Goal: Task Accomplishment & Management: Manage account settings

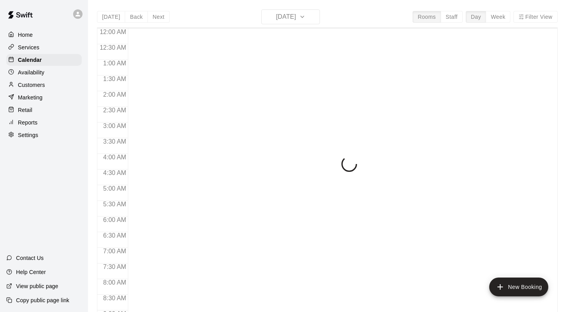
scroll to position [428, 0]
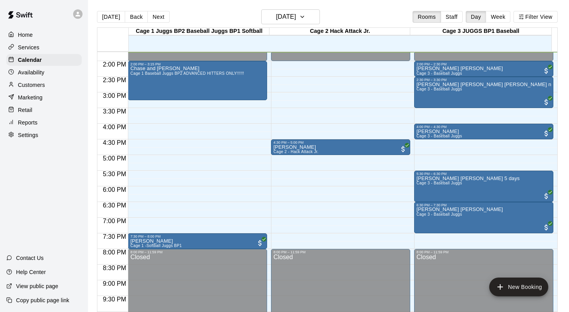
click at [357, 10] on div "[DATE] Back [DATE][DATE] Rooms Staff Day Week Filter View" at bounding box center [327, 18] width 461 height 18
click at [426, 132] on p "[PERSON_NAME]" at bounding box center [440, 132] width 46 height 0
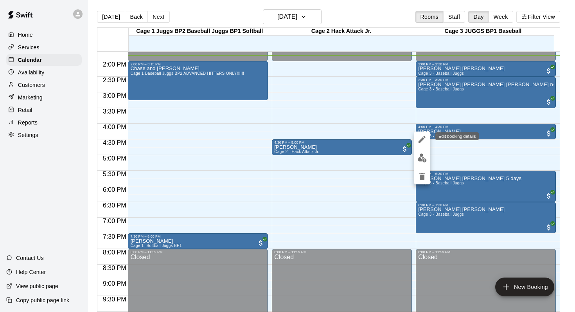
click at [423, 136] on icon "edit" at bounding box center [422, 139] width 9 height 9
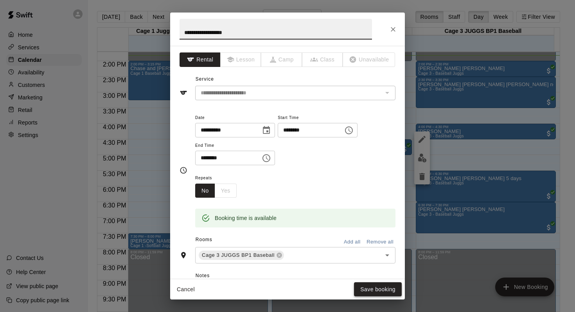
type input "**********"
click at [365, 289] on button "Save booking" at bounding box center [378, 289] width 48 height 14
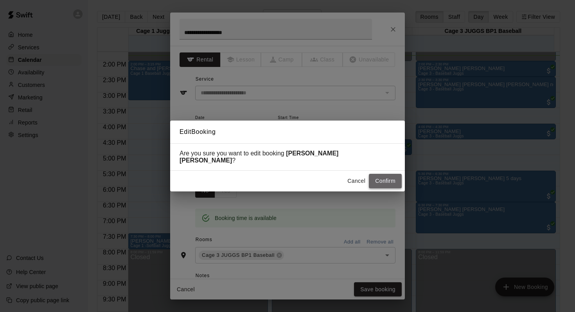
click at [377, 175] on button "Confirm" at bounding box center [385, 181] width 33 height 14
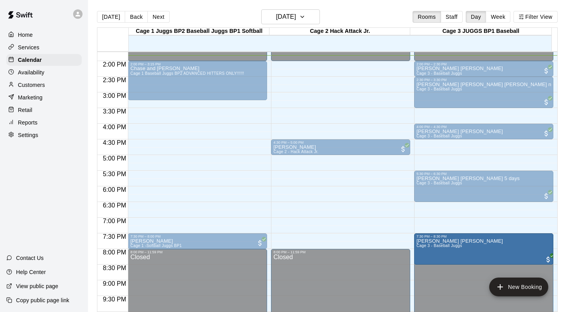
drag, startPoint x: 449, startPoint y: 230, endPoint x: 542, endPoint y: 246, distance: 94.1
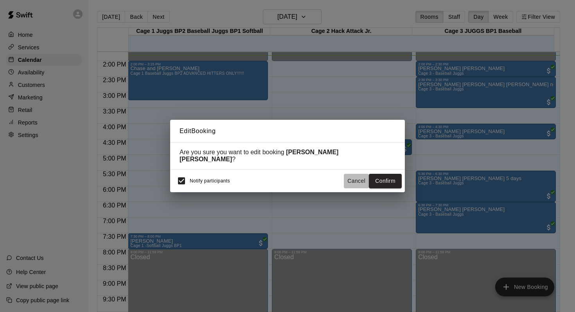
click at [354, 182] on button "Cancel" at bounding box center [356, 181] width 25 height 14
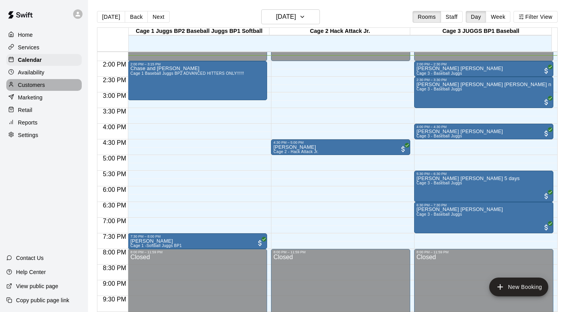
click at [33, 85] on p "Customers" at bounding box center [31, 85] width 27 height 8
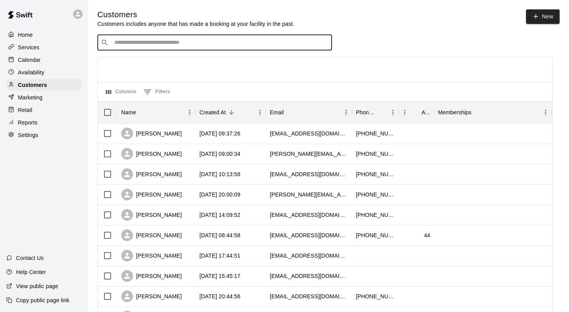
click at [130, 41] on input "Search customers by name or email" at bounding box center [220, 43] width 217 height 8
type input "*******"
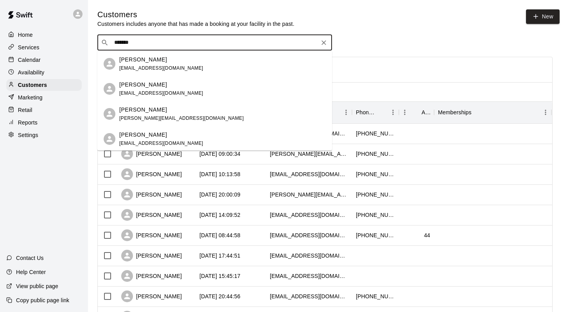
scroll to position [50, 0]
click at [135, 132] on p "Theodore Vlahakis" at bounding box center [143, 134] width 48 height 8
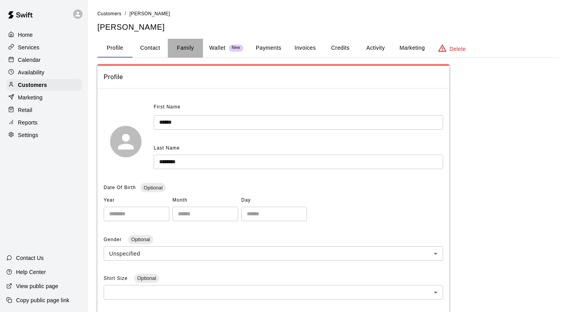
click at [186, 46] on button "Family" at bounding box center [185, 48] width 35 height 19
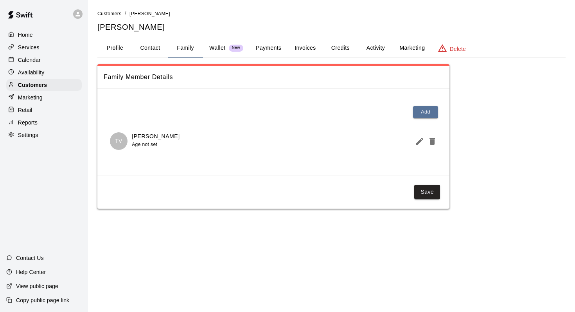
click at [16, 56] on div at bounding box center [13, 59] width 10 height 7
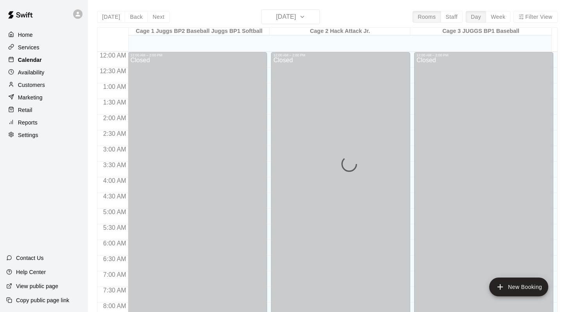
scroll to position [433, 0]
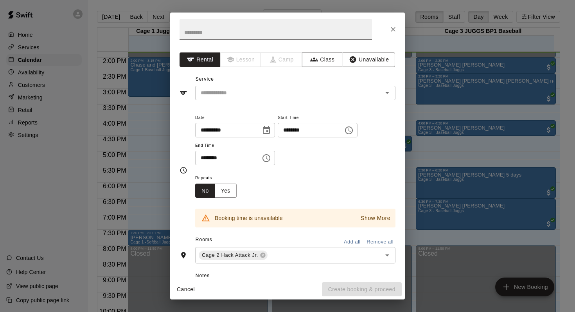
click at [395, 29] on icon "Close" at bounding box center [393, 29] width 8 height 8
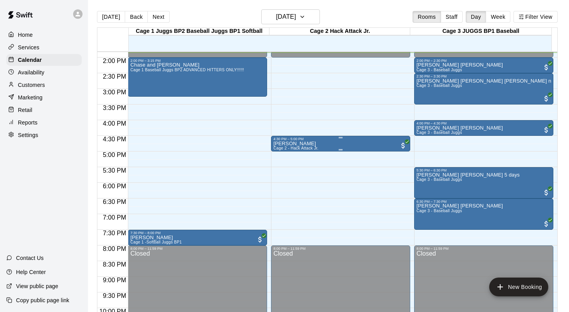
click at [280, 144] on p "Theodore Vlahakis" at bounding box center [296, 144] width 45 height 0
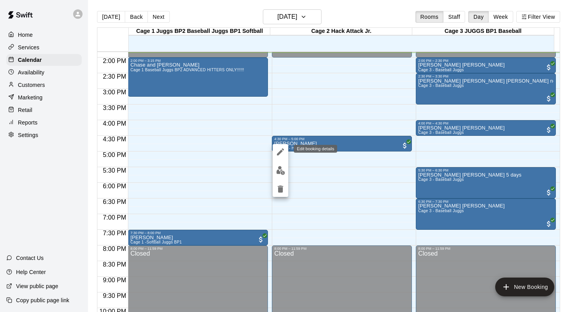
click at [279, 151] on icon "edit" at bounding box center [280, 151] width 7 height 7
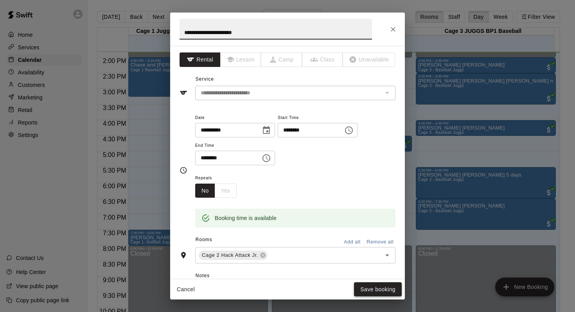
type input "**********"
click at [364, 287] on button "Save booking" at bounding box center [378, 289] width 48 height 14
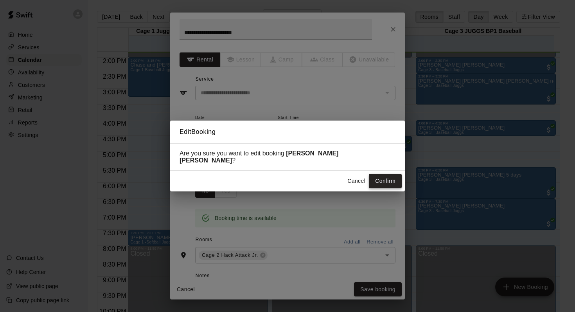
click at [377, 174] on button "Confirm" at bounding box center [385, 181] width 33 height 14
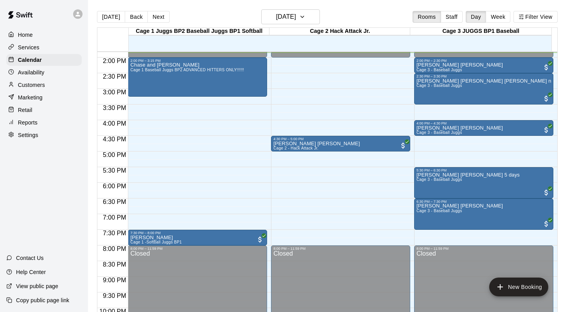
click at [35, 83] on p "Customers" at bounding box center [31, 85] width 27 height 8
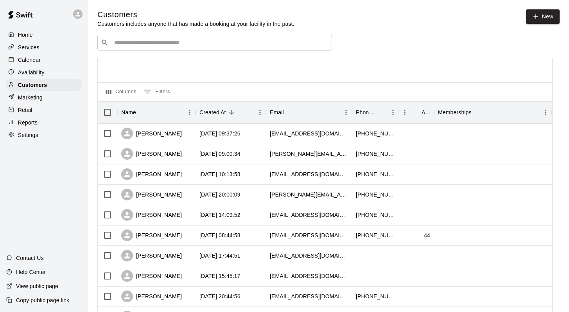
click at [129, 44] on input "Search customers by name or email" at bounding box center [220, 43] width 217 height 8
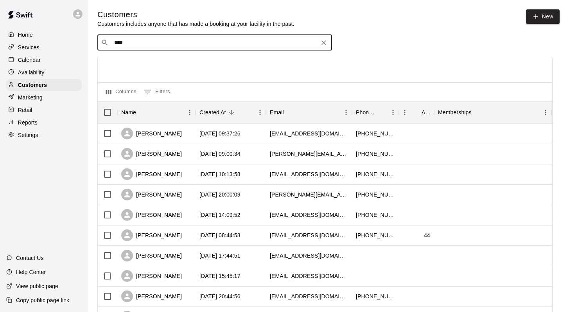
type input "*****"
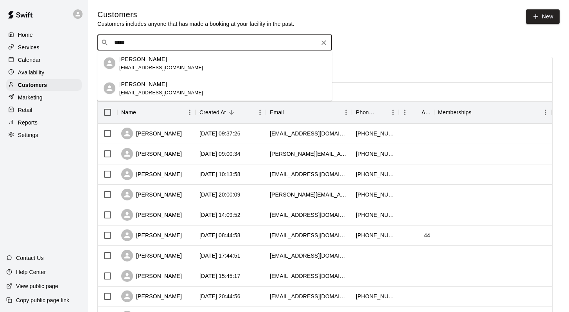
click at [131, 68] on span "justinecioci@gmail.com" at bounding box center [161, 67] width 84 height 5
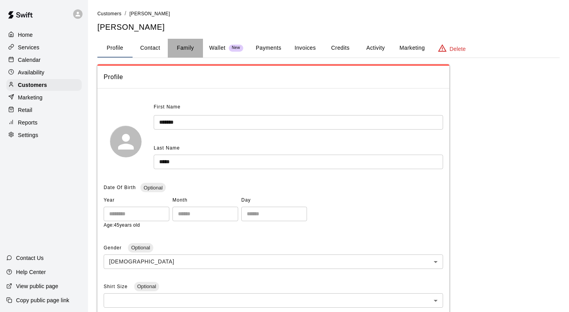
click at [184, 49] on button "Family" at bounding box center [185, 48] width 35 height 19
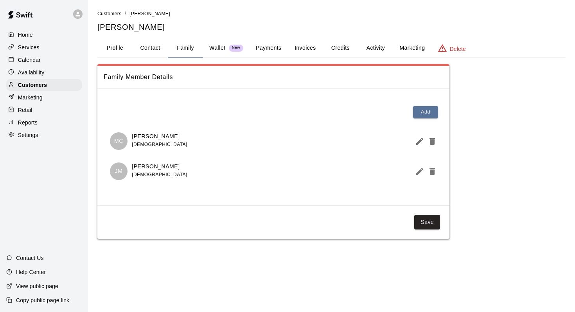
click at [372, 50] on button "Activity" at bounding box center [375, 48] width 35 height 19
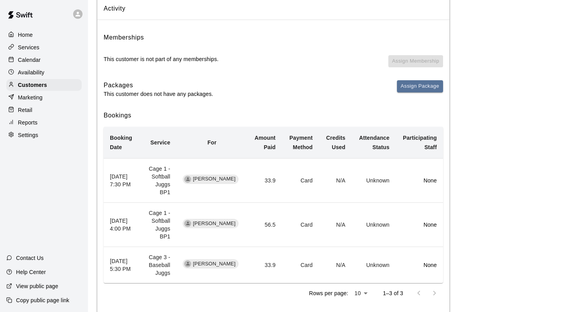
scroll to position [85, 0]
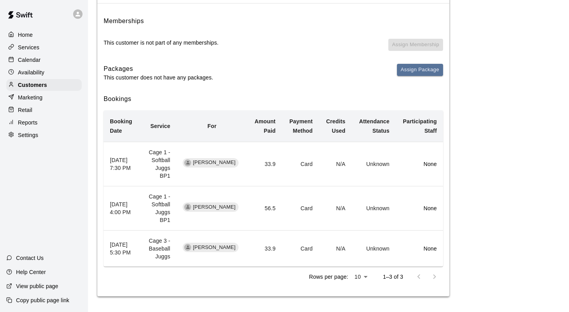
click at [29, 58] on p "Calendar" at bounding box center [29, 60] width 23 height 8
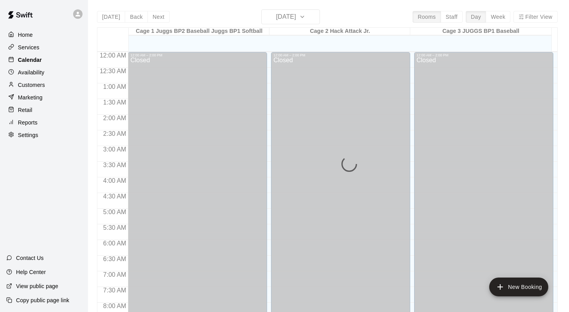
scroll to position [433, 0]
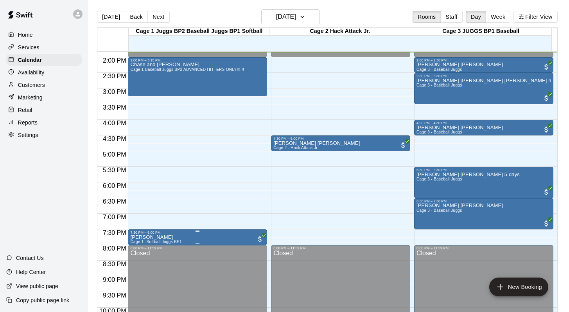
click at [141, 232] on div "7:30 PM – 8:00 PM" at bounding box center [197, 233] width 135 height 4
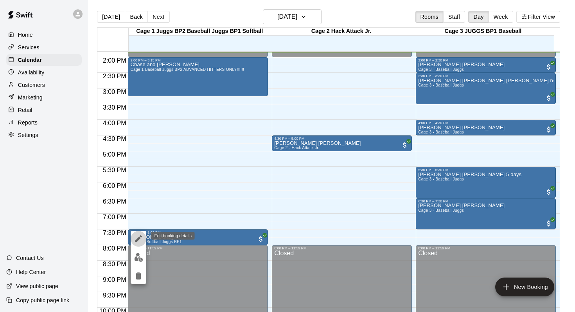
click at [139, 234] on icon "edit" at bounding box center [138, 238] width 9 height 9
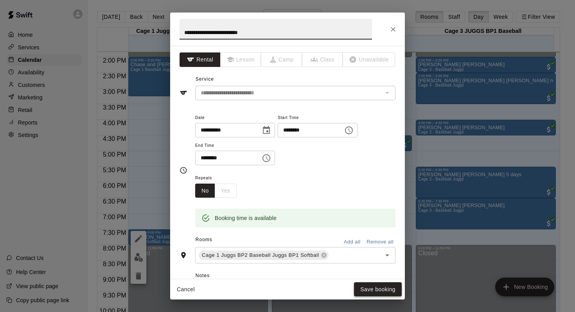
type input "**********"
click at [374, 284] on button "Save booking" at bounding box center [378, 289] width 48 height 14
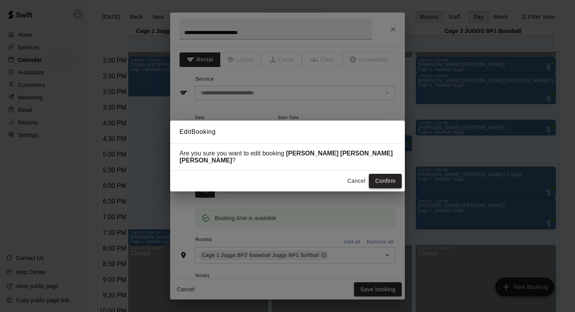
click at [371, 177] on button "Confirm" at bounding box center [385, 181] width 33 height 14
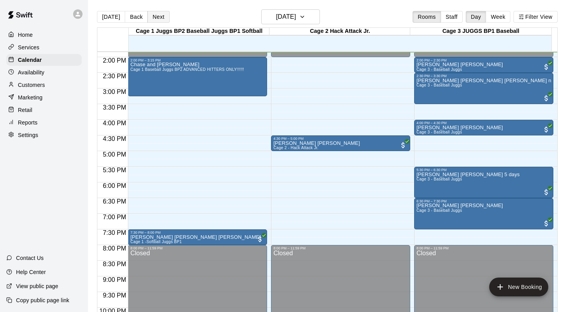
click at [158, 18] on button "Next" at bounding box center [159, 17] width 22 height 12
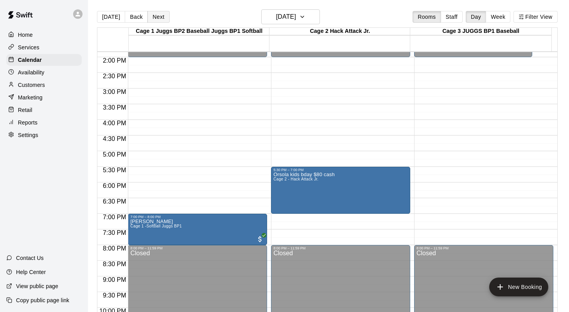
click at [158, 18] on button "Next" at bounding box center [159, 17] width 22 height 12
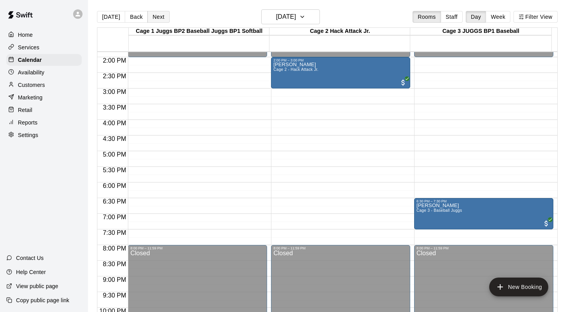
click at [158, 18] on button "Next" at bounding box center [159, 17] width 22 height 12
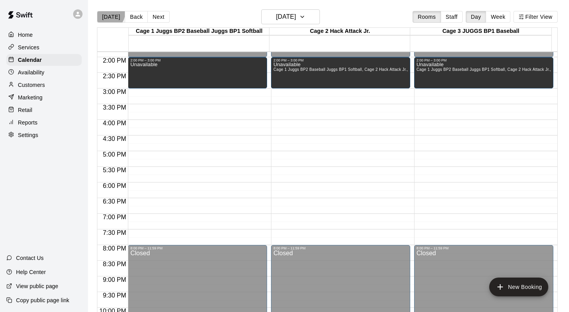
click at [108, 13] on button "[DATE]" at bounding box center [111, 17] width 28 height 12
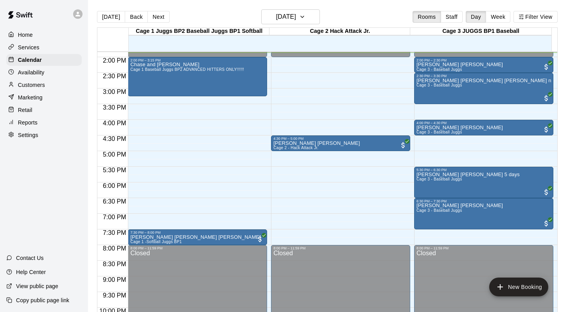
click at [354, 3] on main "Today Back Next Tuesday Aug 19 Rooms Staff Day Week Filter View Cage 1 Juggs BP…" at bounding box center [328, 162] width 481 height 324
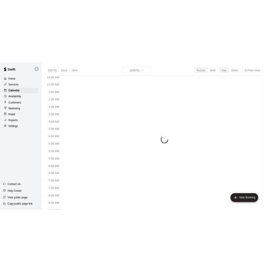
scroll to position [445, 0]
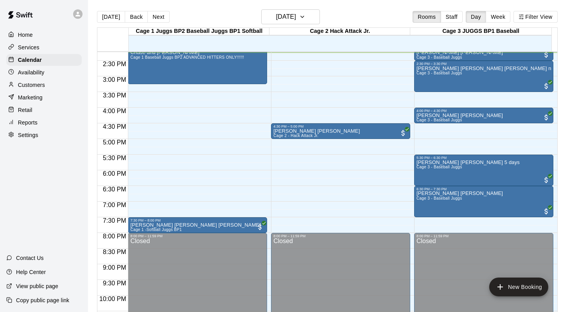
click at [335, 12] on div "[DATE] Back [DATE][DATE] Rooms Staff Day Week Filter View" at bounding box center [327, 18] width 461 height 18
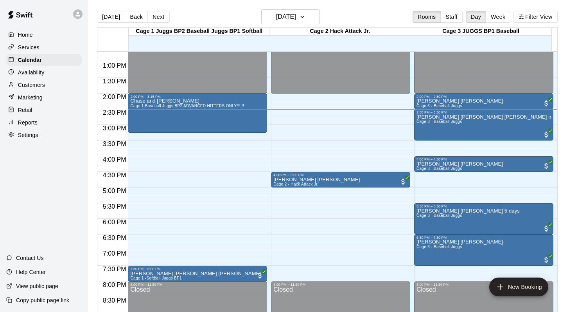
scroll to position [399, 0]
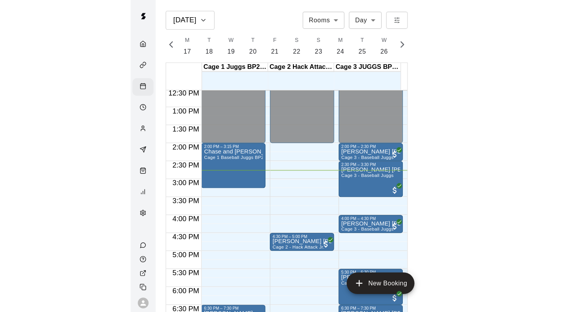
scroll to position [0, 3277]
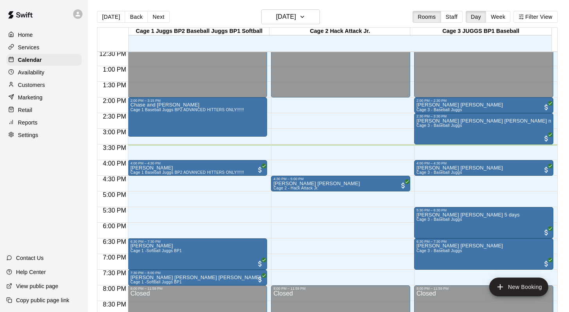
click at [24, 85] on p "Customers" at bounding box center [31, 85] width 27 height 8
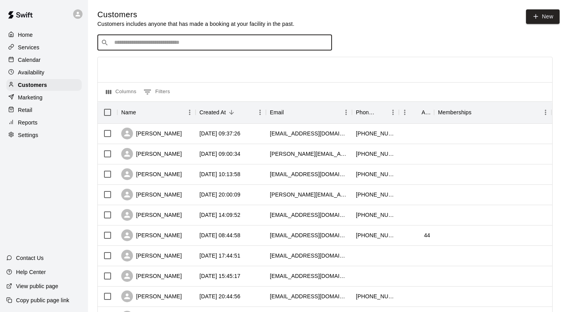
click at [118, 40] on input "Search customers by name or email" at bounding box center [220, 43] width 217 height 8
type input "*****"
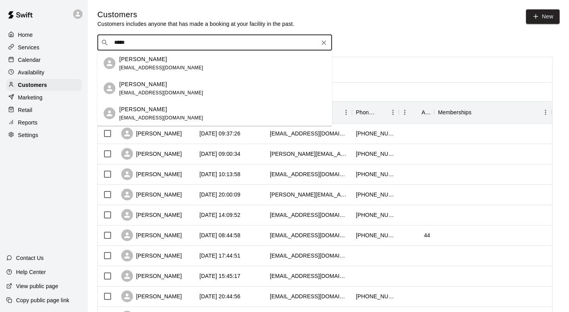
click at [133, 61] on p "[PERSON_NAME]" at bounding box center [143, 59] width 48 height 8
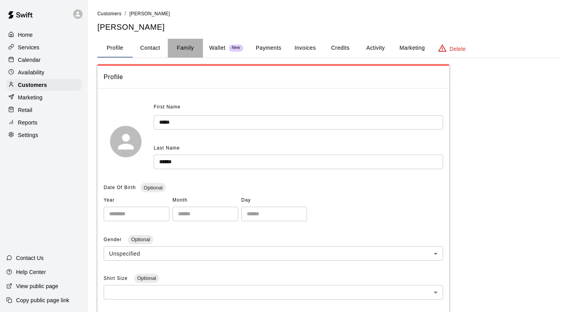
click at [187, 50] on button "Family" at bounding box center [185, 48] width 35 height 19
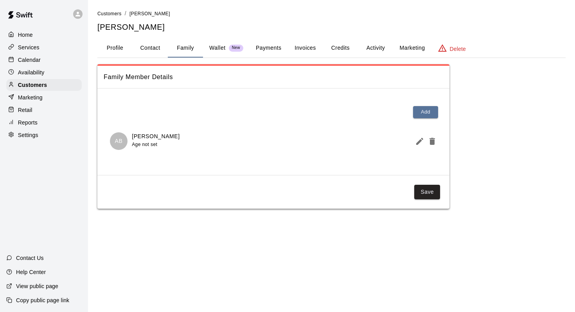
click at [380, 47] on button "Activity" at bounding box center [375, 48] width 35 height 19
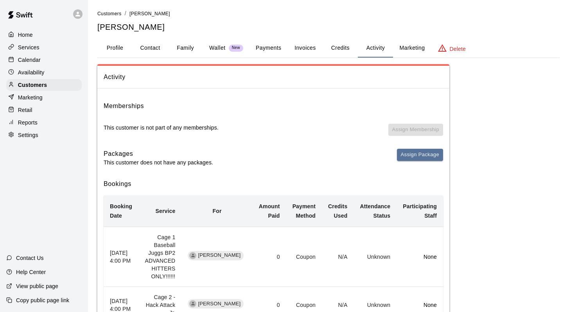
click at [27, 56] on p "Calendar" at bounding box center [29, 60] width 23 height 8
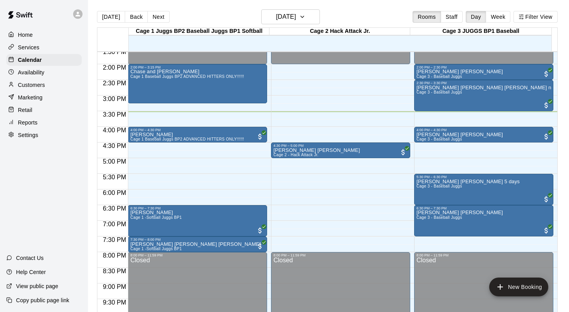
scroll to position [420, 0]
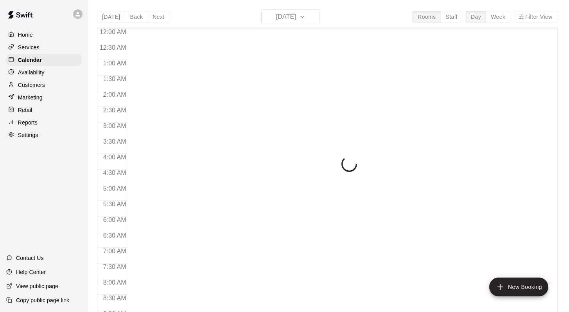
scroll to position [459, 0]
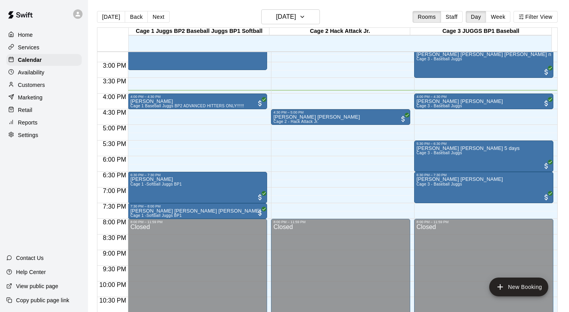
click at [360, 11] on div "[DATE] Back [DATE][DATE] Rooms Staff Day Week Filter View" at bounding box center [327, 18] width 461 height 18
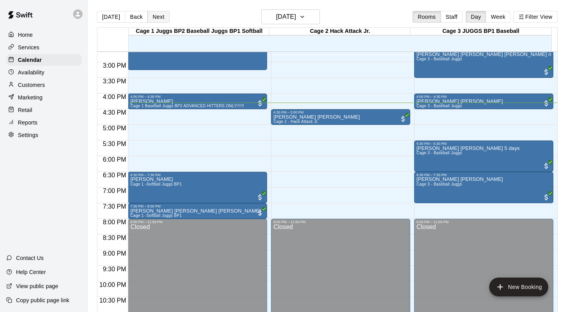
click at [157, 14] on button "Next" at bounding box center [159, 17] width 22 height 12
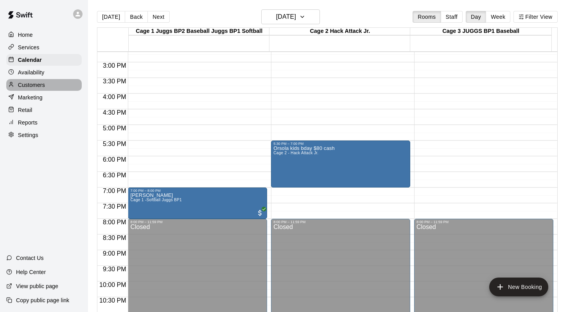
click at [25, 82] on p "Customers" at bounding box center [31, 85] width 27 height 8
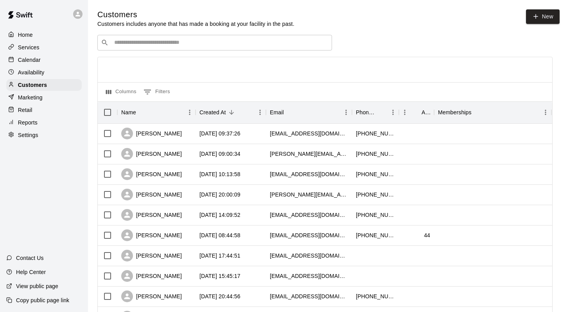
click at [122, 44] on input "Search customers by name or email" at bounding box center [220, 43] width 217 height 8
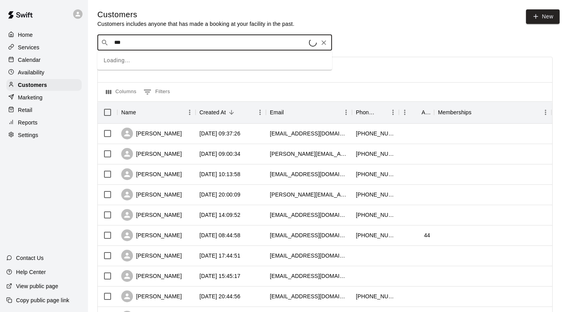
type input "****"
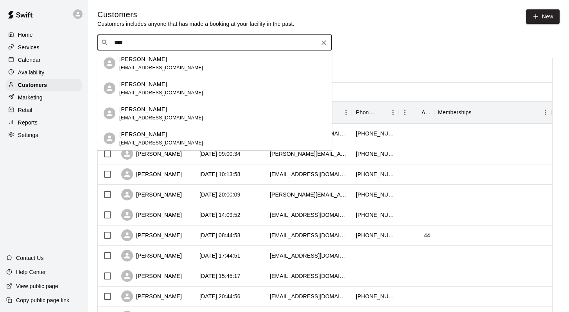
click at [124, 87] on p "GERALD SALIBA" at bounding box center [143, 84] width 48 height 8
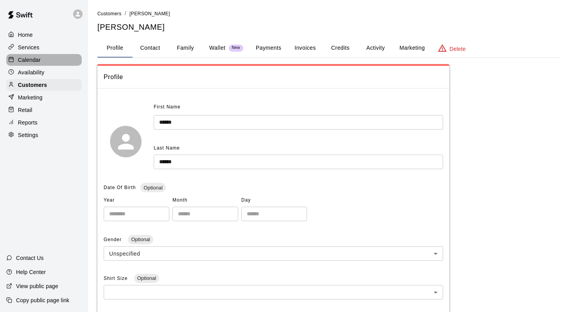
click at [28, 61] on p "Calendar" at bounding box center [29, 60] width 23 height 8
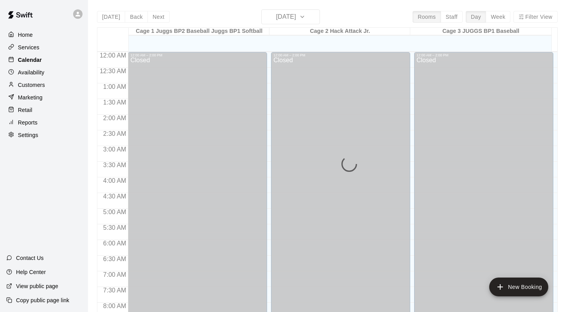
scroll to position [459, 0]
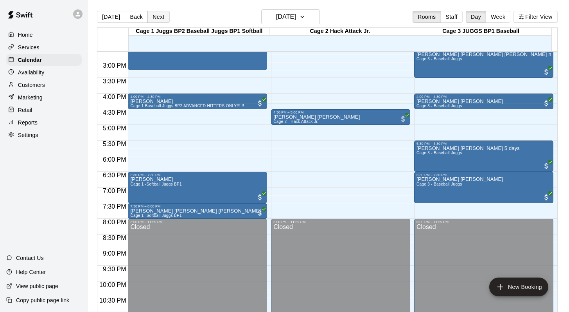
click at [156, 14] on button "Next" at bounding box center [159, 17] width 22 height 12
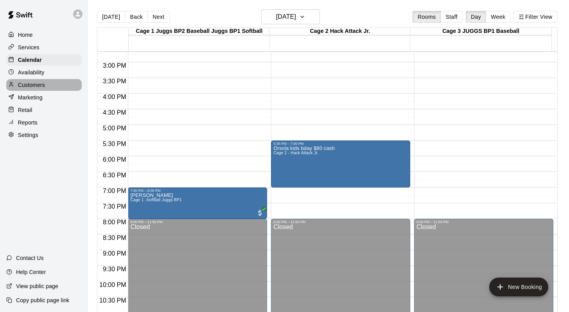
click at [35, 83] on p "Customers" at bounding box center [31, 85] width 27 height 8
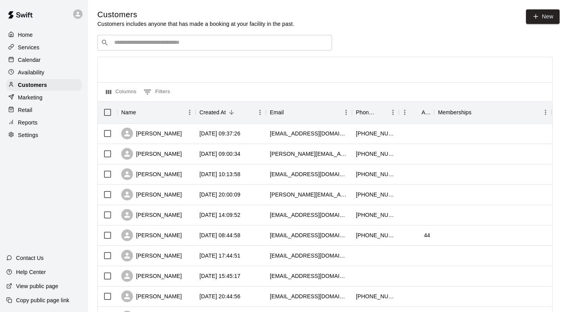
click at [123, 40] on input "Search customers by name or email" at bounding box center [220, 43] width 217 height 8
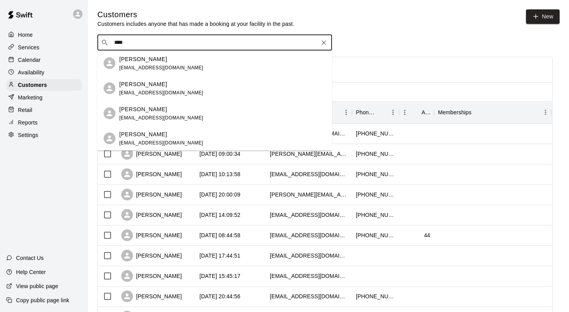
type input "*****"
click at [130, 81] on p "GERALD SALIBA" at bounding box center [143, 84] width 48 height 8
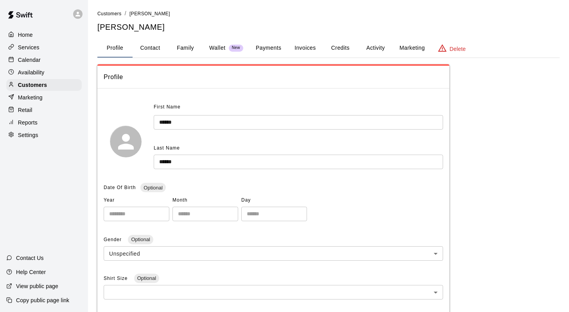
click at [372, 45] on button "Activity" at bounding box center [375, 48] width 35 height 19
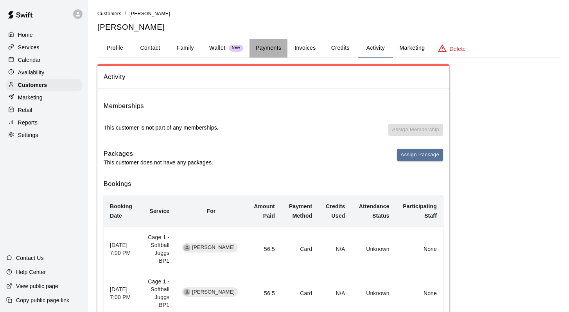
click at [266, 47] on button "Payments" at bounding box center [269, 48] width 38 height 19
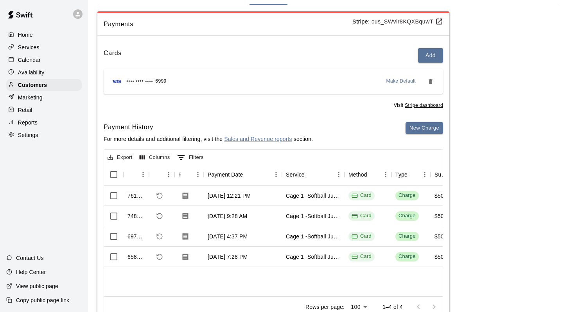
scroll to position [54, 0]
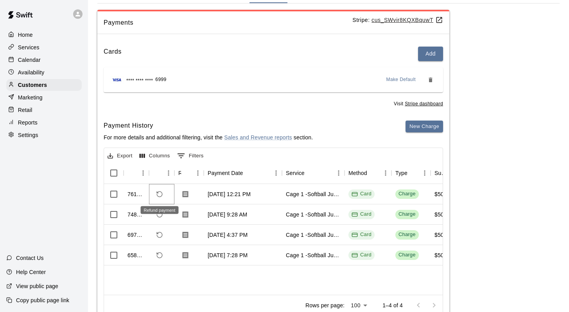
click at [159, 189] on button "Refund payment" at bounding box center [159, 193] width 13 height 13
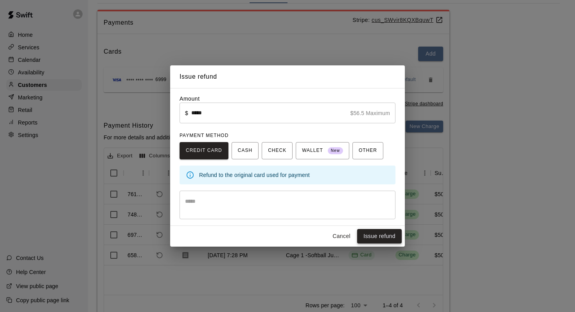
click at [375, 232] on button "Issue refund" at bounding box center [379, 236] width 45 height 14
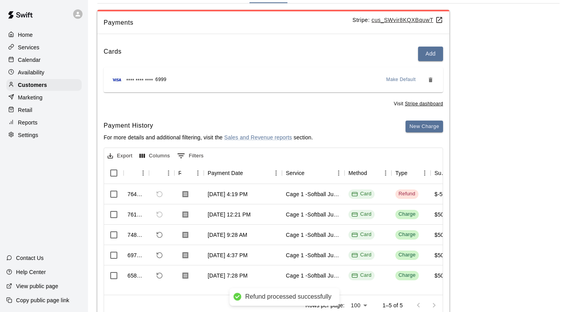
click at [36, 60] on p "Calendar" at bounding box center [29, 60] width 23 height 8
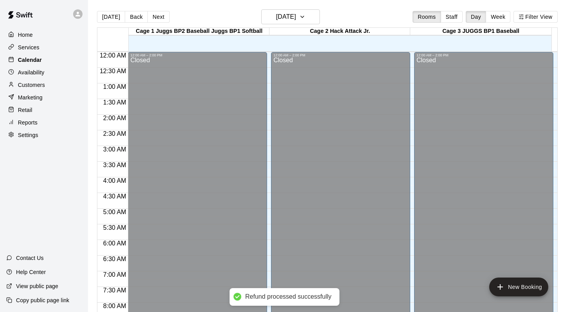
scroll to position [459, 0]
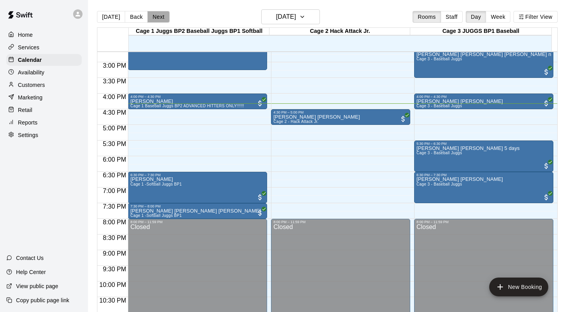
click at [153, 17] on button "Next" at bounding box center [159, 17] width 22 height 12
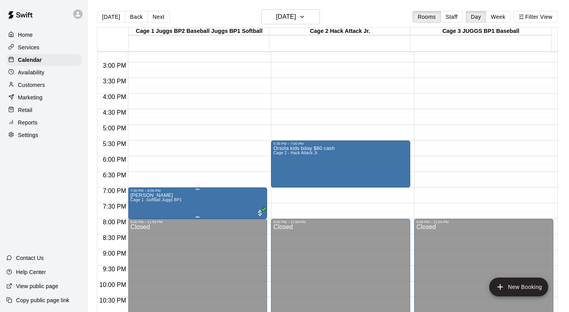
click at [170, 200] on span "Cage 1 -Softball Juggs BP1" at bounding box center [156, 200] width 52 height 4
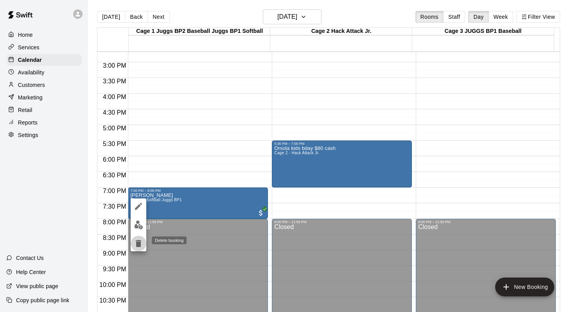
click at [138, 241] on icon "delete" at bounding box center [138, 243] width 5 height 7
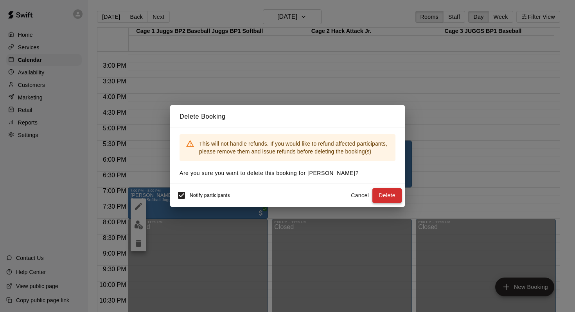
click at [382, 193] on button "Delete" at bounding box center [387, 195] width 29 height 14
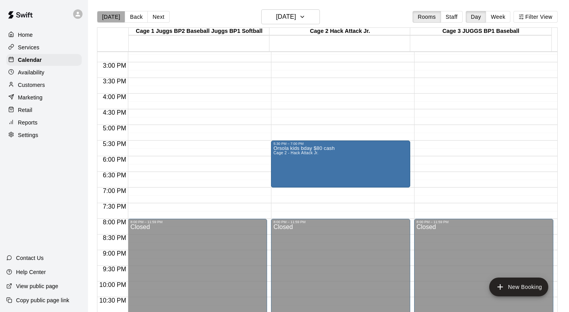
click at [111, 15] on button "[DATE]" at bounding box center [111, 17] width 28 height 12
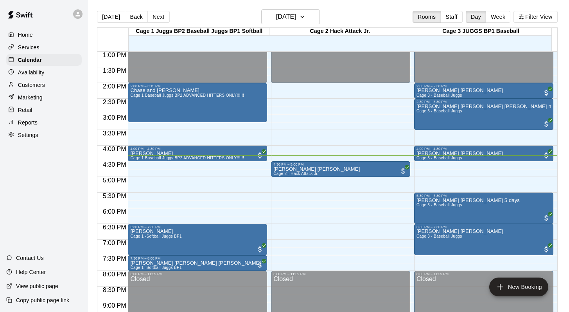
scroll to position [413, 0]
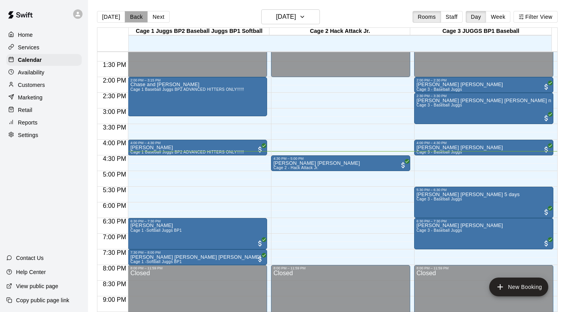
click at [130, 16] on button "Back" at bounding box center [136, 17] width 23 height 12
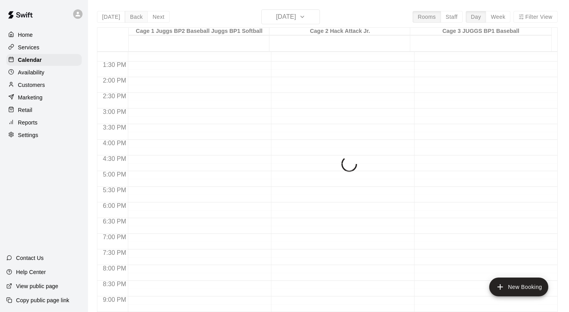
click at [130, 16] on div "Today Back Next Monday Aug 18 Rooms Staff Day Week Filter View Cage 1 Juggs BP2…" at bounding box center [327, 165] width 461 height 312
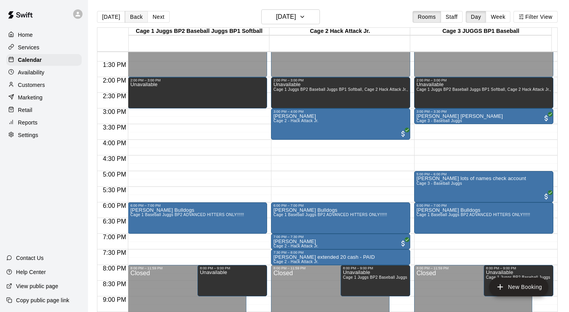
click at [130, 16] on button "Back" at bounding box center [136, 17] width 23 height 12
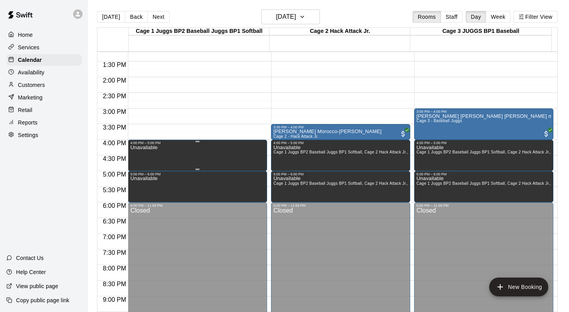
scroll to position [385, 0]
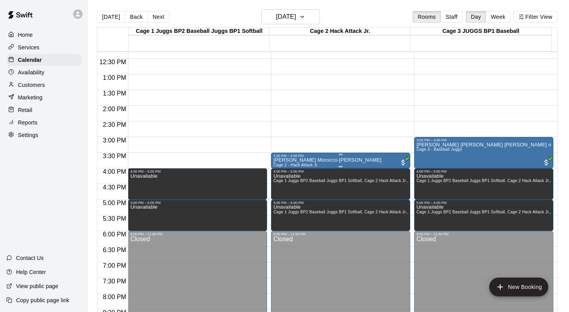
click at [285, 160] on p "Gabriel Morocco-Norris" at bounding box center [328, 160] width 108 height 0
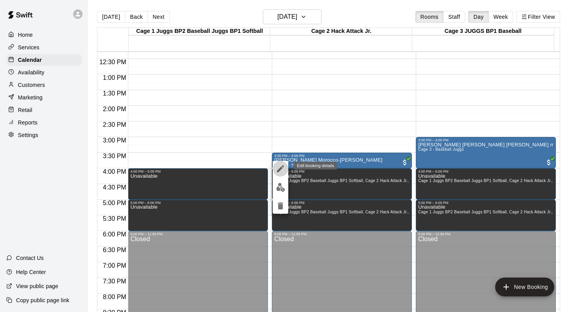
click at [279, 166] on icon "edit" at bounding box center [280, 168] width 9 height 9
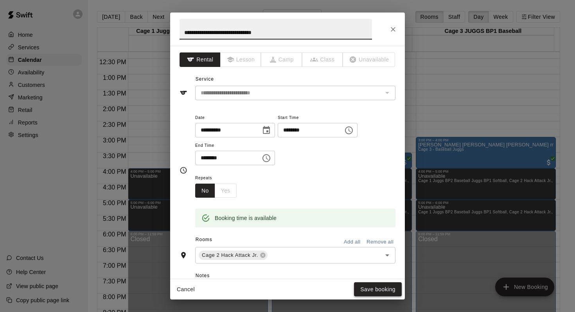
type input "**********"
click at [373, 290] on button "Save booking" at bounding box center [378, 289] width 48 height 14
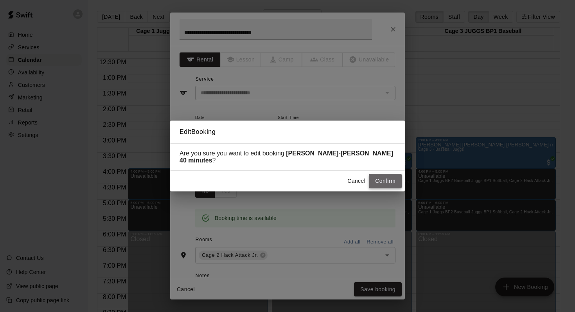
click at [374, 179] on button "Confirm" at bounding box center [385, 181] width 33 height 14
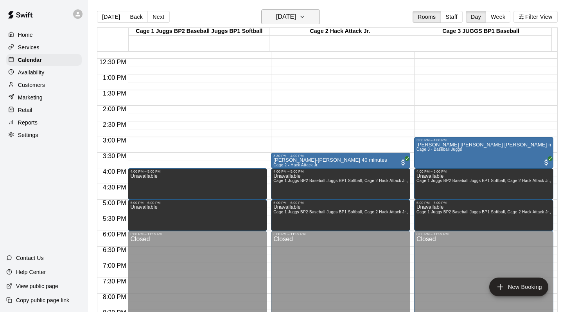
click at [306, 15] on icon "button" at bounding box center [302, 16] width 6 height 9
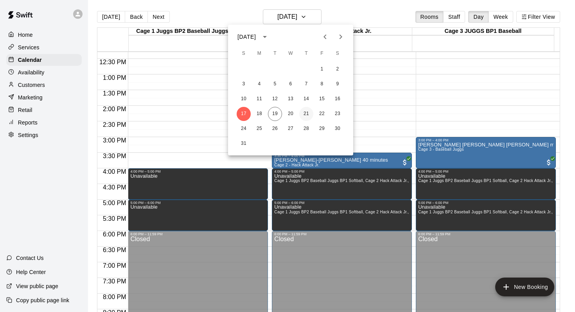
click at [313, 114] on div "17 18 19 20 21 22 23" at bounding box center [290, 114] width 125 height 14
click at [307, 114] on button "21" at bounding box center [306, 114] width 14 height 14
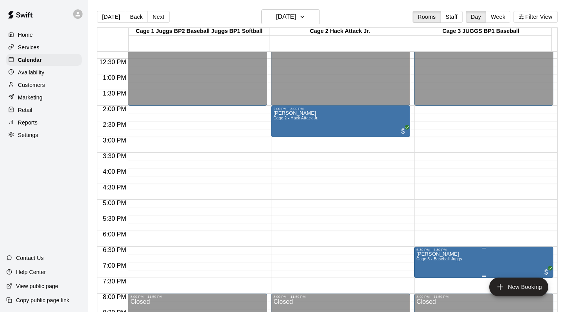
click at [435, 258] on span "Cage 3 - Baseball Juggs" at bounding box center [440, 259] width 46 height 4
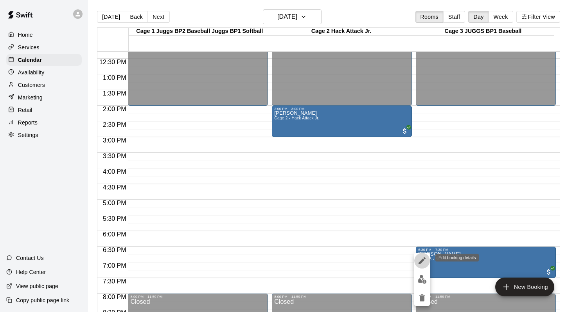
click at [422, 258] on icon "edit" at bounding box center [422, 260] width 9 height 9
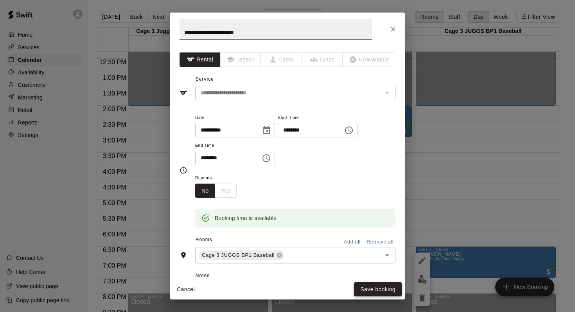
type input "**********"
click at [360, 283] on button "Save booking" at bounding box center [378, 289] width 48 height 14
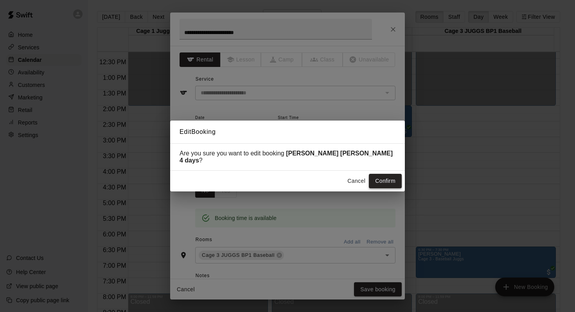
click at [378, 176] on button "Confirm" at bounding box center [385, 181] width 33 height 14
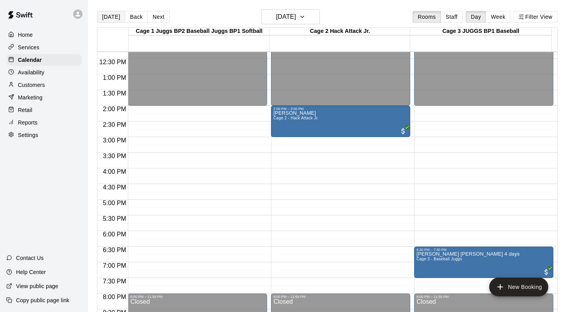
click at [110, 19] on button "[DATE]" at bounding box center [111, 17] width 28 height 12
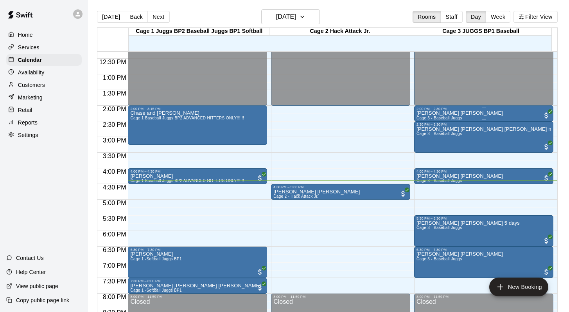
click at [449, 113] on p "Bronson Angus Jeff" at bounding box center [460, 113] width 86 height 0
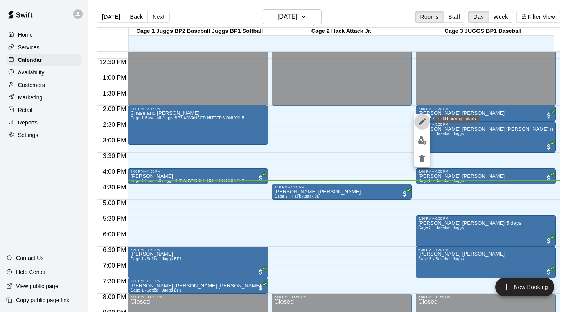
click at [419, 119] on icon "edit" at bounding box center [422, 121] width 9 height 9
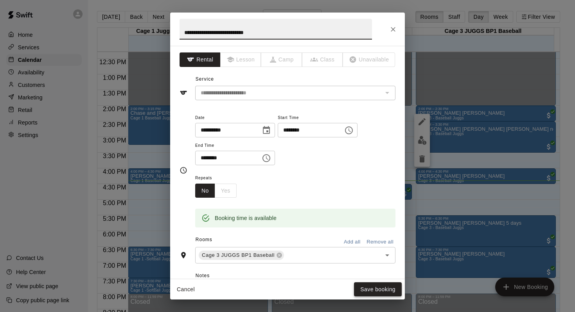
type input "**********"
click at [367, 285] on button "Save booking" at bounding box center [378, 289] width 48 height 14
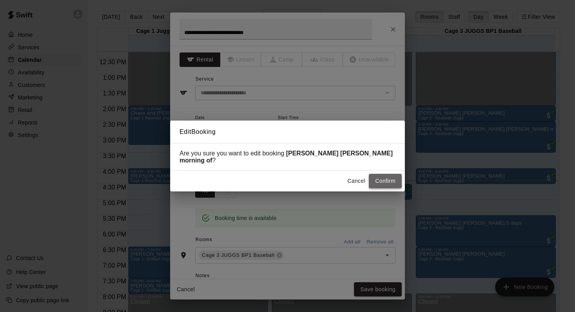
click at [378, 174] on button "Confirm" at bounding box center [385, 181] width 33 height 14
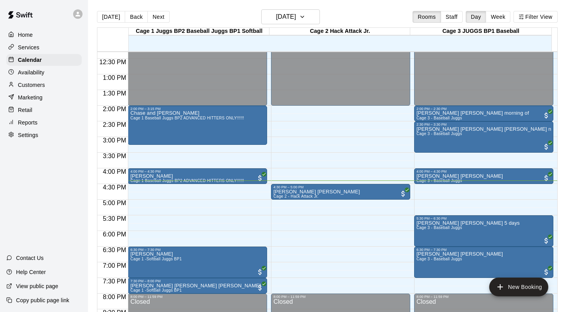
click at [35, 82] on p "Customers" at bounding box center [31, 85] width 27 height 8
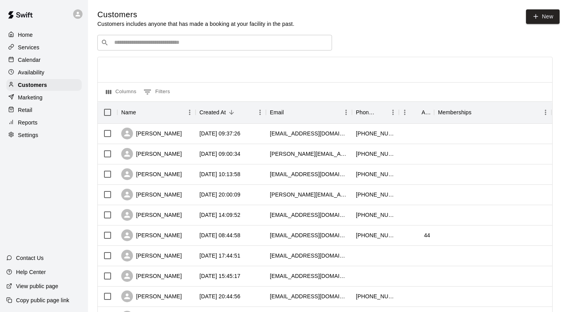
click at [131, 43] on input "Search customers by name or email" at bounding box center [220, 43] width 217 height 8
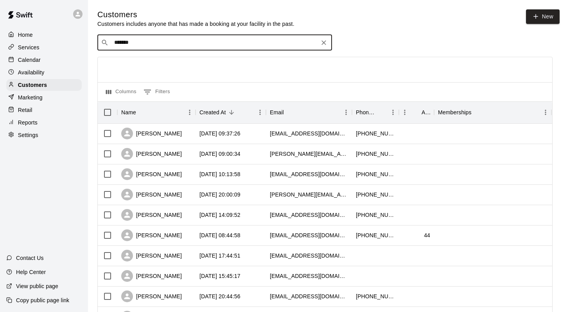
type input "********"
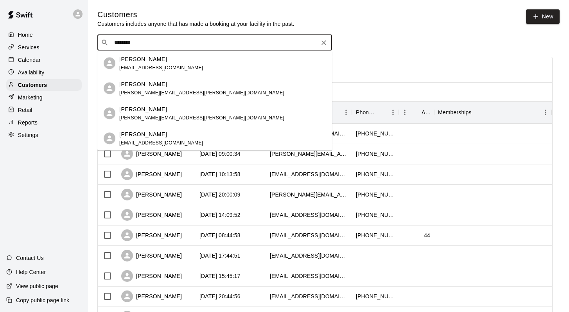
click at [137, 63] on div "Benjamin Liu utomorrow@gmail.com" at bounding box center [161, 63] width 84 height 17
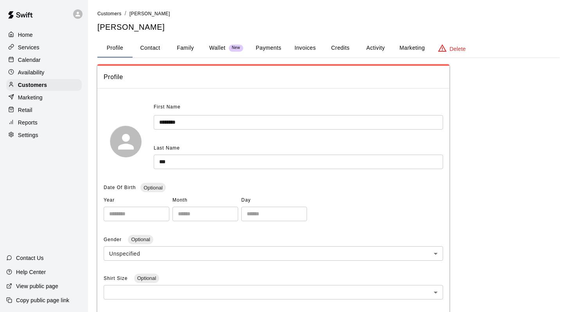
click at [29, 61] on p "Calendar" at bounding box center [29, 60] width 23 height 8
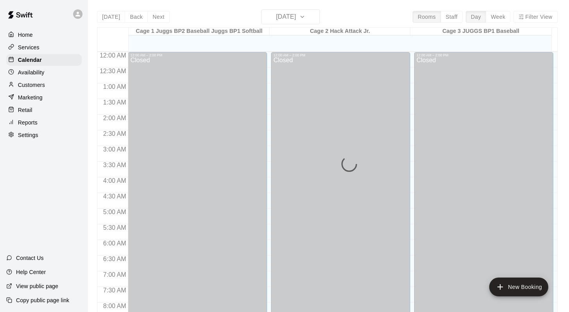
scroll to position [459, 0]
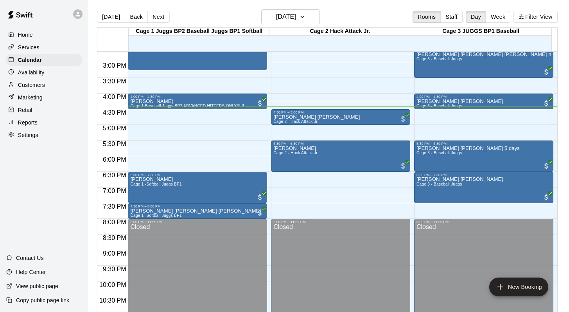
click at [29, 79] on div "Customers" at bounding box center [44, 85] width 76 height 12
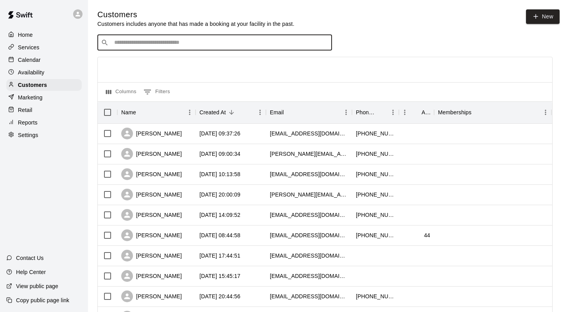
click at [120, 43] on input "Search customers by name or email" at bounding box center [220, 43] width 217 height 8
type input "********"
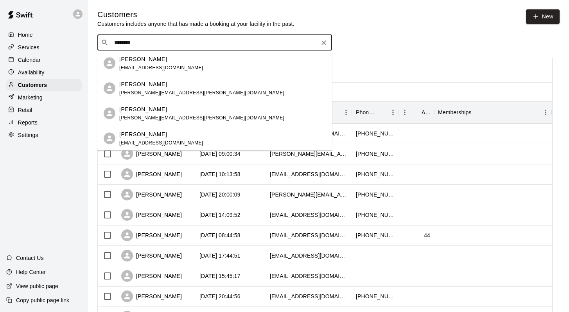
click at [123, 63] on div "Benjamin Liu utomorrow@gmail.com" at bounding box center [161, 63] width 84 height 17
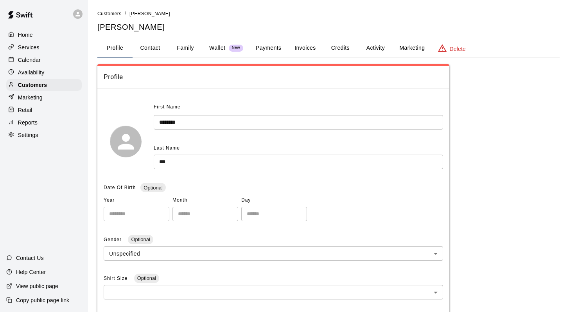
click at [339, 46] on button "Credits" at bounding box center [340, 48] width 35 height 19
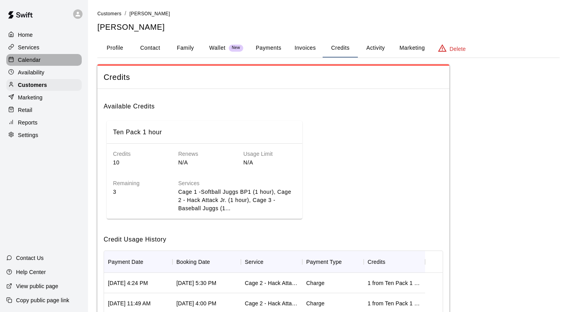
click at [34, 61] on p "Calendar" at bounding box center [29, 60] width 23 height 8
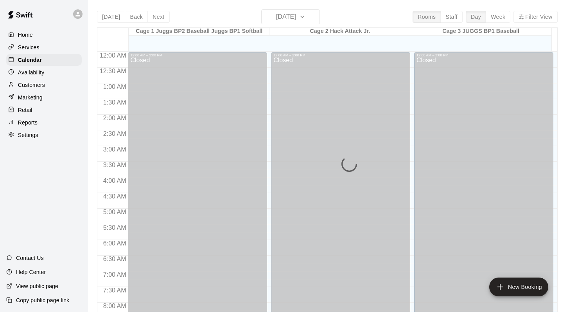
scroll to position [459, 0]
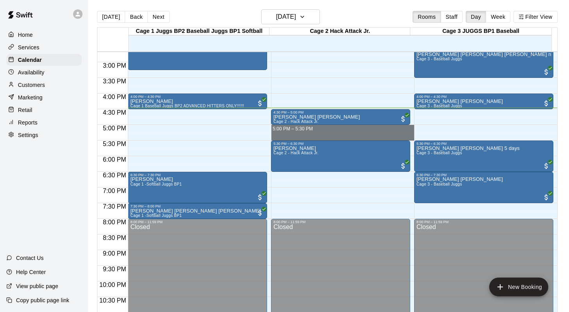
drag, startPoint x: 284, startPoint y: 128, endPoint x: 283, endPoint y: 134, distance: 6.8
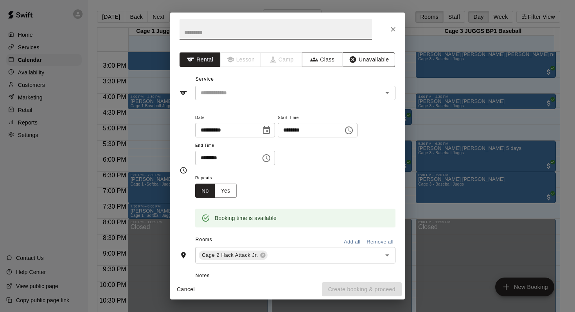
click at [358, 58] on button "Unavailable" at bounding box center [369, 59] width 52 height 14
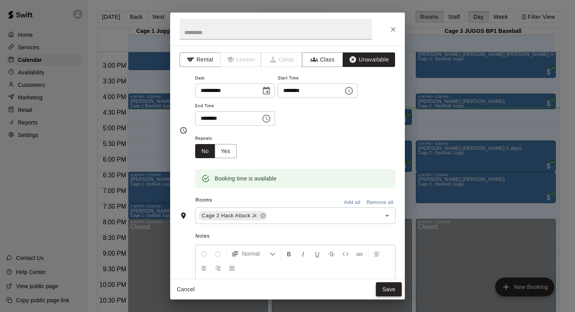
click at [386, 283] on button "Save" at bounding box center [389, 289] width 26 height 14
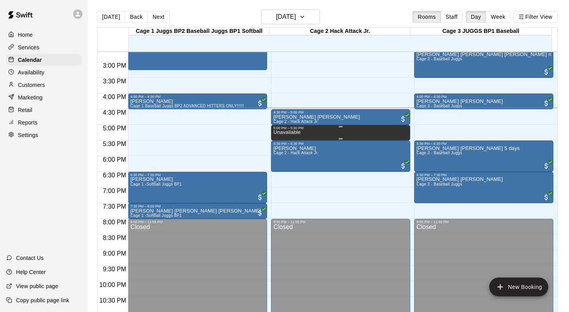
click at [283, 132] on p "Unavailable" at bounding box center [287, 132] width 27 height 0
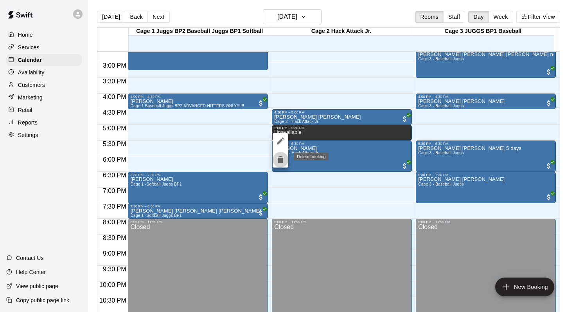
click at [281, 159] on icon "delete" at bounding box center [280, 159] width 5 height 7
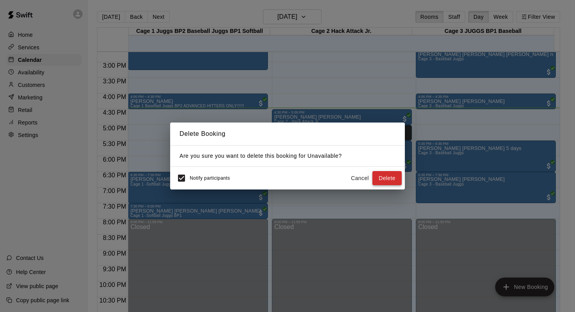
click at [379, 178] on button "Delete" at bounding box center [387, 178] width 29 height 14
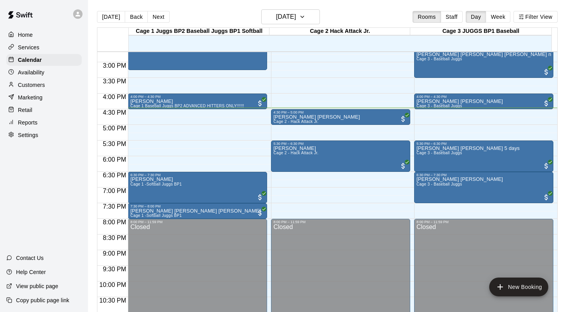
click at [34, 81] on p "Customers" at bounding box center [31, 85] width 27 height 8
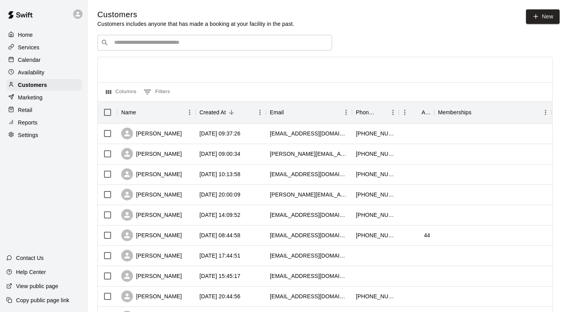
click at [128, 38] on div "​ ​" at bounding box center [214, 43] width 235 height 16
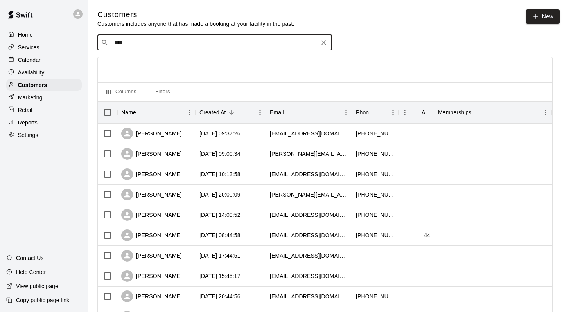
type input "*****"
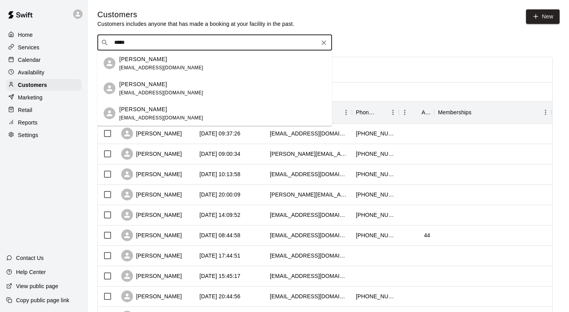
click at [149, 64] on div "danny boglis dannyboglis@gmail.com" at bounding box center [161, 63] width 84 height 17
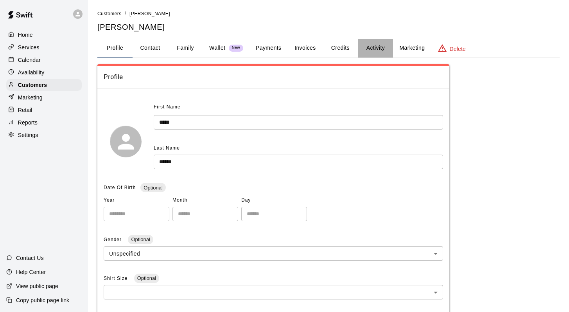
click at [369, 45] on button "Activity" at bounding box center [375, 48] width 35 height 19
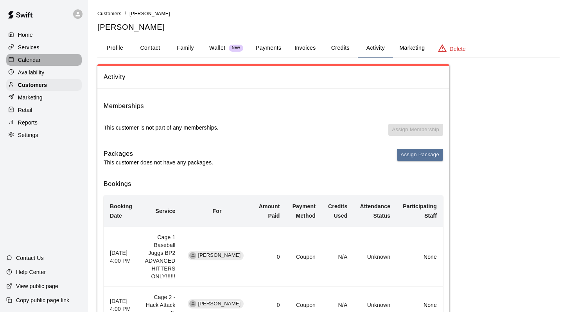
click at [31, 60] on p "Calendar" at bounding box center [29, 60] width 23 height 8
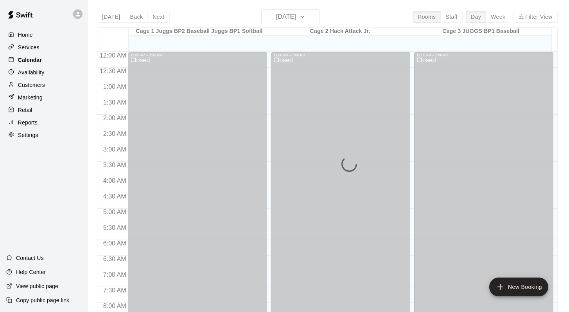
scroll to position [459, 0]
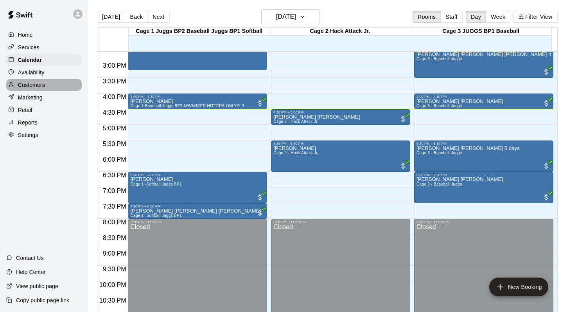
click at [25, 83] on p "Customers" at bounding box center [31, 85] width 27 height 8
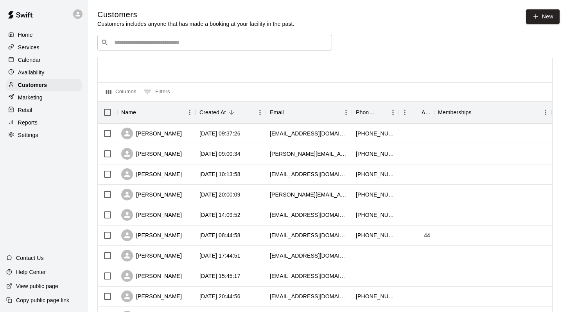
click at [123, 45] on input "Search customers by name or email" at bounding box center [220, 43] width 217 height 8
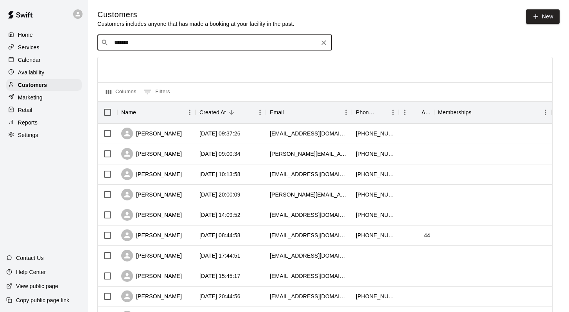
type input "********"
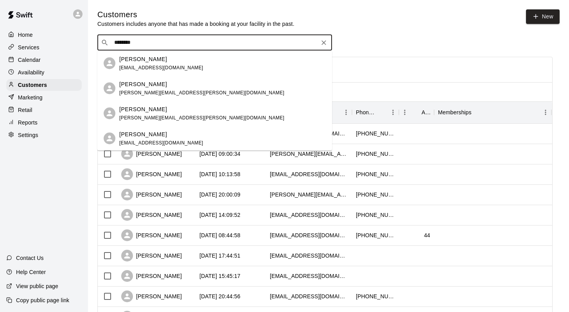
click at [133, 61] on p "Benjamin Liu" at bounding box center [143, 59] width 48 height 8
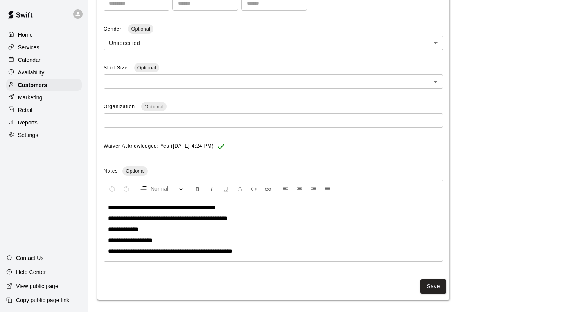
scroll to position [214, 0]
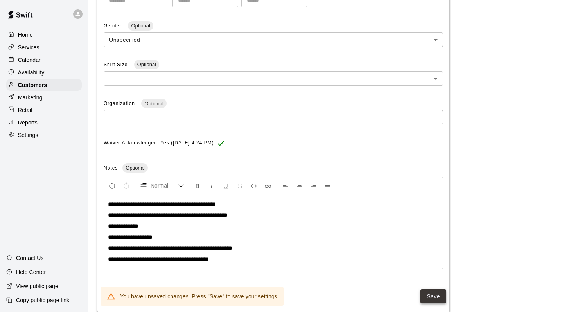
click at [430, 295] on button "Save" at bounding box center [434, 296] width 26 height 14
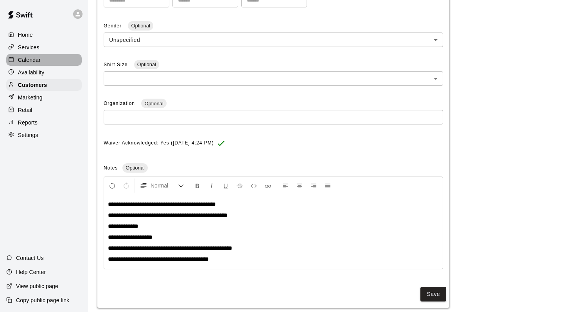
click at [32, 60] on p "Calendar" at bounding box center [29, 60] width 23 height 8
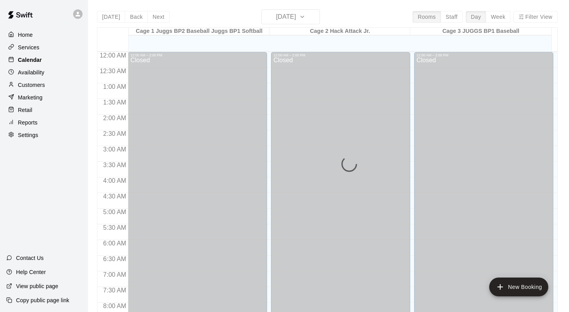
scroll to position [459, 0]
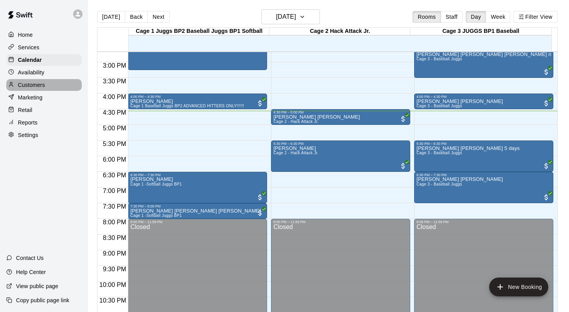
click at [33, 85] on p "Customers" at bounding box center [31, 85] width 27 height 8
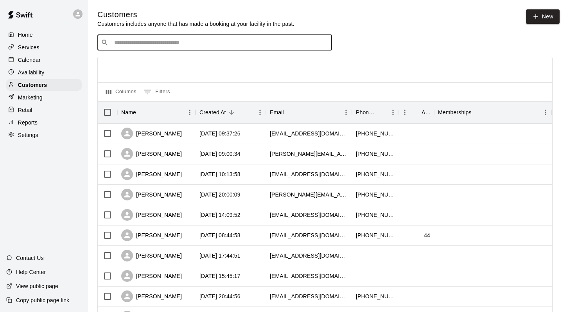
click at [123, 43] on input "Search customers by name or email" at bounding box center [220, 43] width 217 height 8
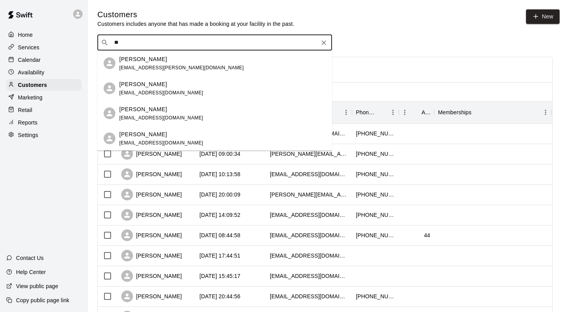
type input "*"
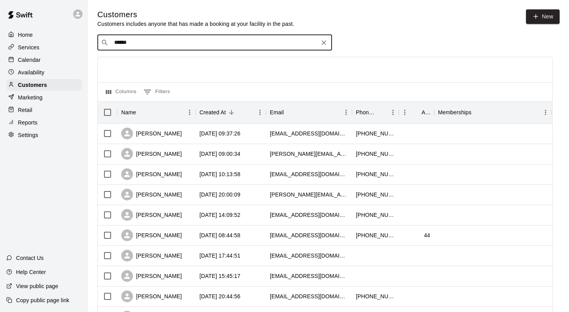
type input "******"
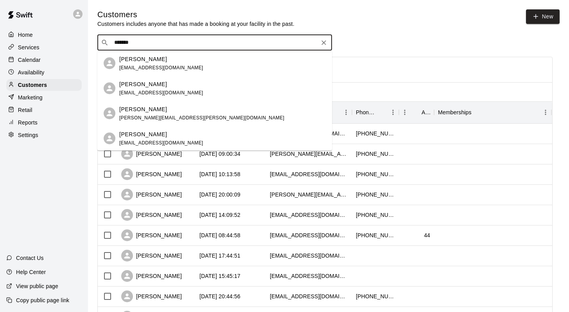
click at [130, 63] on div "Oliver Carnegie bigcarn@hotmail.com" at bounding box center [161, 63] width 84 height 17
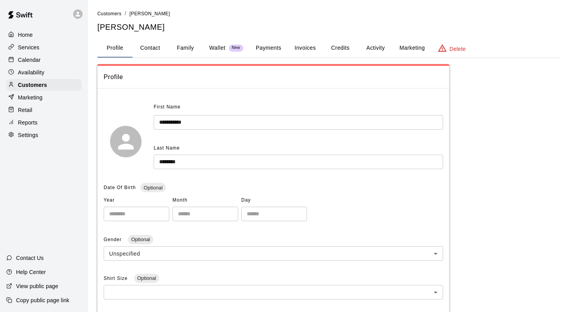
click at [336, 47] on button "Credits" at bounding box center [340, 48] width 35 height 19
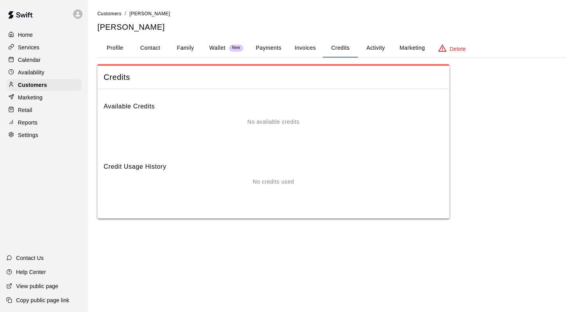
click at [381, 48] on button "Activity" at bounding box center [375, 48] width 35 height 19
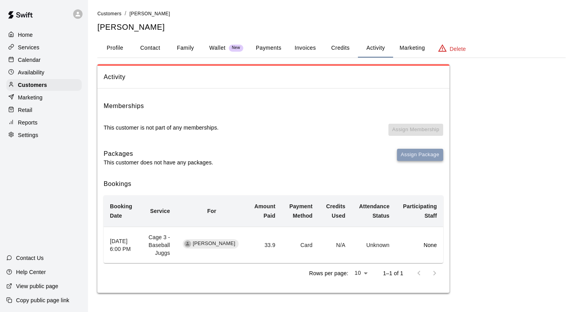
click at [407, 151] on button "Assign Package" at bounding box center [420, 155] width 46 height 12
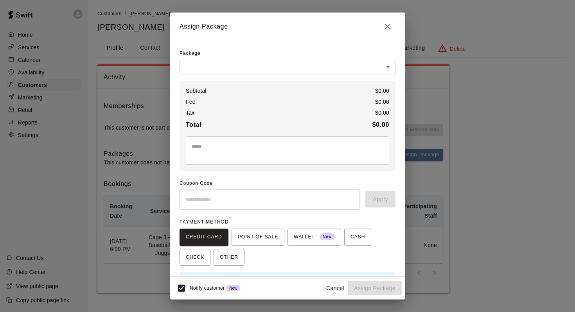
click at [381, 65] on body "Home Services Calendar Availability Customers Marketing Retail Reports Settings…" at bounding box center [287, 154] width 575 height 308
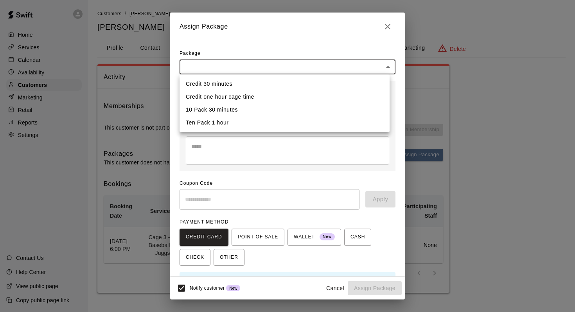
click at [220, 82] on li "Credit 30 minutes" at bounding box center [285, 83] width 210 height 13
type input "**********"
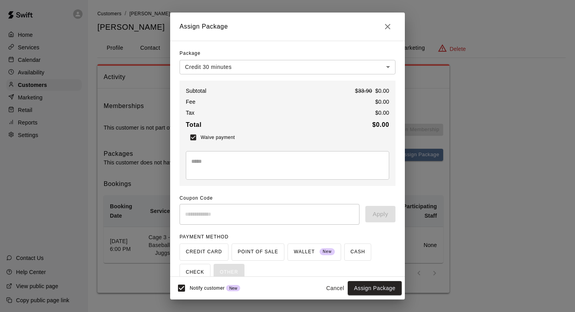
click at [197, 160] on textarea at bounding box center [287, 165] width 193 height 16
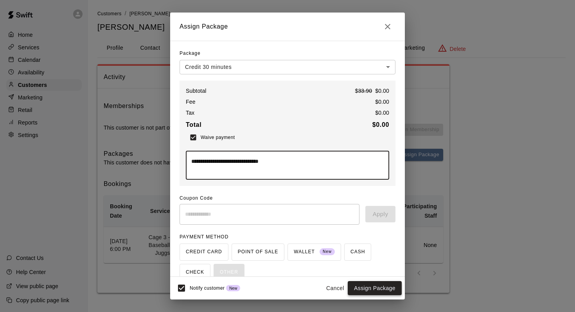
type textarea "**********"
click at [360, 285] on button "Assign Package" at bounding box center [375, 288] width 54 height 14
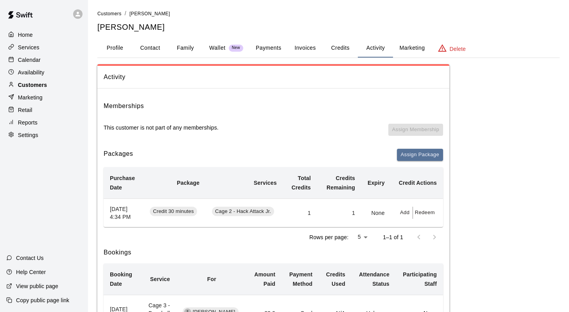
click at [34, 84] on p "Customers" at bounding box center [32, 85] width 29 height 8
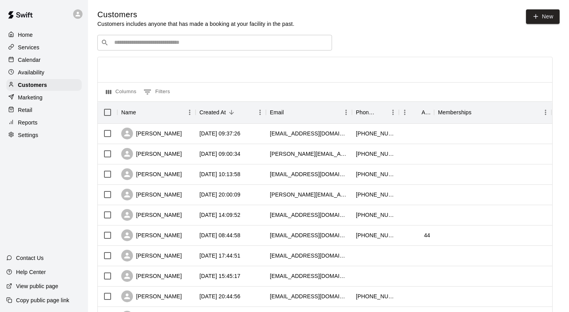
click at [119, 44] on input "Search customers by name or email" at bounding box center [220, 43] width 217 height 8
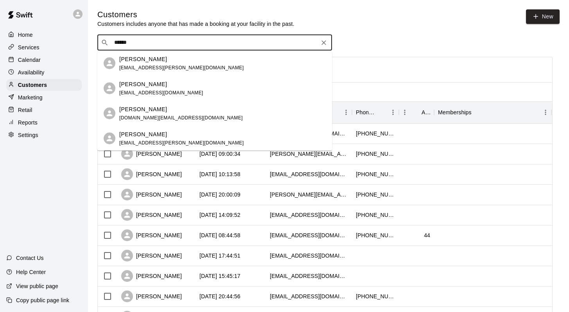
type input "*******"
click at [126, 81] on p "Russell Malley" at bounding box center [143, 84] width 48 height 8
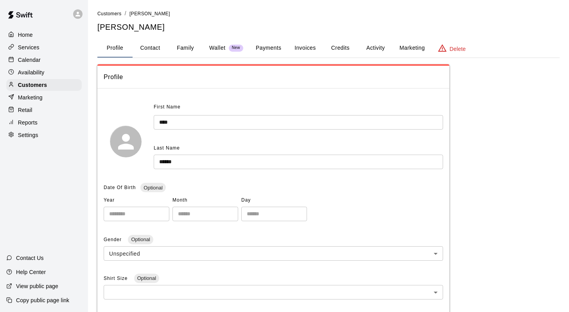
click at [182, 46] on button "Family" at bounding box center [185, 48] width 35 height 19
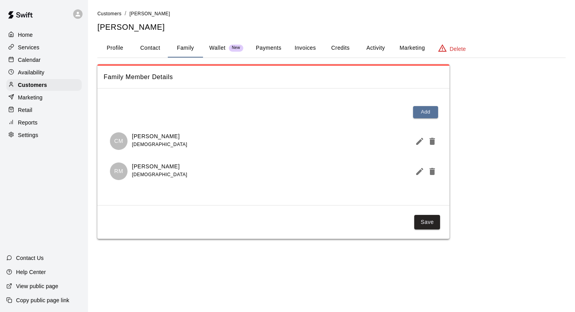
click at [339, 46] on button "Credits" at bounding box center [340, 48] width 35 height 19
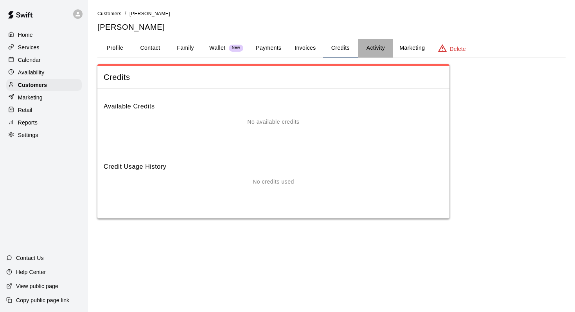
click at [376, 49] on button "Activity" at bounding box center [375, 48] width 35 height 19
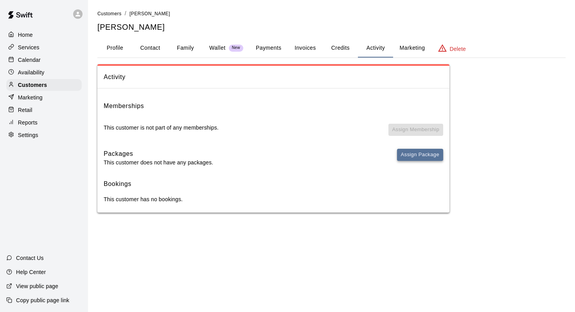
click at [414, 154] on button "Assign Package" at bounding box center [420, 155] width 46 height 12
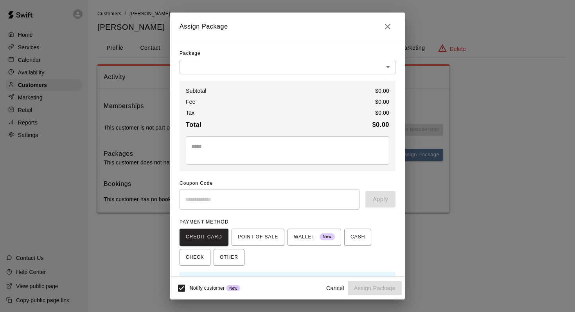
click at [382, 66] on body "Home Services Calendar Availability Customers Marketing Retail Reports Settings…" at bounding box center [287, 114] width 575 height 228
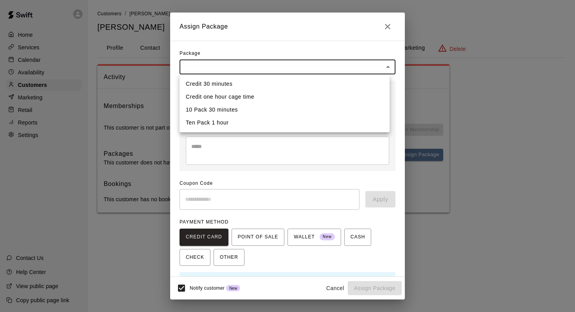
click at [237, 83] on li "Credit 30 minutes" at bounding box center [285, 83] width 210 height 13
type input "**********"
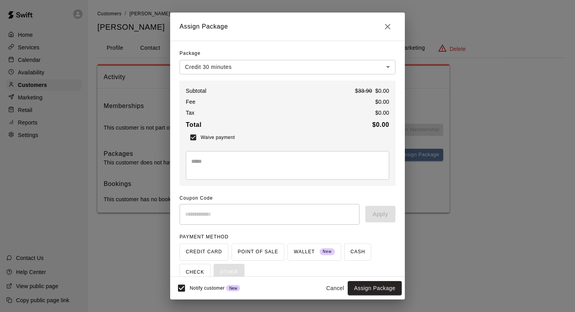
click at [198, 172] on textarea at bounding box center [287, 165] width 193 height 16
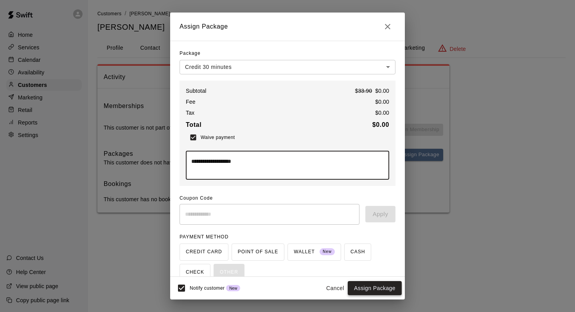
type textarea "**********"
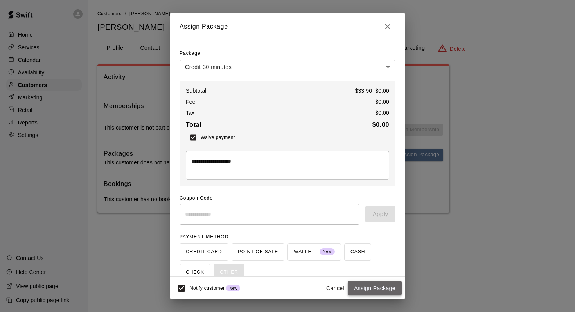
click at [360, 287] on button "Assign Package" at bounding box center [375, 288] width 54 height 14
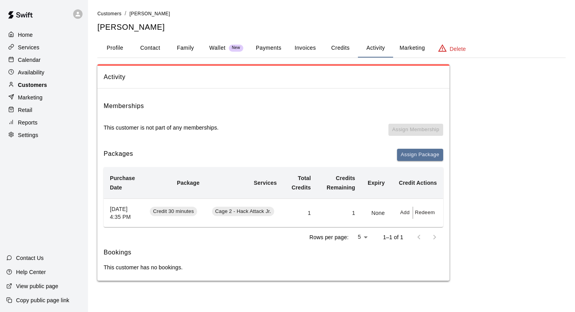
click at [44, 85] on p "Customers" at bounding box center [32, 85] width 29 height 8
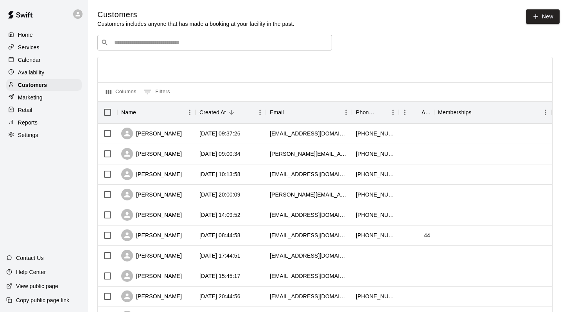
click at [132, 45] on input "Search customers by name or email" at bounding box center [220, 43] width 217 height 8
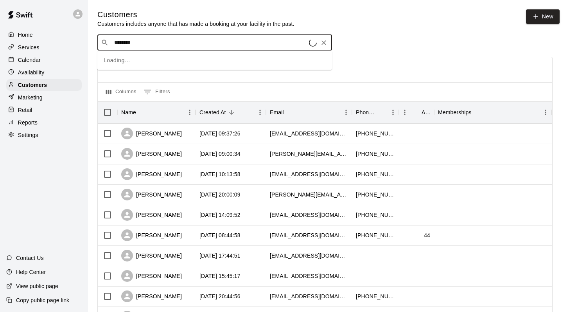
type input "*********"
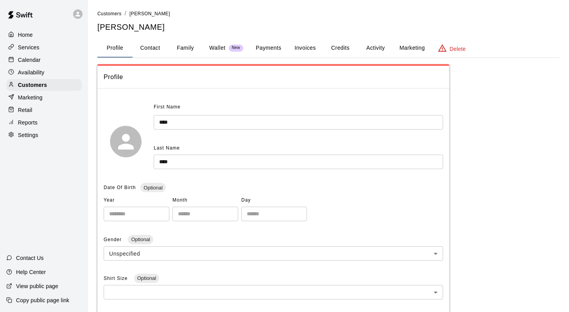
click at [348, 46] on button "Credits" at bounding box center [340, 48] width 35 height 19
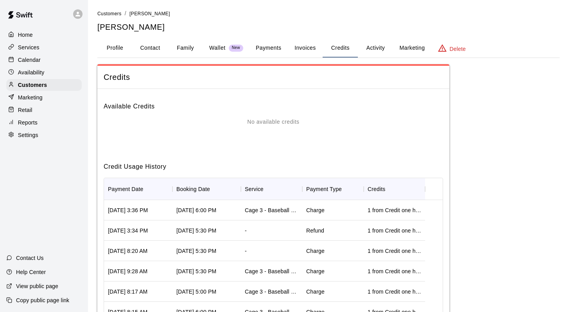
click at [377, 46] on button "Activity" at bounding box center [375, 48] width 35 height 19
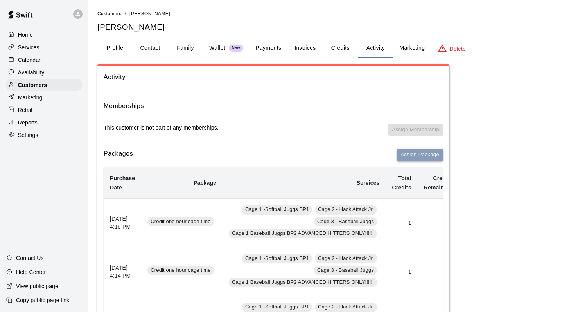
click at [405, 155] on button "Assign Package" at bounding box center [420, 155] width 46 height 12
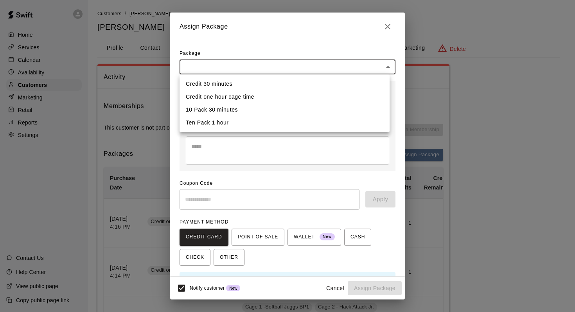
click at [386, 23] on div at bounding box center [287, 156] width 575 height 312
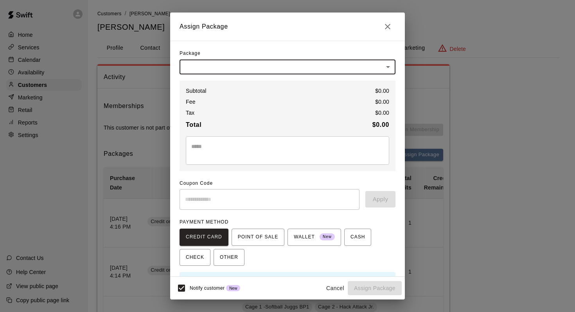
click at [491, 23] on div "Assign Package Package ​ ​ Subtotal $ 0.00 Fee $ 0.00 Tax $ 0.00 Total $ 0.00 *…" at bounding box center [287, 156] width 575 height 312
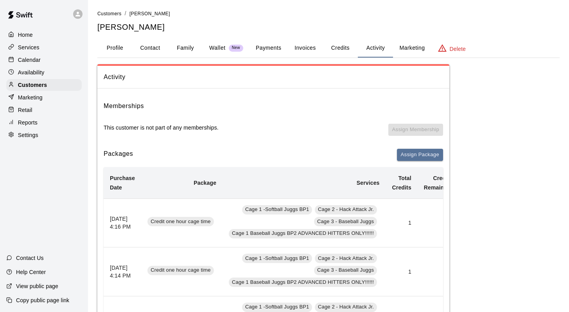
click at [25, 47] on p "Services" at bounding box center [29, 47] width 22 height 8
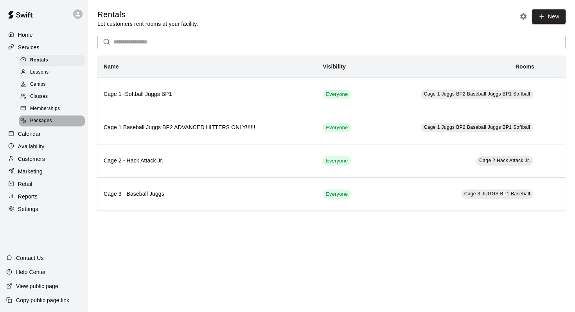
click at [37, 118] on span "Packages" at bounding box center [41, 121] width 22 height 8
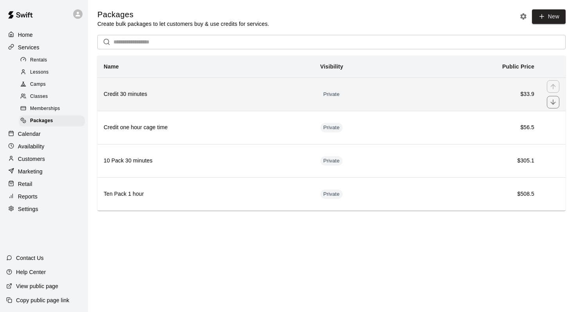
click at [157, 90] on h6 "Credit 30 minutes" at bounding box center [206, 94] width 204 height 9
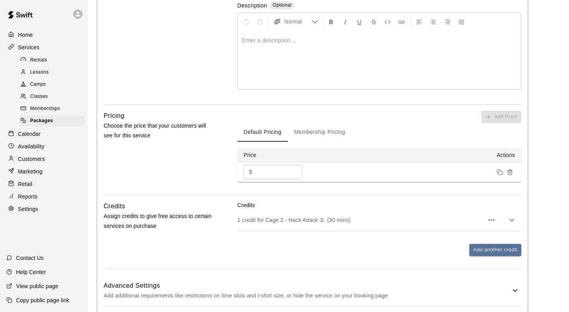
scroll to position [218, 0]
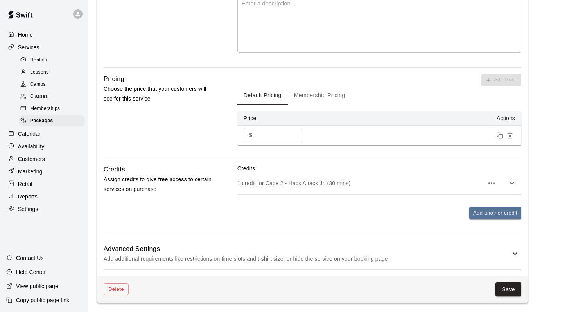
click at [509, 181] on icon "button" at bounding box center [512, 182] width 9 height 9
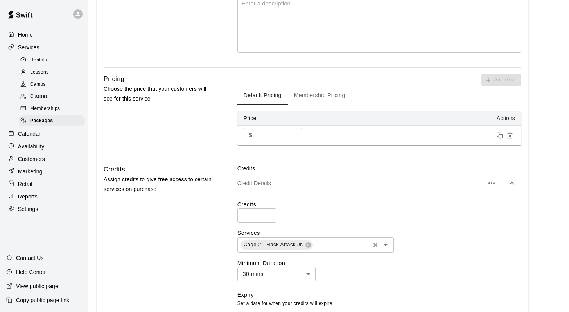
click at [387, 244] on icon "Open" at bounding box center [385, 244] width 9 height 9
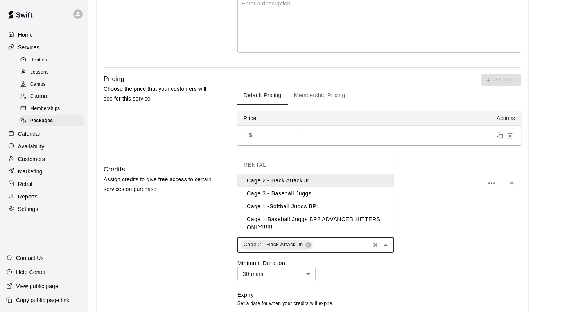
click at [308, 191] on li "Cage 3 - Baseball Juggs" at bounding box center [316, 193] width 157 height 13
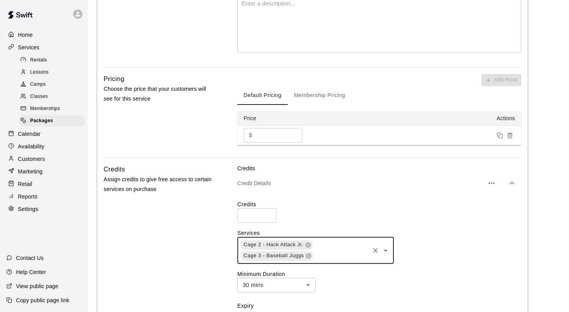
click at [510, 181] on icon "button" at bounding box center [512, 182] width 9 height 9
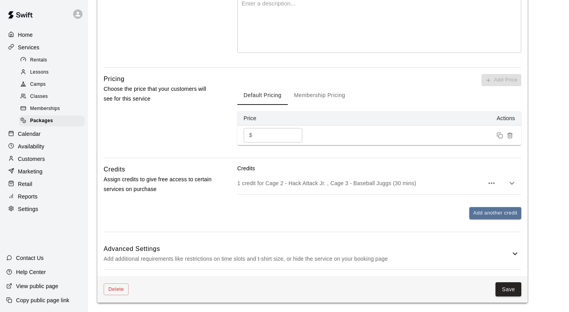
click at [510, 181] on icon "button" at bounding box center [512, 182] width 9 height 9
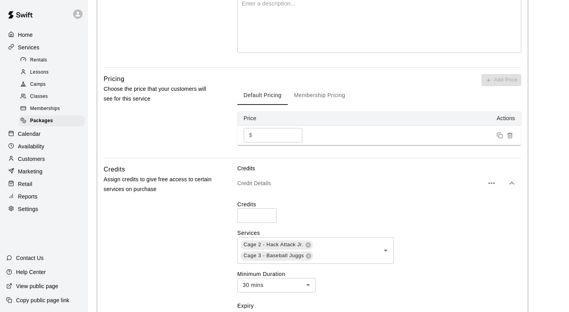
click at [490, 181] on icon "button" at bounding box center [491, 182] width 9 height 9
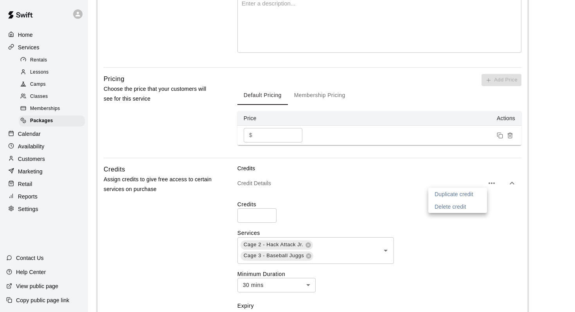
click at [385, 248] on div at bounding box center [287, 156] width 575 height 312
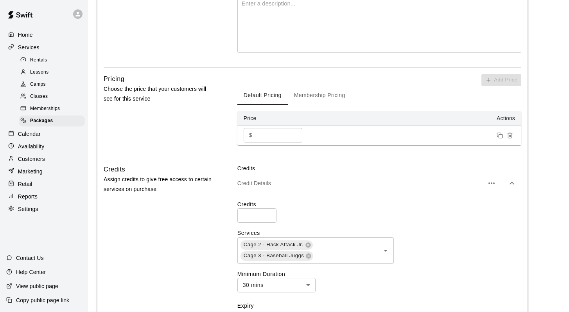
click at [385, 248] on icon "Open" at bounding box center [385, 250] width 9 height 9
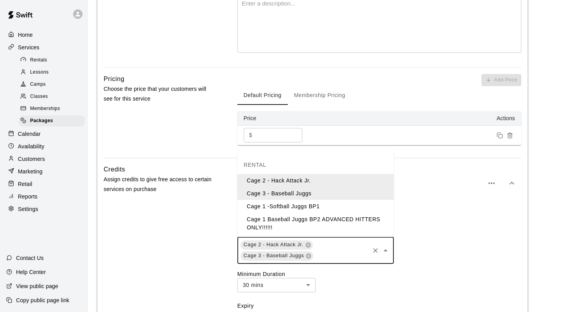
click at [296, 205] on li "Cage 1 -Softball Juggs BP1" at bounding box center [316, 206] width 157 height 13
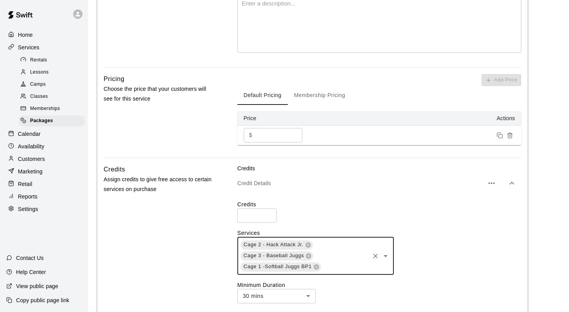
click at [487, 179] on icon "button" at bounding box center [491, 182] width 9 height 9
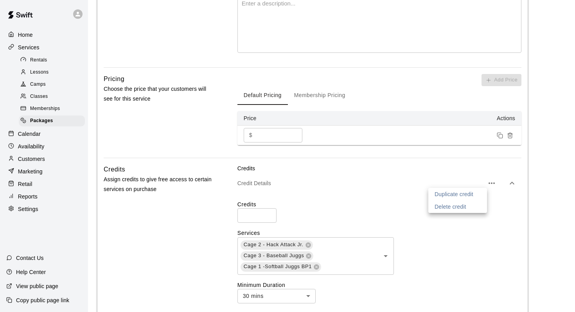
click at [387, 257] on div at bounding box center [287, 156] width 575 height 312
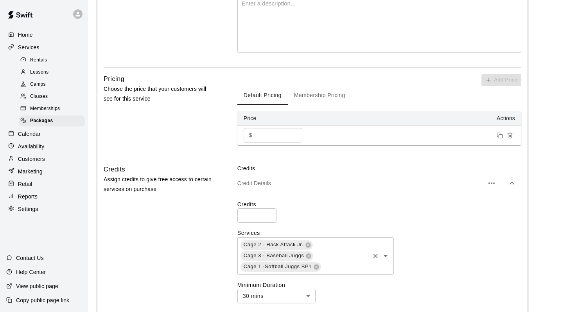
click at [384, 255] on icon "Open" at bounding box center [385, 255] width 9 height 9
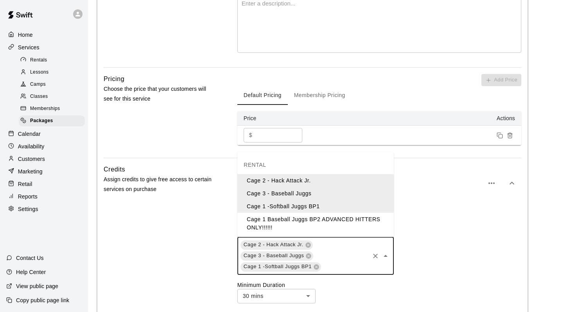
click at [281, 222] on li "Cage 1 Baseball Juggs BP2 ADVANCED HITTERS ONLY!!!!!!" at bounding box center [316, 223] width 157 height 21
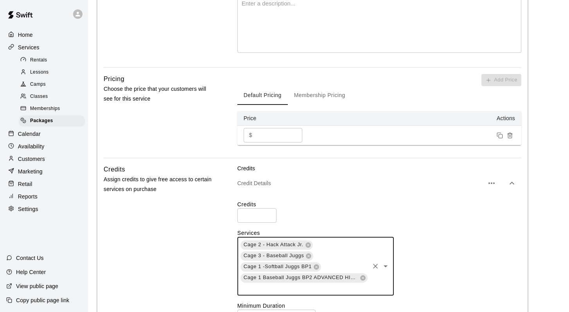
click at [330, 193] on div "Credit Details" at bounding box center [380, 183] width 284 height 22
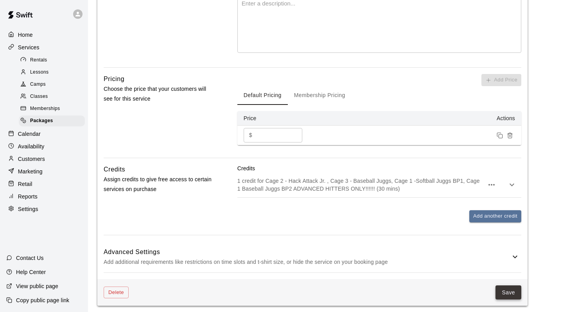
click at [502, 289] on button "Save" at bounding box center [509, 292] width 26 height 14
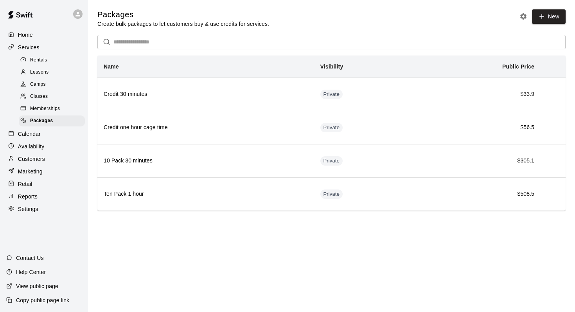
click at [32, 159] on p "Customers" at bounding box center [31, 159] width 27 height 8
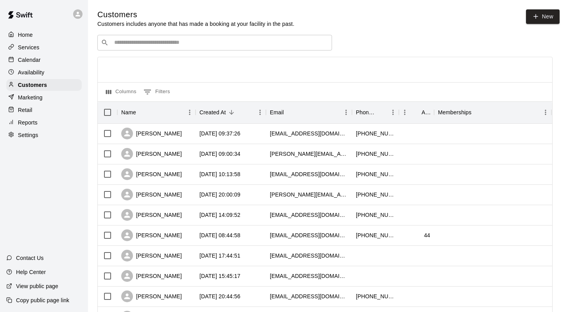
click at [112, 41] on input "Search customers by name or email" at bounding box center [220, 43] width 217 height 8
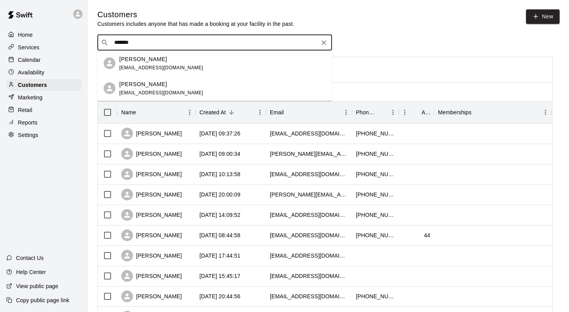
type input "********"
click at [136, 68] on span "tararose1111@gmail.com" at bounding box center [161, 67] width 84 height 5
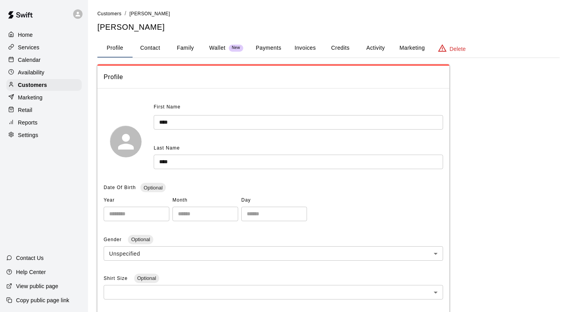
click at [375, 47] on button "Activity" at bounding box center [375, 48] width 35 height 19
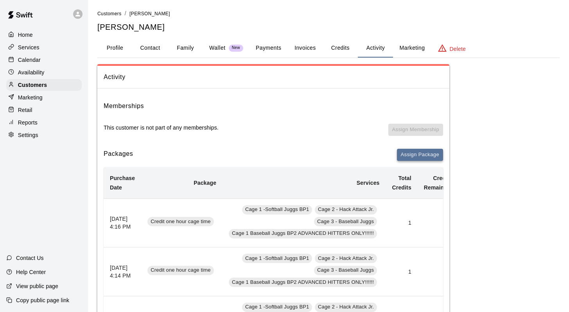
click at [402, 151] on button "Assign Package" at bounding box center [420, 155] width 46 height 12
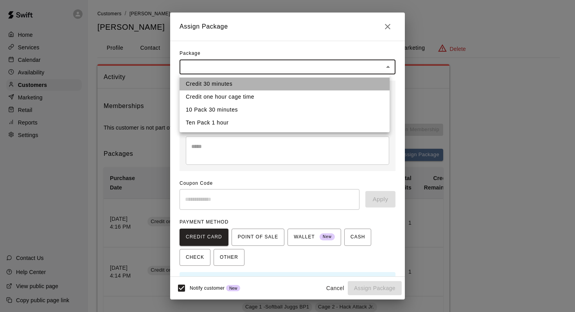
click at [227, 83] on li "Credit 30 minutes" at bounding box center [285, 83] width 210 height 13
type input "**********"
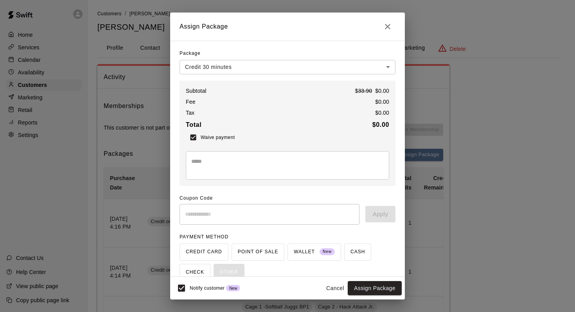
click at [194, 166] on textarea at bounding box center [287, 165] width 193 height 16
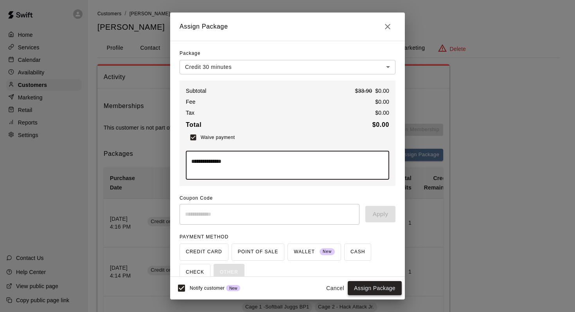
type textarea "**********"
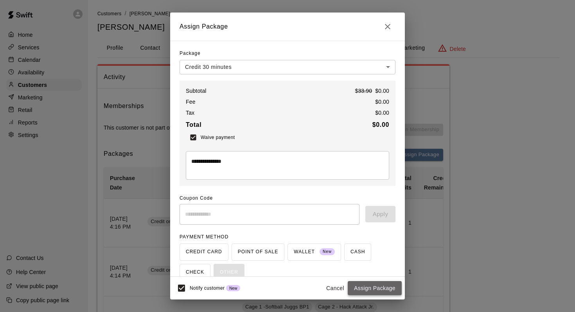
click at [369, 287] on button "Assign Package" at bounding box center [375, 288] width 54 height 14
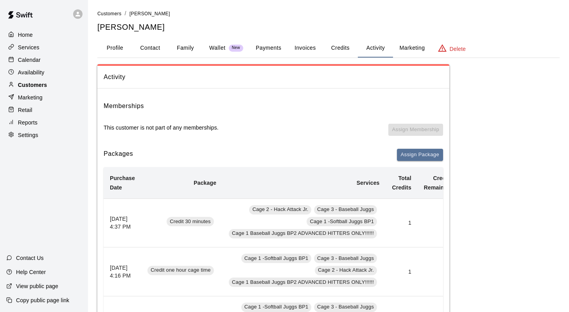
click at [28, 82] on p "Customers" at bounding box center [32, 85] width 29 height 8
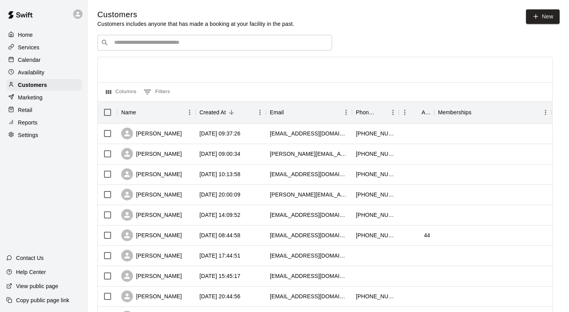
click at [133, 41] on input "Search customers by name or email" at bounding box center [220, 43] width 217 height 8
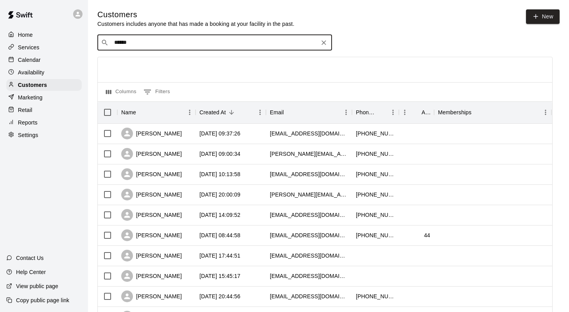
type input "******"
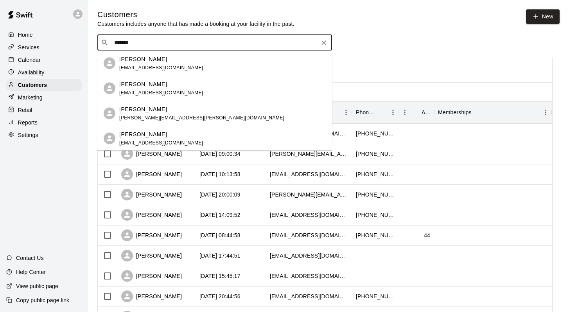
click at [137, 59] on p "Oliver Carnegie" at bounding box center [143, 59] width 48 height 8
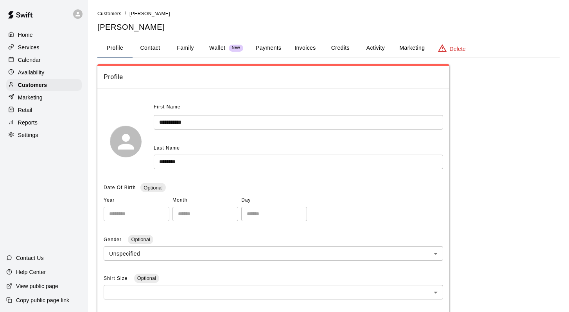
click at [342, 38] on div "**********" at bounding box center [328, 274] width 463 height 530
click at [342, 52] on button "Credits" at bounding box center [340, 48] width 35 height 19
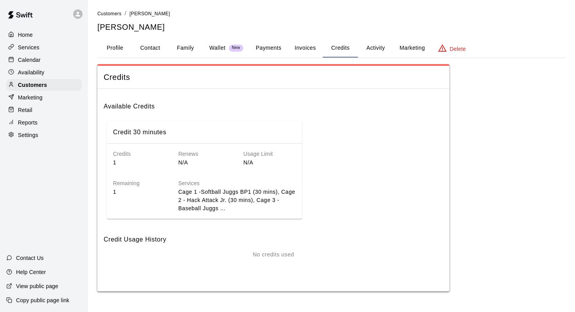
click at [27, 57] on p "Calendar" at bounding box center [29, 60] width 23 height 8
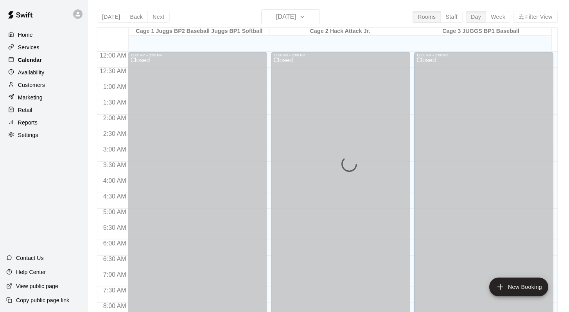
scroll to position [459, 0]
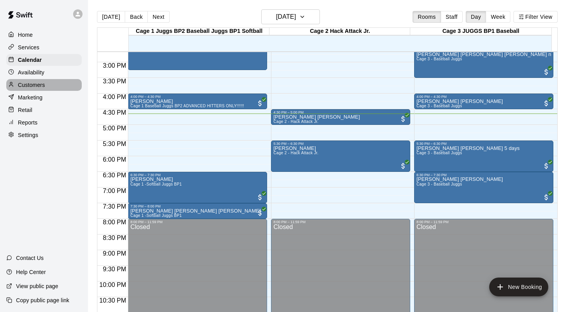
click at [29, 84] on p "Customers" at bounding box center [31, 85] width 27 height 8
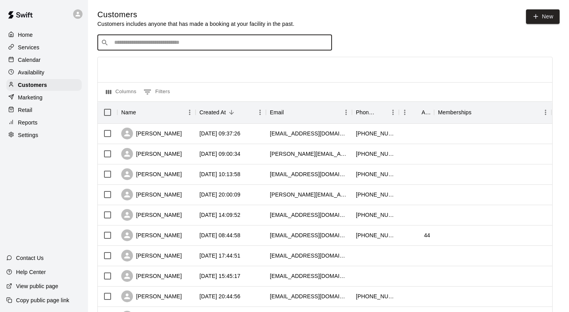
click at [119, 45] on input "Search customers by name or email" at bounding box center [220, 43] width 217 height 8
type input "*******"
click at [127, 57] on p "Ryan Hua" at bounding box center [143, 59] width 48 height 8
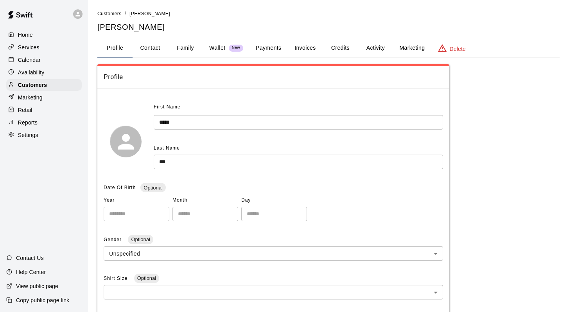
click at [182, 49] on button "Family" at bounding box center [185, 48] width 35 height 19
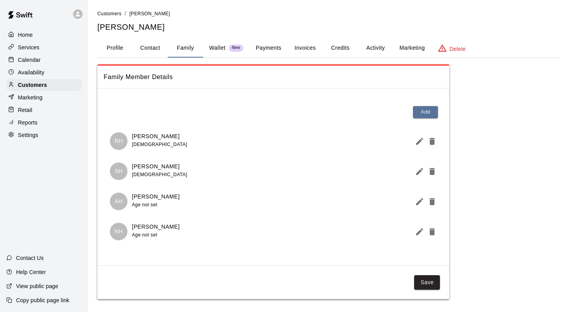
click at [382, 46] on button "Activity" at bounding box center [375, 48] width 35 height 19
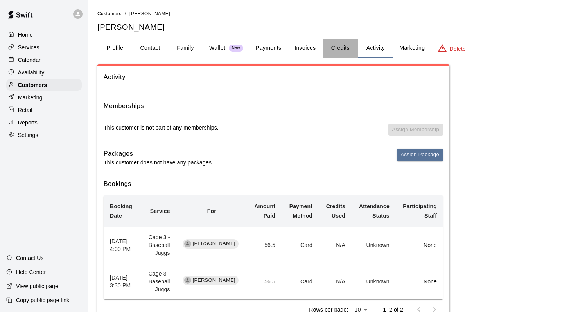
click at [337, 47] on button "Credits" at bounding box center [340, 48] width 35 height 19
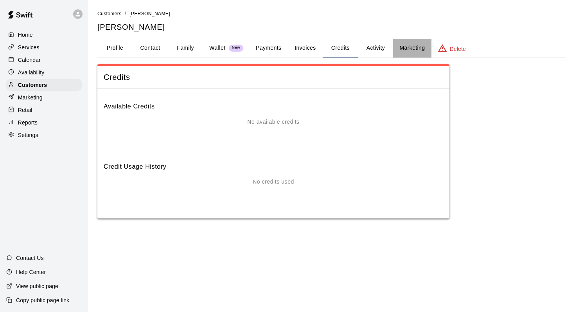
click at [409, 44] on button "Marketing" at bounding box center [412, 48] width 38 height 19
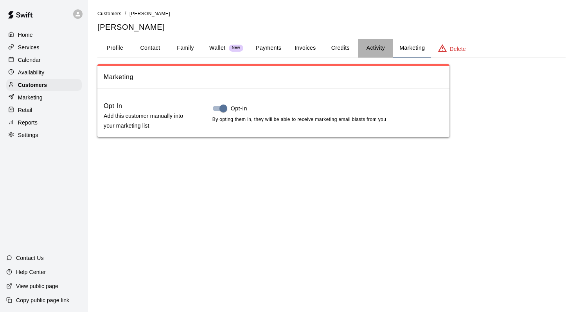
click at [374, 46] on button "Activity" at bounding box center [375, 48] width 35 height 19
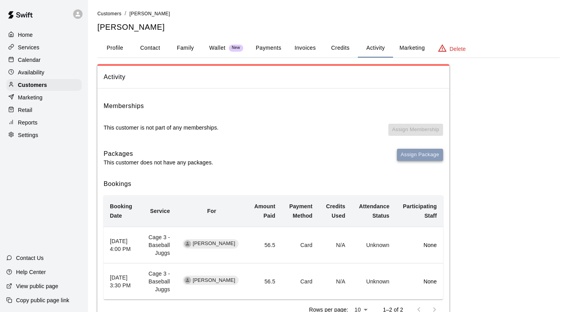
click at [406, 152] on button "Assign Package" at bounding box center [420, 155] width 46 height 12
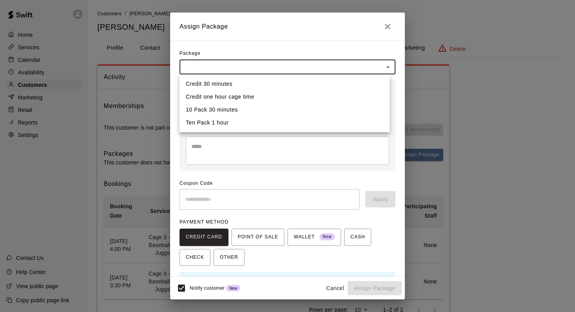
click at [382, 66] on body "Home Services Calendar Availability Customers Marketing Retail Reports Settings…" at bounding box center [287, 172] width 575 height 345
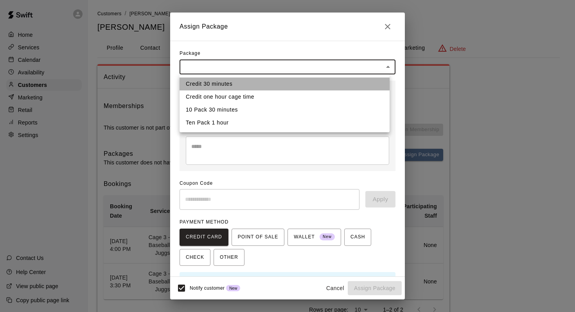
click at [235, 81] on li "Credit 30 minutes" at bounding box center [285, 83] width 210 height 13
type input "**********"
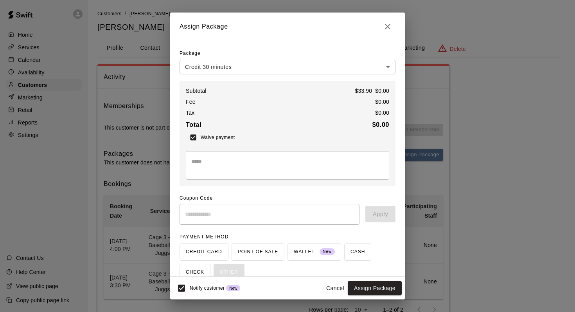
click at [206, 163] on textarea at bounding box center [287, 165] width 193 height 16
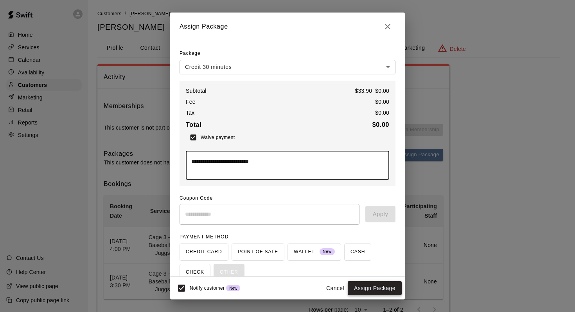
type textarea "**********"
click at [360, 284] on button "Assign Package" at bounding box center [375, 288] width 54 height 14
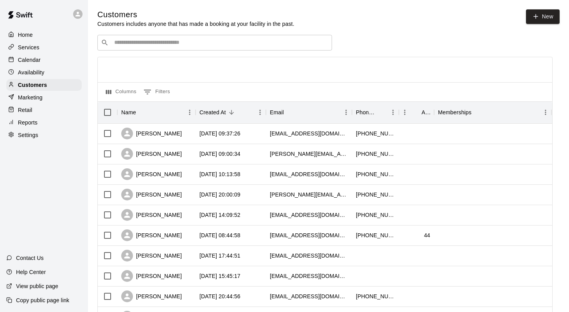
click at [142, 41] on input "Search customers by name or email" at bounding box center [220, 43] width 217 height 8
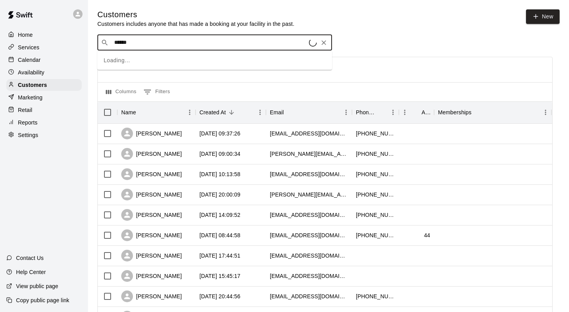
type input "****"
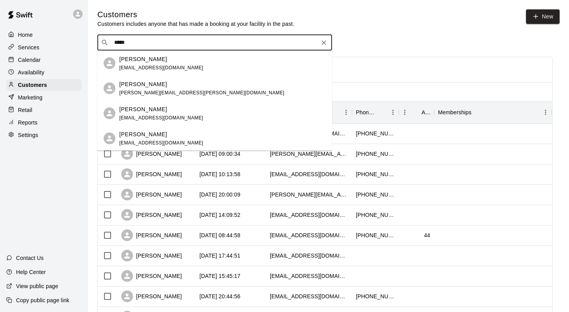
click at [140, 134] on p "Sean Hua" at bounding box center [143, 134] width 48 height 8
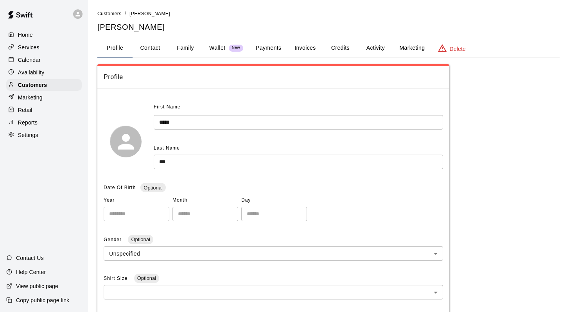
click at [190, 47] on button "Family" at bounding box center [185, 48] width 35 height 19
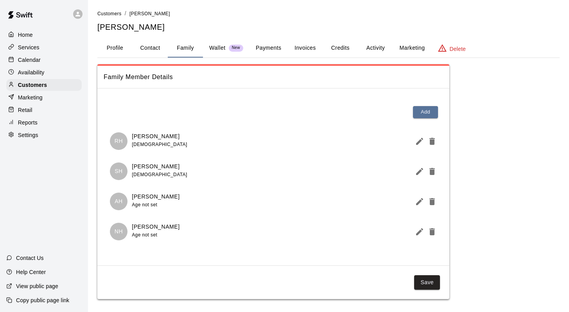
click at [371, 46] on button "Activity" at bounding box center [375, 48] width 35 height 19
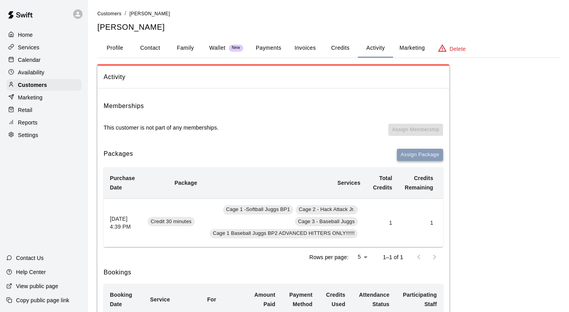
click at [409, 155] on button "Assign Package" at bounding box center [420, 155] width 46 height 12
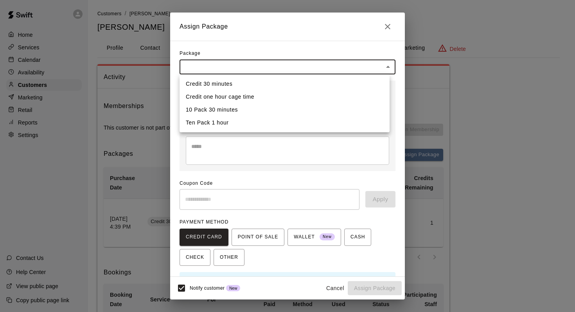
click at [380, 64] on body "Home Services Calendar Availability Customers Marketing Retail Reports Settings…" at bounding box center [287, 216] width 575 height 433
click at [234, 79] on li "Credit 30 minutes" at bounding box center [285, 83] width 210 height 13
type input "**********"
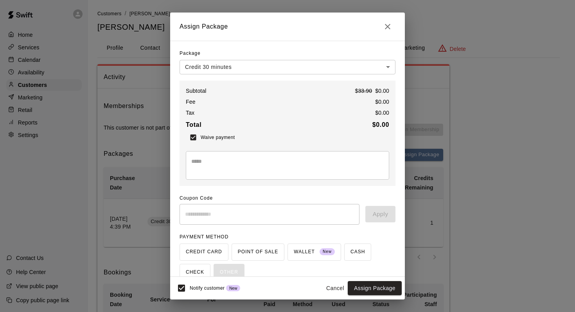
click at [198, 168] on textarea at bounding box center [287, 165] width 193 height 16
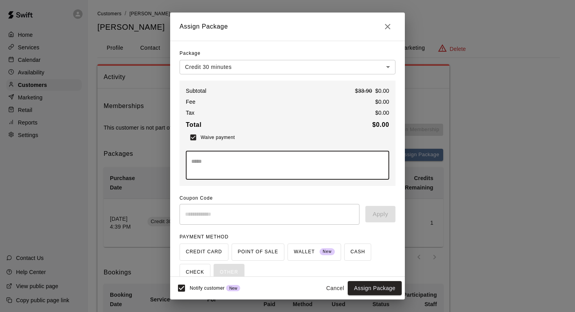
type textarea "*"
type textarea "**********"
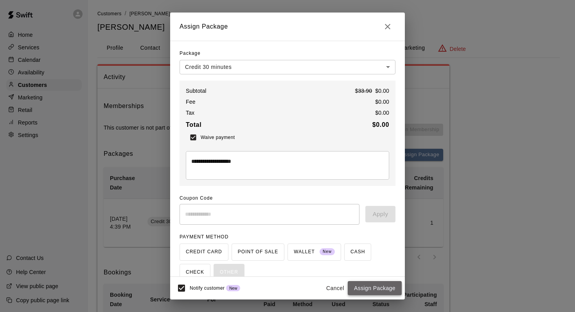
click at [355, 284] on button "Assign Package" at bounding box center [375, 288] width 54 height 14
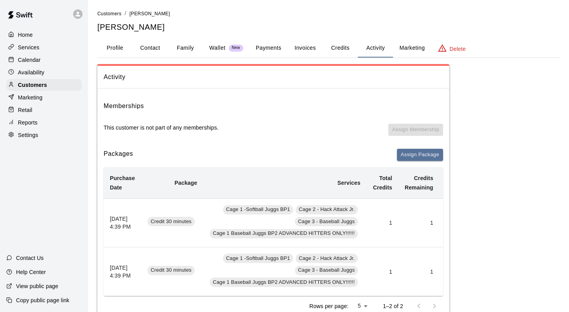
click at [27, 78] on div "Home Services Calendar Availability Customers Marketing Retail Reports Settings" at bounding box center [44, 84] width 88 height 113
click at [40, 86] on p "Customers" at bounding box center [32, 85] width 29 height 8
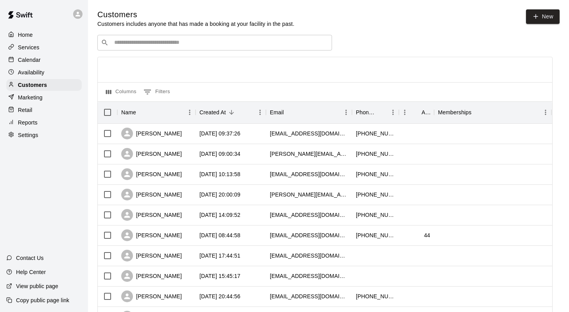
click at [119, 44] on input "Search customers by name or email" at bounding box center [220, 43] width 217 height 8
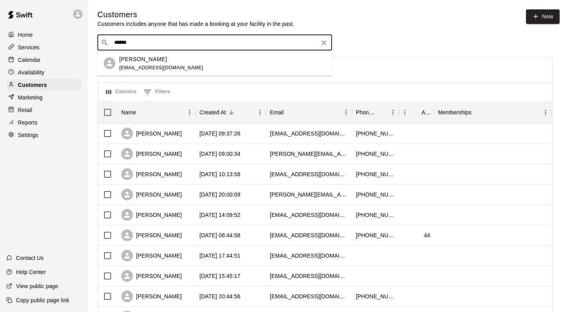
type input "*******"
click at [124, 60] on p "Remy Farro" at bounding box center [143, 59] width 48 height 8
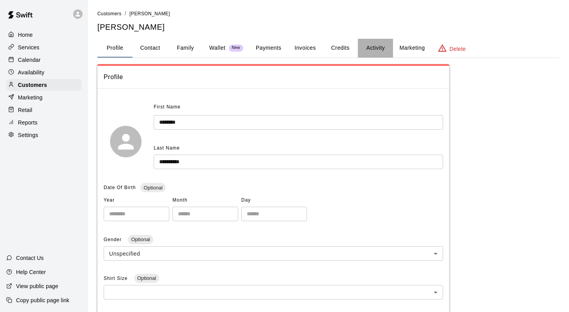
click at [369, 48] on button "Activity" at bounding box center [375, 48] width 35 height 19
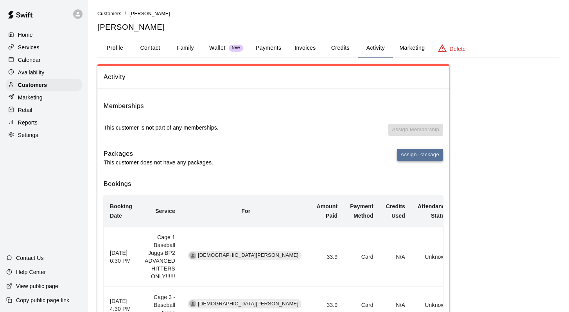
click at [402, 154] on button "Assign Package" at bounding box center [420, 155] width 46 height 12
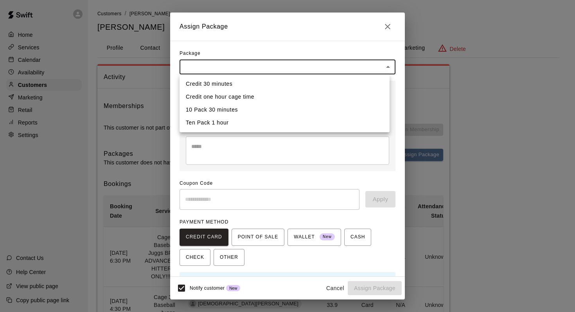
click at [234, 84] on li "Credit 30 minutes" at bounding box center [285, 83] width 210 height 13
type input "**********"
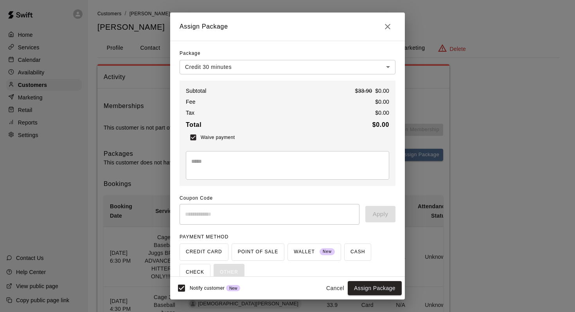
click at [200, 168] on textarea at bounding box center [287, 165] width 193 height 16
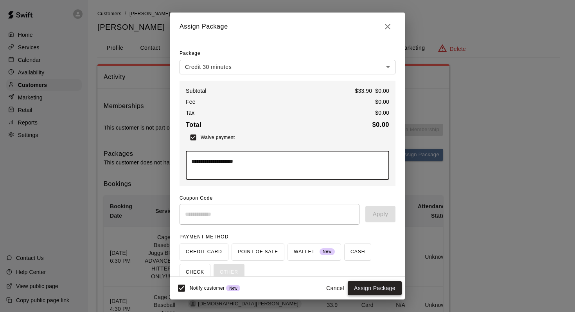
type textarea "**********"
click at [356, 288] on button "Assign Package" at bounding box center [375, 288] width 54 height 14
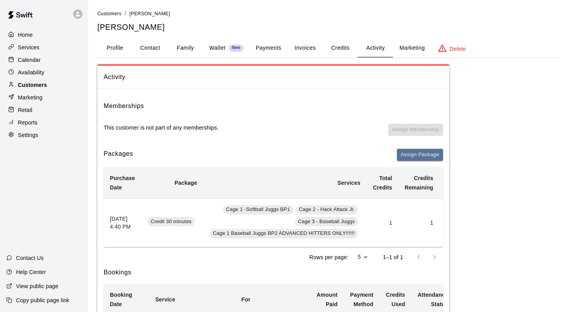
click at [37, 82] on p "Customers" at bounding box center [32, 85] width 29 height 8
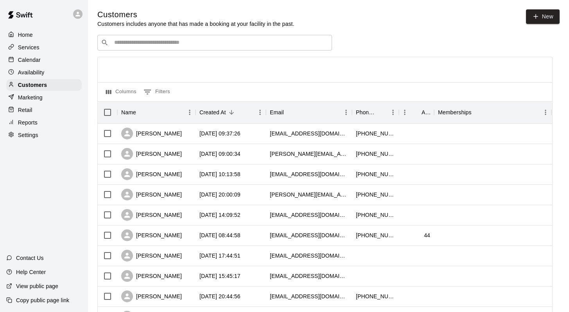
click at [126, 38] on div "​ ​" at bounding box center [214, 43] width 235 height 16
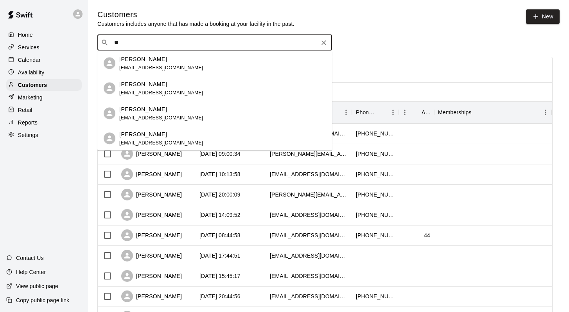
type input "*"
type input "******"
click at [143, 59] on p "Owen Biskupski" at bounding box center [143, 59] width 48 height 8
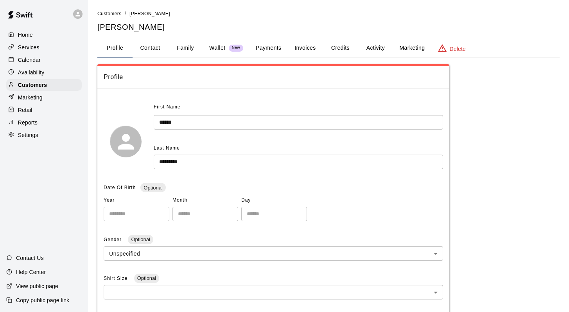
click at [377, 47] on button "Activity" at bounding box center [375, 48] width 35 height 19
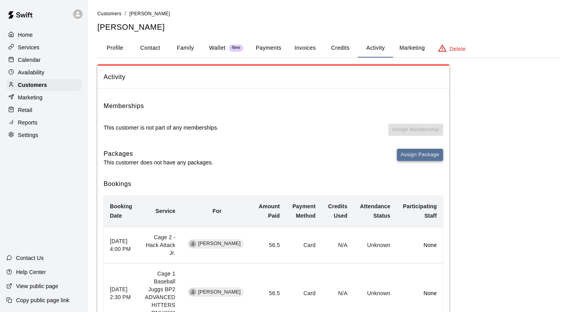
click at [405, 156] on button "Assign Package" at bounding box center [420, 155] width 46 height 12
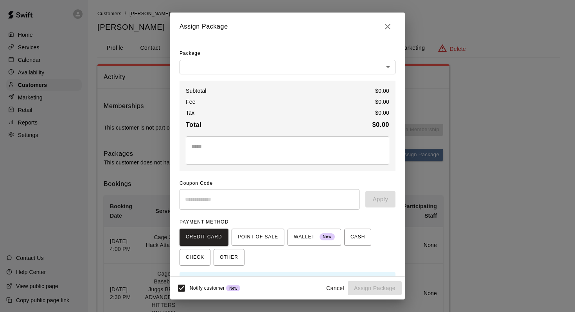
click at [379, 66] on body "Home Services Calendar Availability Customers Marketing Retail Reports Settings…" at bounding box center [287, 184] width 575 height 368
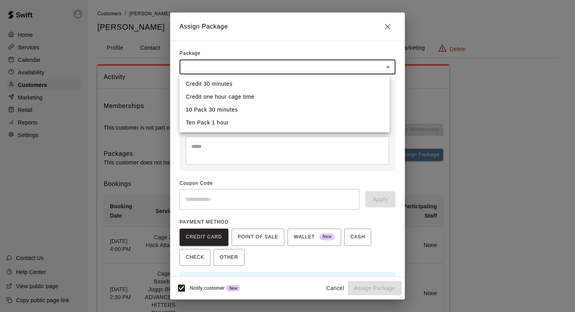
click at [197, 80] on li "Credit 30 minutes" at bounding box center [285, 83] width 210 height 13
type input "**********"
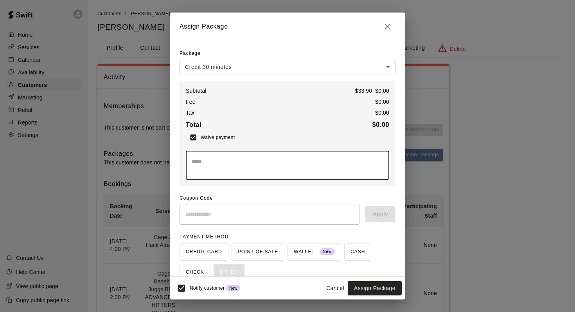
click at [222, 168] on textarea at bounding box center [287, 165] width 193 height 16
type textarea "**********"
click at [357, 286] on button "Assign Package" at bounding box center [375, 288] width 54 height 14
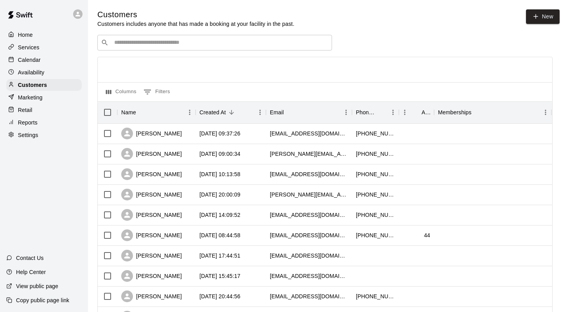
click at [132, 45] on input "Search customers by name or email" at bounding box center [220, 43] width 217 height 8
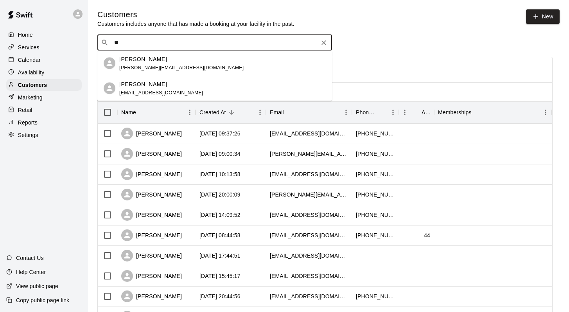
type input "*"
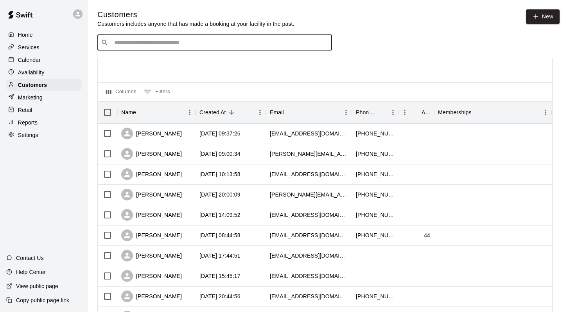
type input "*"
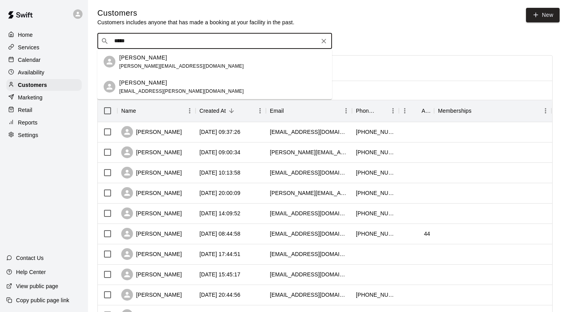
scroll to position [0, 0]
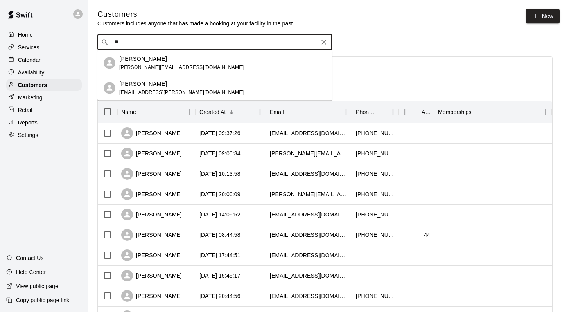
type input "*"
type input "********"
click at [134, 57] on p "Jack Lepp" at bounding box center [143, 58] width 48 height 8
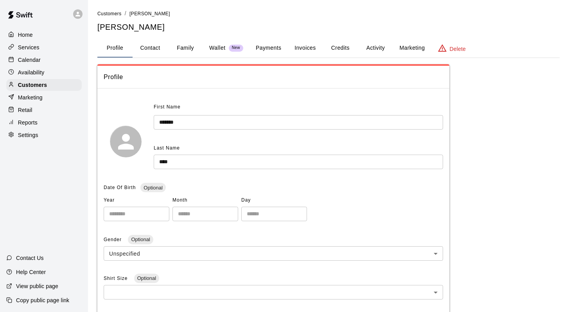
click at [370, 47] on button "Activity" at bounding box center [375, 48] width 35 height 19
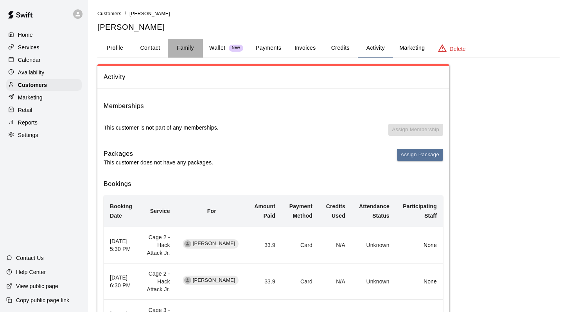
click at [180, 45] on button "Family" at bounding box center [185, 48] width 35 height 19
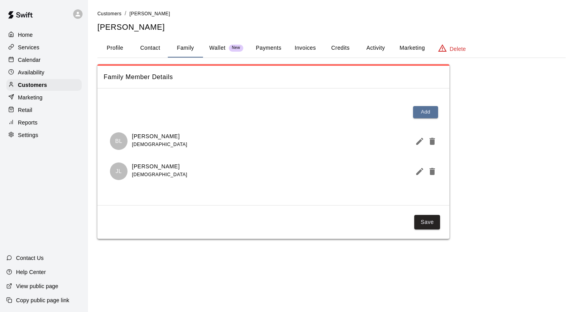
click at [375, 47] on button "Activity" at bounding box center [375, 48] width 35 height 19
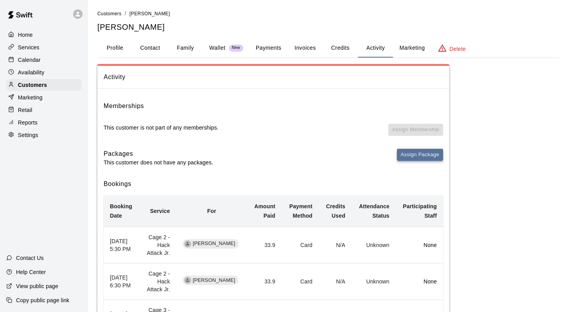
click at [410, 152] on button "Assign Package" at bounding box center [420, 155] width 46 height 12
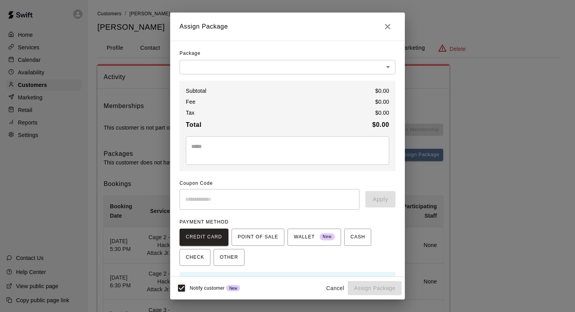
click at [380, 64] on body "Home Services Calendar Availability Customers Marketing Retail Reports Settings…" at bounding box center [287, 190] width 575 height 381
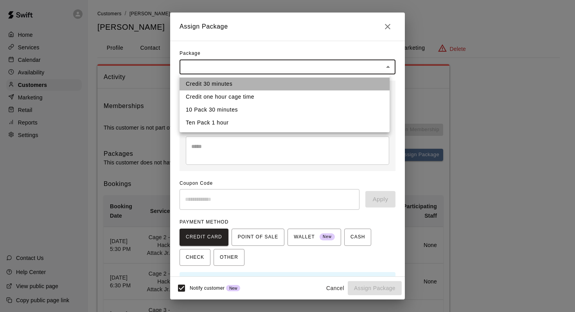
click at [223, 81] on li "Credit 30 minutes" at bounding box center [285, 83] width 210 height 13
type input "**********"
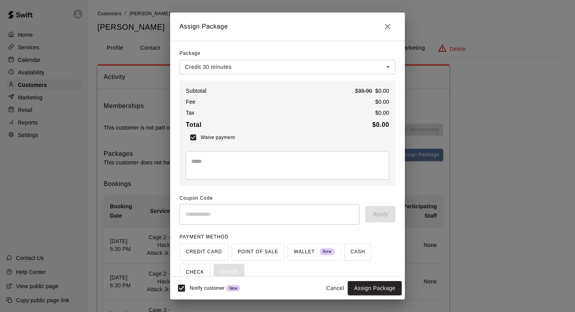
click at [194, 153] on div "* ​" at bounding box center [288, 165] width 204 height 29
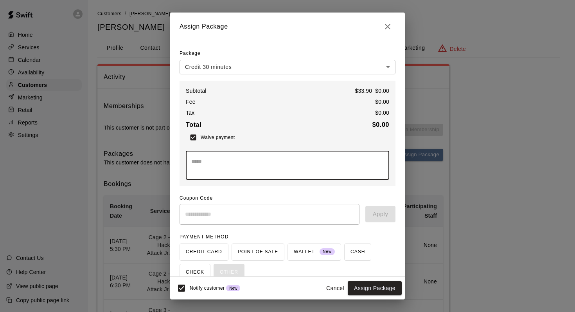
click at [196, 160] on textarea at bounding box center [287, 165] width 193 height 16
type textarea "**********"
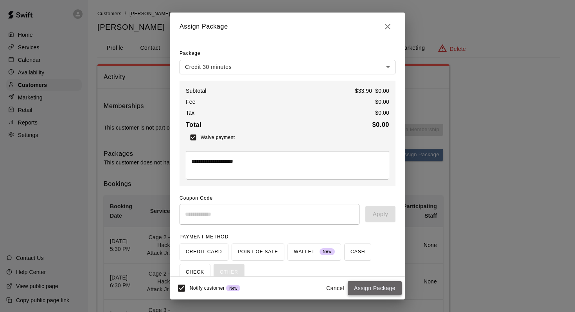
click at [358, 285] on button "Assign Package" at bounding box center [375, 288] width 54 height 14
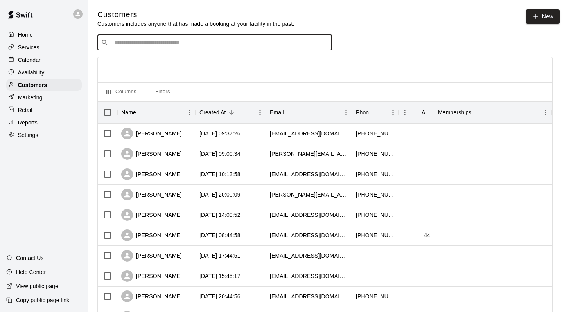
click at [131, 45] on input "Search customers by name or email" at bounding box center [220, 43] width 217 height 8
type input "********"
click at [133, 61] on p "Adrian Hua" at bounding box center [143, 59] width 48 height 8
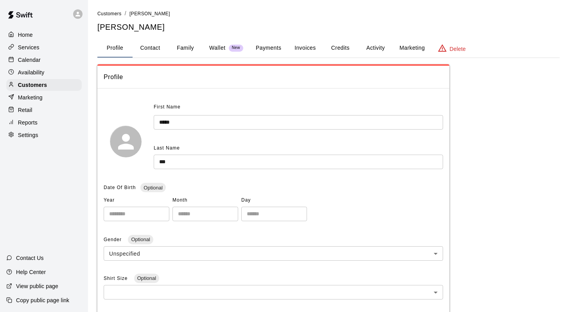
click at [200, 43] on button "Family" at bounding box center [185, 48] width 35 height 19
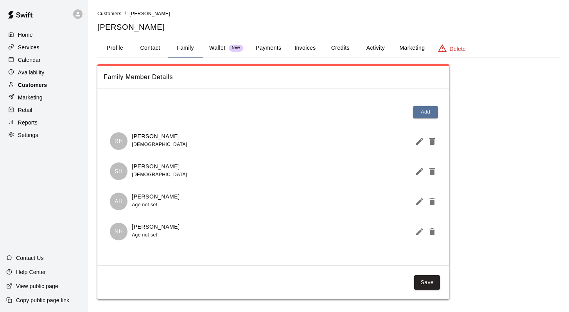
click at [35, 84] on p "Customers" at bounding box center [32, 85] width 29 height 8
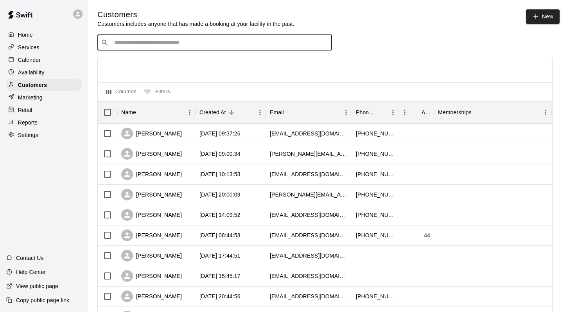
click at [122, 45] on input "Search customers by name or email" at bounding box center [220, 43] width 217 height 8
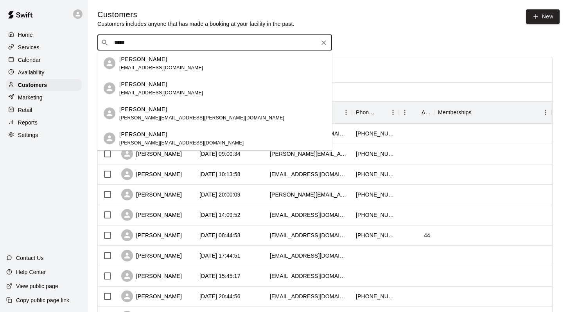
type input "******"
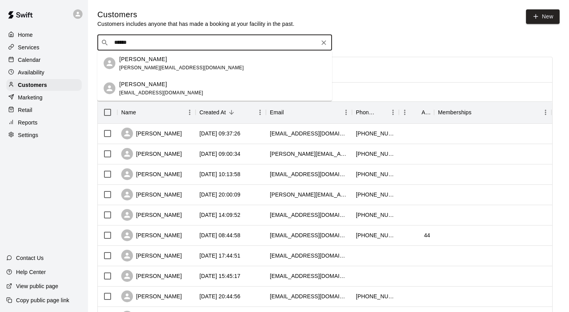
click at [136, 58] on p "Eric Huang" at bounding box center [143, 59] width 48 height 8
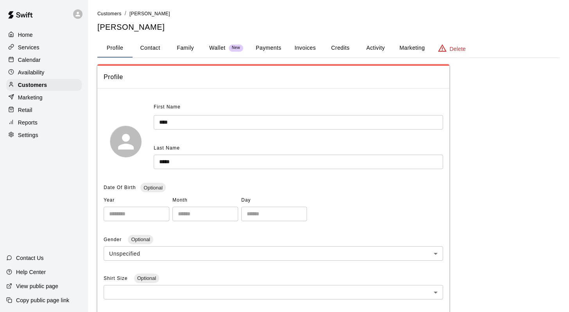
click at [182, 46] on button "Family" at bounding box center [185, 48] width 35 height 19
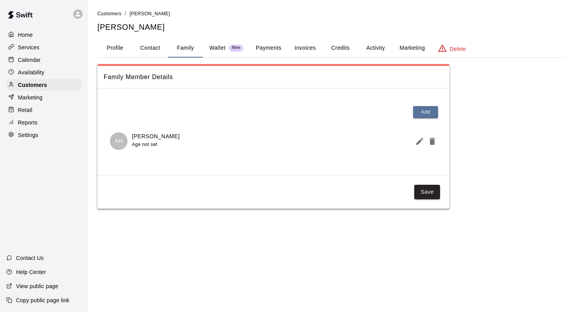
click at [36, 63] on p "Calendar" at bounding box center [29, 60] width 23 height 8
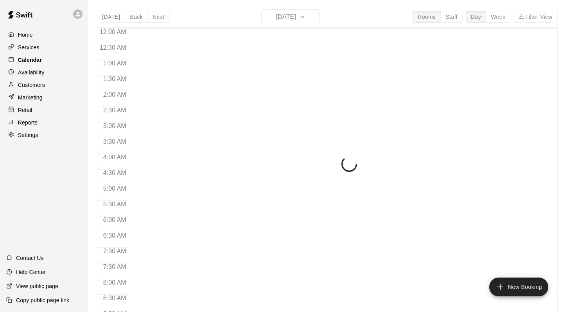
scroll to position [459, 0]
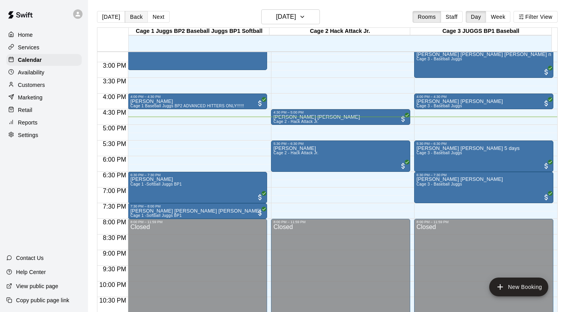
click at [136, 13] on button "Back" at bounding box center [136, 17] width 23 height 12
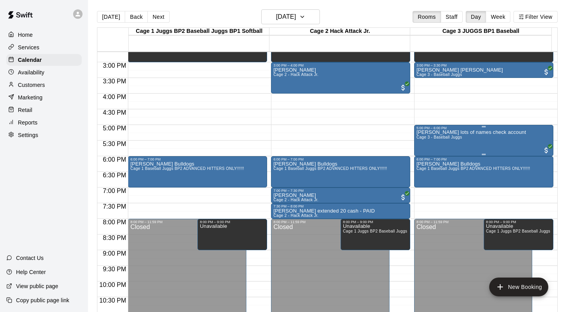
click at [431, 135] on div "Maxx Smith lots of names check account Cage 3 - Baseball Juggs" at bounding box center [472, 286] width 110 height 312
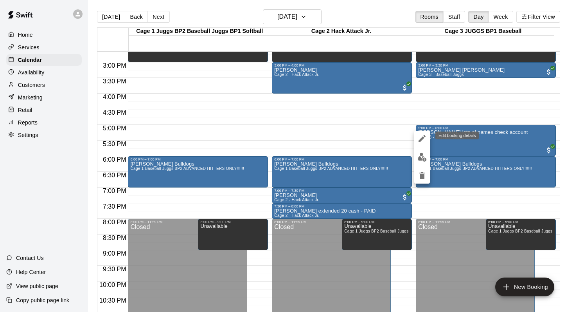
click at [419, 136] on icon "edit" at bounding box center [422, 138] width 9 height 9
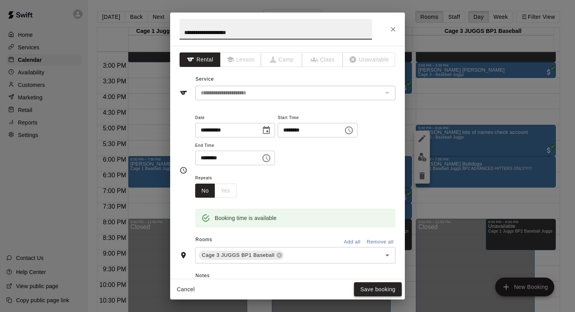
type input "**********"
click at [364, 287] on button "Save booking" at bounding box center [378, 289] width 48 height 14
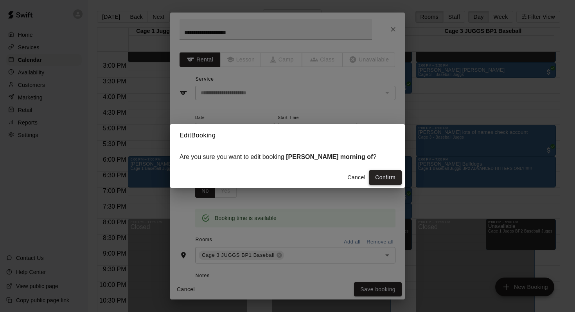
click at [380, 175] on button "Confirm" at bounding box center [385, 177] width 33 height 14
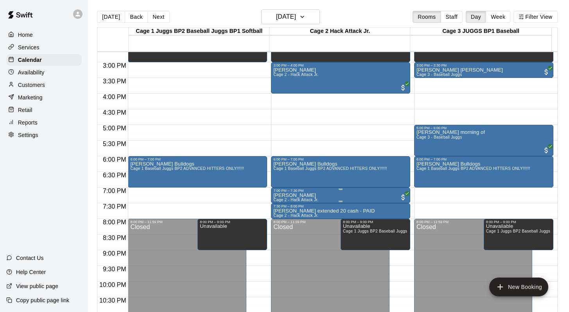
click at [284, 195] on p "Muhammad Sdieq" at bounding box center [296, 195] width 45 height 0
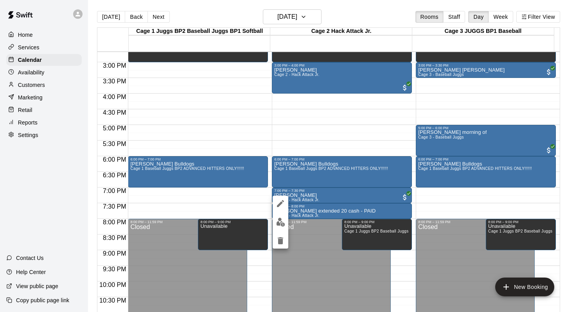
click at [281, 199] on icon "edit" at bounding box center [280, 203] width 9 height 9
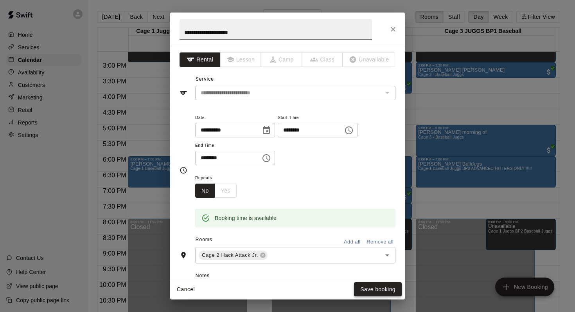
type input "**********"
click at [364, 291] on button "Save booking" at bounding box center [378, 289] width 48 height 14
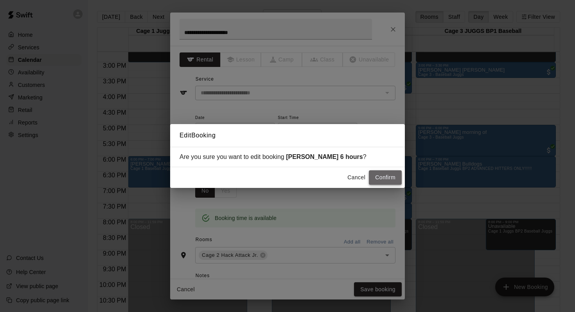
click at [375, 176] on button "Confirm" at bounding box center [385, 177] width 33 height 14
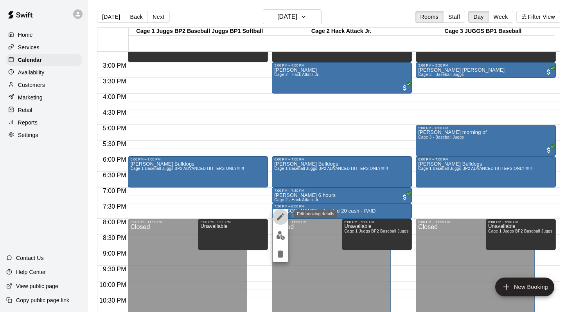
click at [281, 215] on icon "edit" at bounding box center [280, 216] width 7 height 7
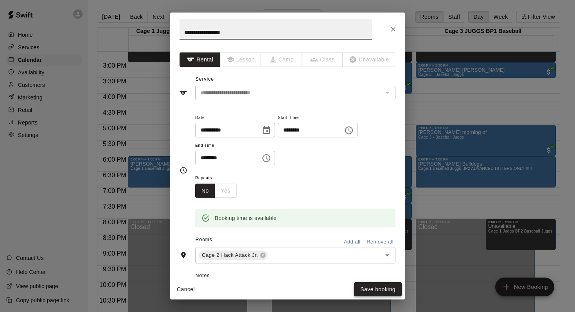
type input "**********"
click at [359, 286] on button "Save booking" at bounding box center [378, 289] width 48 height 14
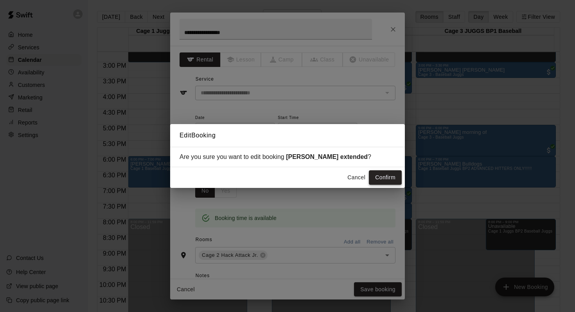
click at [373, 172] on button "Confirm" at bounding box center [385, 177] width 33 height 14
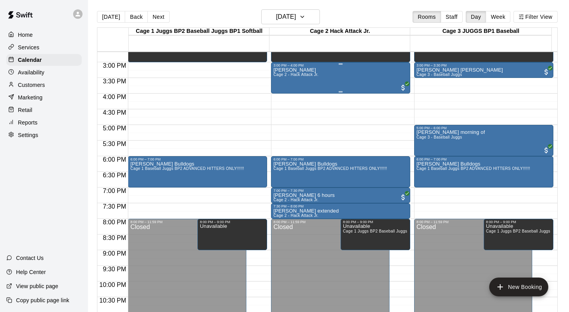
click at [292, 80] on div "Kevin Liang Cage 2 - Hack Attack Jr." at bounding box center [296, 223] width 45 height 312
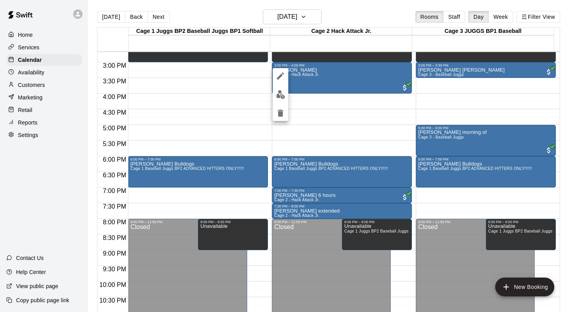
click at [279, 76] on icon "edit" at bounding box center [280, 75] width 9 height 9
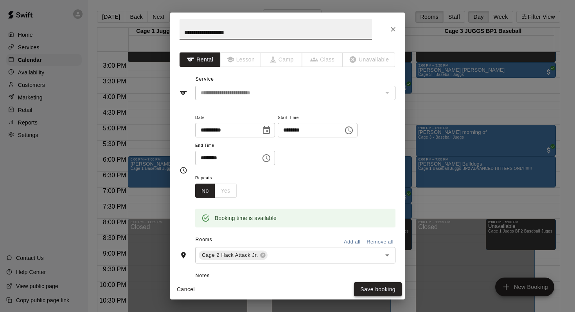
type input "**********"
click at [364, 286] on button "Save booking" at bounding box center [378, 289] width 48 height 14
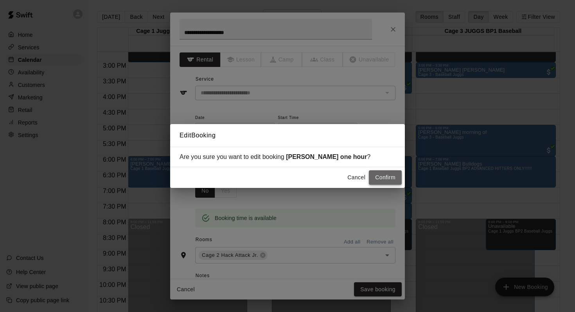
click at [379, 175] on button "Confirm" at bounding box center [385, 177] width 33 height 14
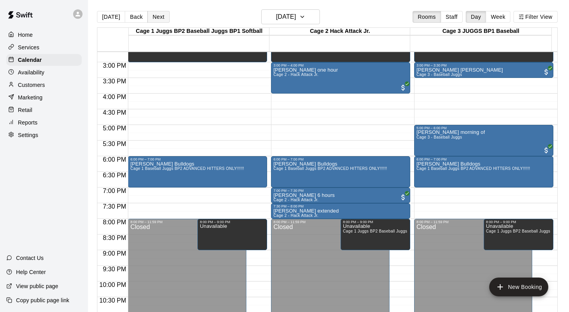
click at [155, 16] on button "Next" at bounding box center [159, 17] width 22 height 12
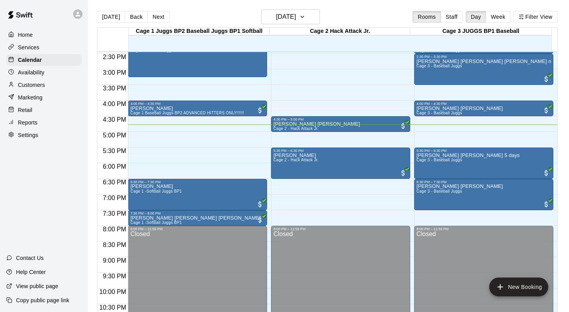
scroll to position [455, 0]
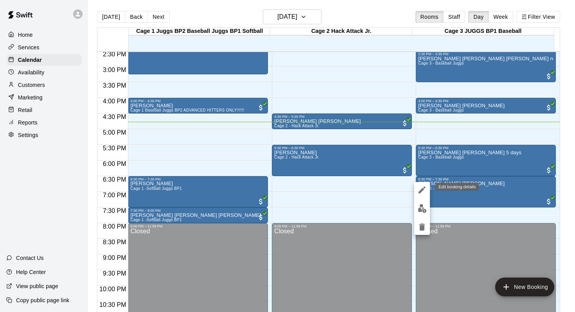
click at [421, 186] on icon "edit" at bounding box center [422, 189] width 9 height 9
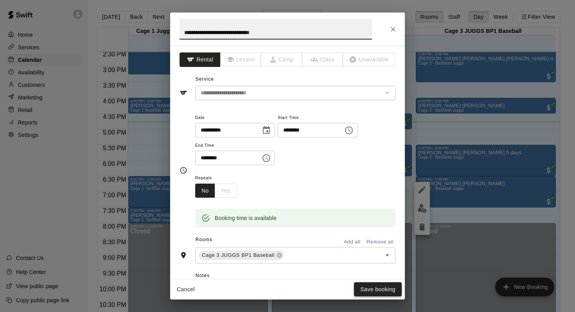
type input "**********"
click at [365, 286] on button "Save booking" at bounding box center [378, 289] width 48 height 14
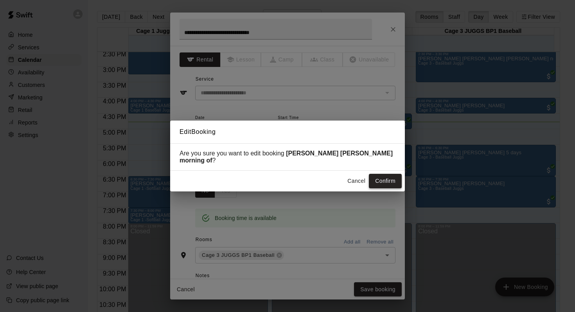
click at [375, 180] on button "Confirm" at bounding box center [385, 181] width 33 height 14
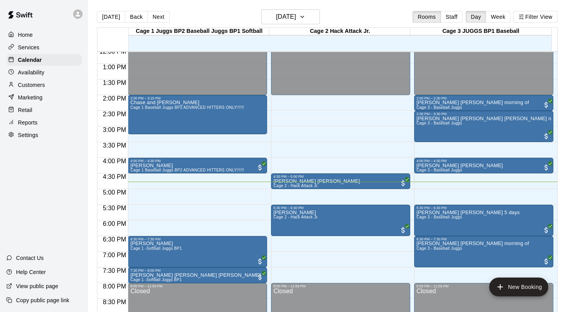
scroll to position [391, 0]
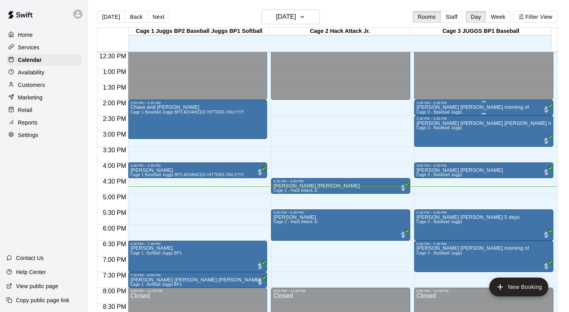
click at [430, 112] on span "Cage 3 - Baseball Juggs" at bounding box center [440, 112] width 46 height 4
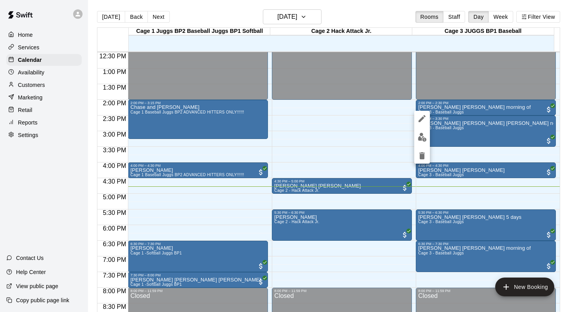
click at [449, 125] on div at bounding box center [287, 156] width 575 height 312
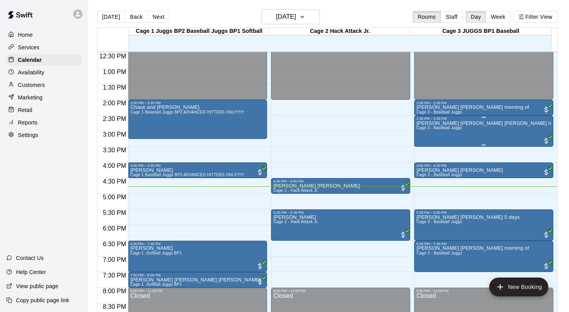
click at [425, 123] on p "Connor Cosentino Joe Sue new" at bounding box center [484, 123] width 135 height 0
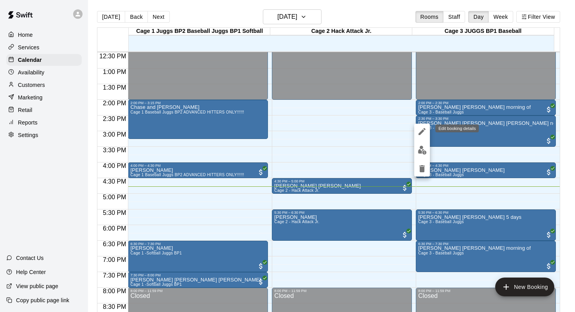
click at [422, 129] on icon "edit" at bounding box center [422, 131] width 9 height 9
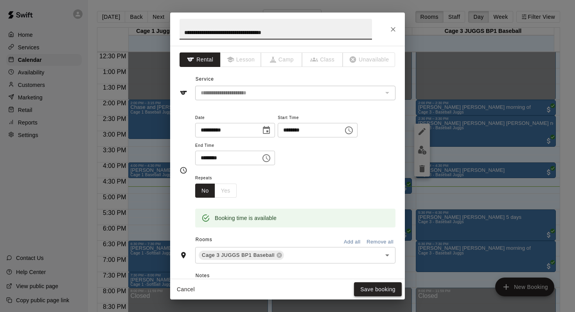
type input "**********"
click at [368, 284] on button "Save booking" at bounding box center [378, 289] width 48 height 14
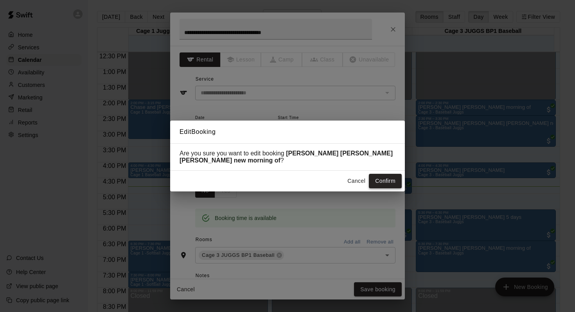
click at [376, 183] on button "Confirm" at bounding box center [385, 181] width 33 height 14
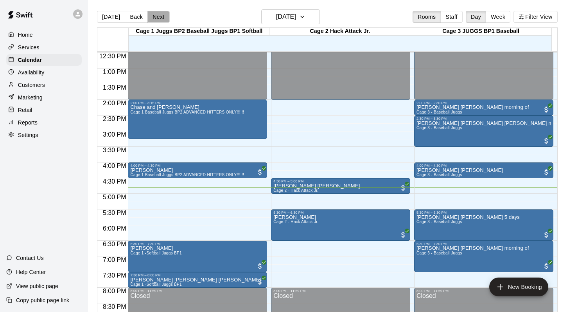
click at [160, 15] on button "Next" at bounding box center [159, 17] width 22 height 12
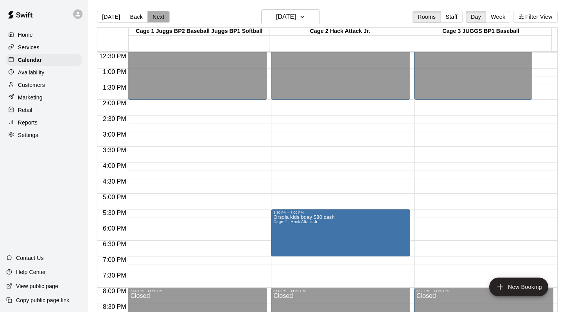
click at [160, 15] on button "Next" at bounding box center [159, 17] width 22 height 12
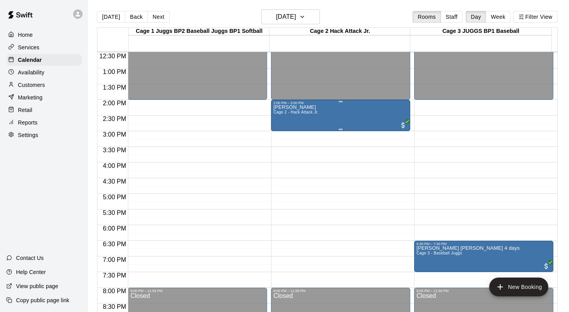
click at [287, 112] on span "Cage 2 - Hack Attack Jr." at bounding box center [296, 112] width 45 height 4
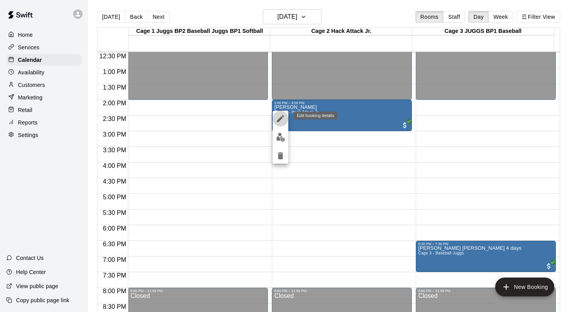
click at [281, 116] on icon "edit" at bounding box center [280, 118] width 9 height 9
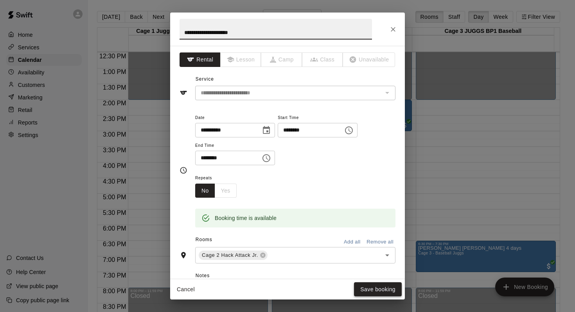
type input "**********"
click at [363, 287] on button "Save booking" at bounding box center [378, 289] width 48 height 14
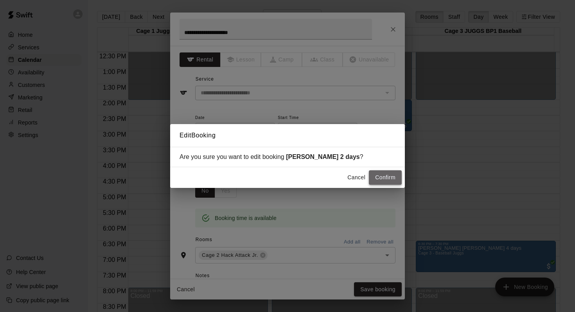
click at [377, 180] on button "Confirm" at bounding box center [385, 177] width 33 height 14
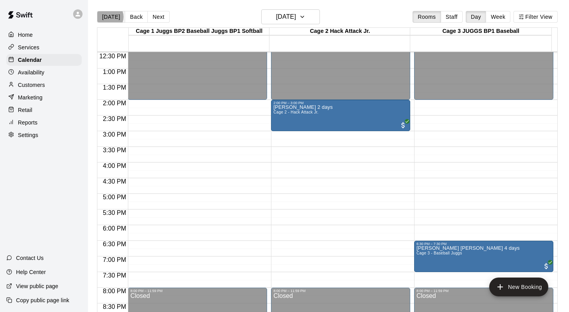
click at [108, 17] on button "[DATE]" at bounding box center [111, 17] width 28 height 12
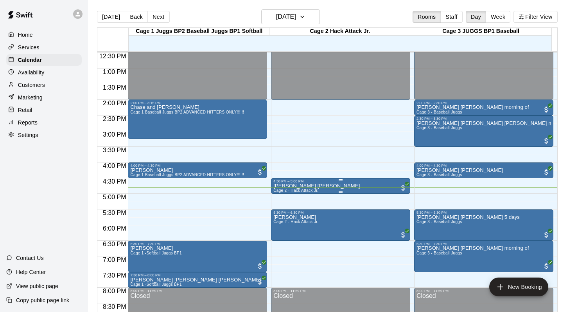
click at [301, 183] on div "4:30 PM – 5:00 PM" at bounding box center [341, 181] width 135 height 4
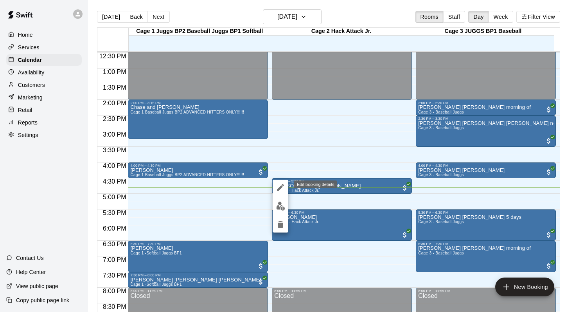
click at [278, 188] on icon "edit" at bounding box center [280, 187] width 7 height 7
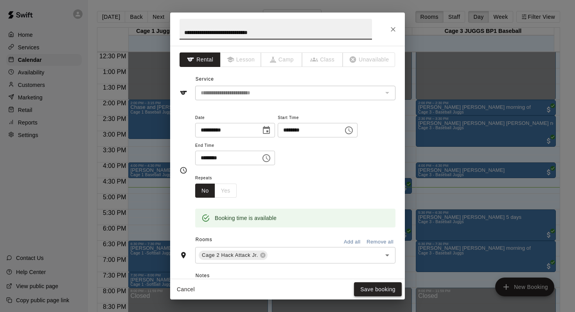
type input "**********"
click at [369, 288] on button "Save booking" at bounding box center [378, 289] width 48 height 14
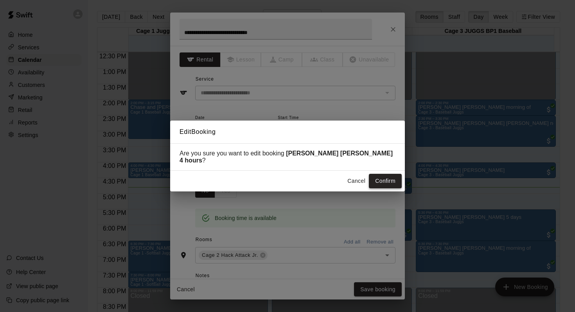
click at [375, 182] on button "Confirm" at bounding box center [385, 181] width 33 height 14
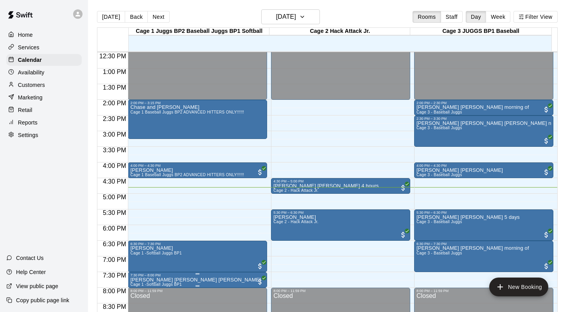
click at [163, 280] on p "Makayla Cioci Justine Jason" at bounding box center [195, 280] width 131 height 0
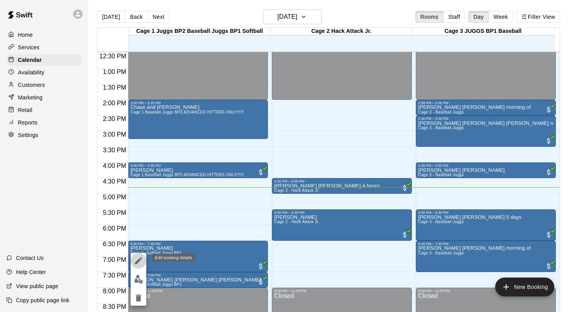
click at [137, 259] on icon "edit" at bounding box center [138, 260] width 9 height 9
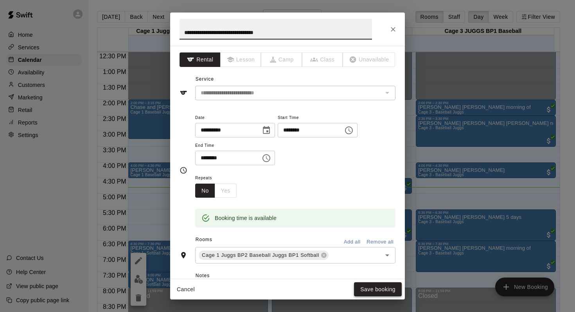
type input "**********"
click at [365, 284] on button "Save booking" at bounding box center [378, 289] width 48 height 14
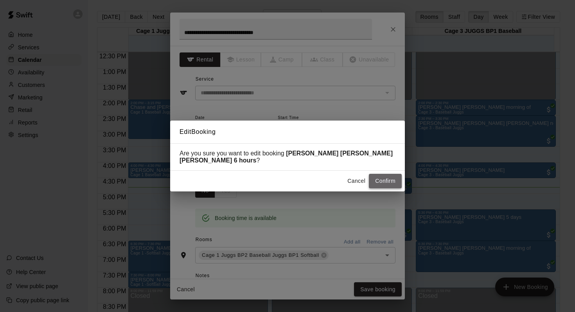
click at [377, 180] on button "Confirm" at bounding box center [385, 181] width 33 height 14
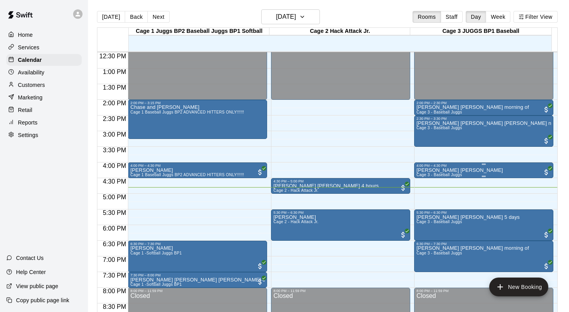
click at [426, 167] on div "4:00 PM – 4:30 PM" at bounding box center [484, 166] width 135 height 4
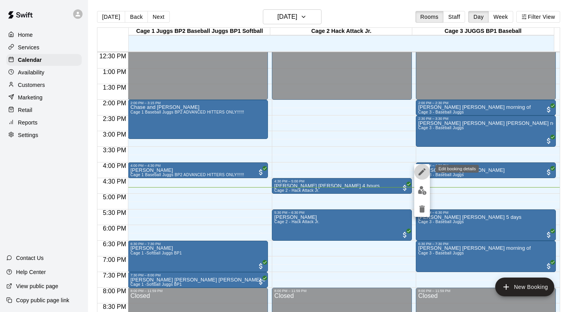
click at [420, 169] on icon "edit" at bounding box center [422, 171] width 9 height 9
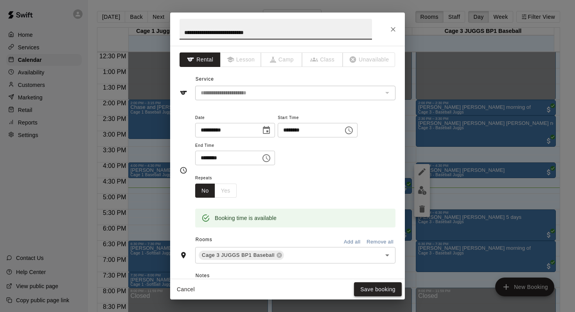
type input "**********"
click at [366, 288] on button "Save booking" at bounding box center [378, 289] width 48 height 14
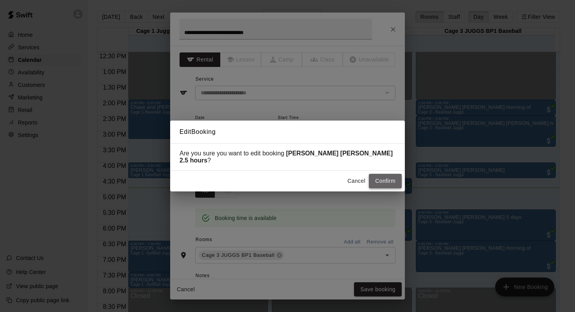
click at [375, 175] on button "Confirm" at bounding box center [385, 181] width 33 height 14
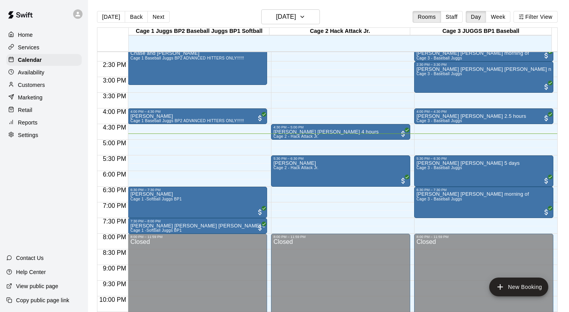
scroll to position [446, 0]
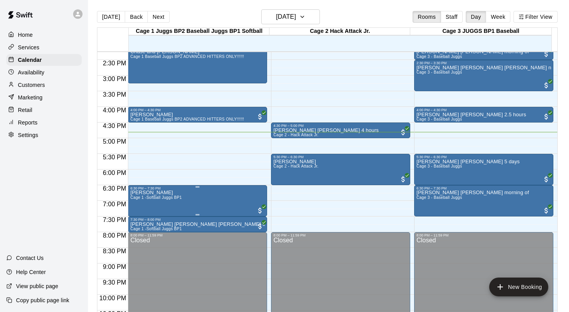
click at [160, 200] on span "Cage 1 -Softball Juggs BP1" at bounding box center [156, 197] width 52 height 4
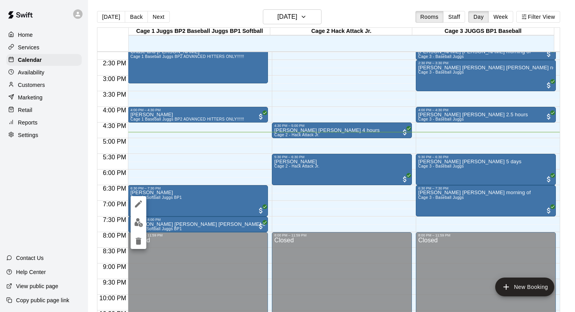
click at [141, 200] on icon "edit" at bounding box center [138, 203] width 9 height 9
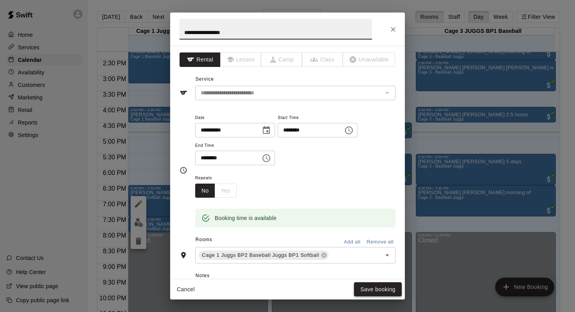
type input "**********"
click at [367, 287] on button "Save booking" at bounding box center [378, 289] width 48 height 14
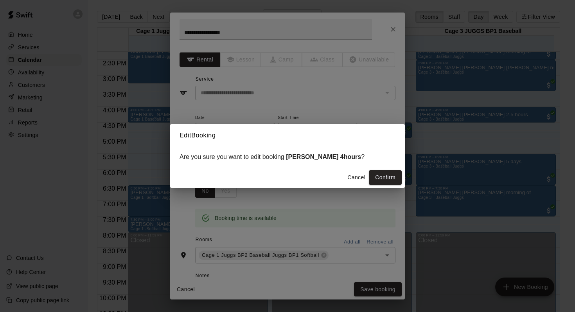
click at [376, 169] on div "Cancel Confirm" at bounding box center [287, 177] width 235 height 21
click at [381, 176] on button "Confirm" at bounding box center [385, 177] width 33 height 14
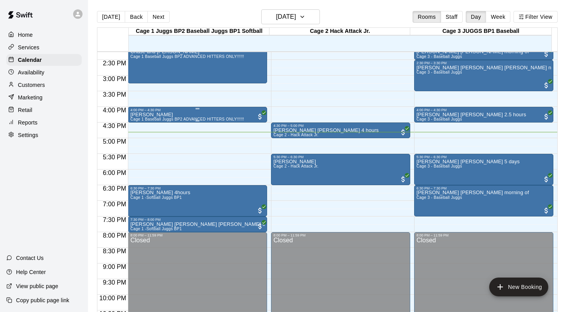
click at [177, 115] on div "danny boglis Cage 1 Baseball Juggs BP2 ADVANCED HITTERS ONLY!!!!!!" at bounding box center [187, 268] width 114 height 312
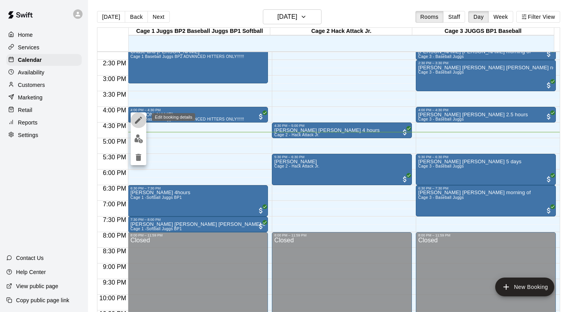
click at [135, 122] on icon "edit" at bounding box center [138, 120] width 7 height 7
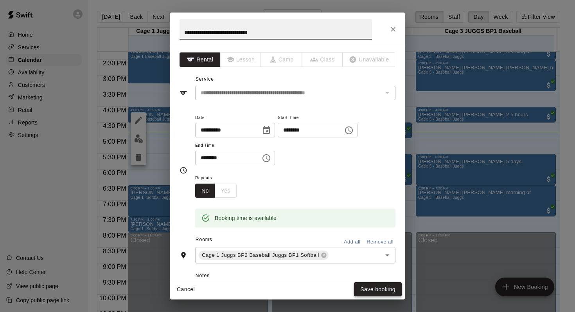
type input "**********"
click at [367, 288] on button "Save booking" at bounding box center [378, 289] width 48 height 14
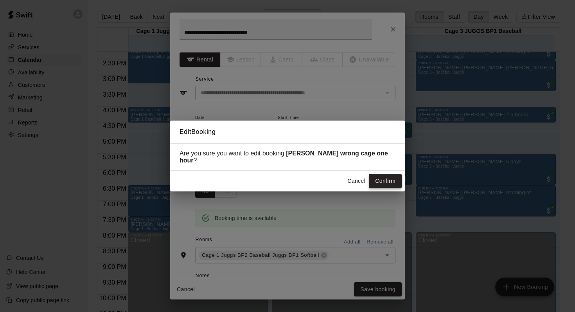
click at [379, 175] on button "Confirm" at bounding box center [385, 181] width 33 height 14
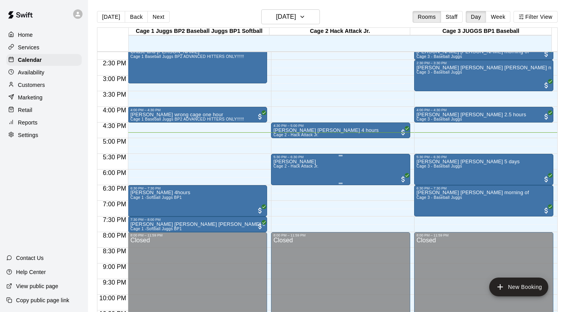
click at [301, 158] on div "5:30 PM – 6:30 PM" at bounding box center [341, 157] width 135 height 4
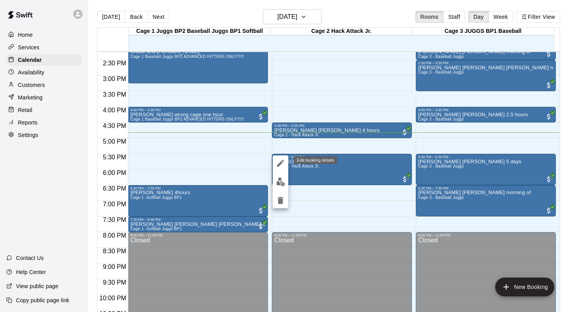
click at [279, 164] on icon "edit" at bounding box center [280, 163] width 7 height 7
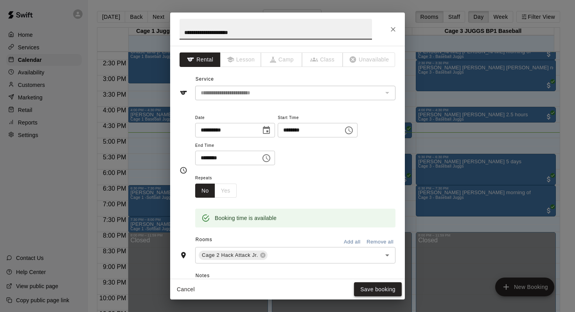
type input "**********"
click at [366, 286] on button "Save booking" at bounding box center [378, 289] width 48 height 14
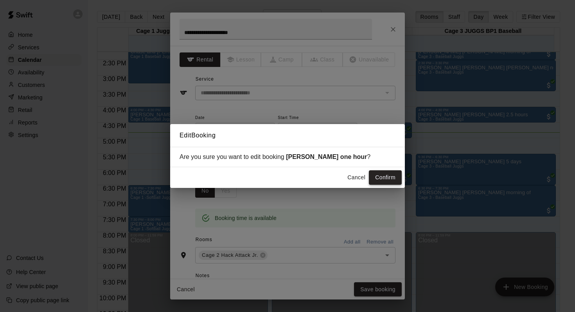
click at [378, 174] on button "Confirm" at bounding box center [385, 177] width 33 height 14
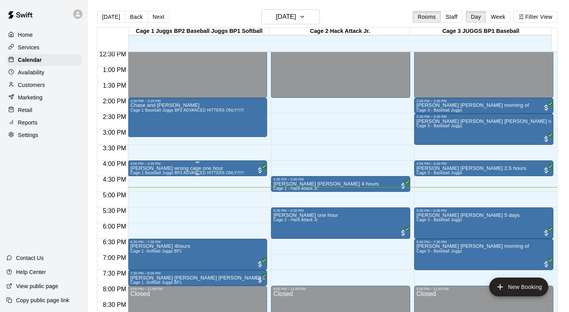
scroll to position [395, 0]
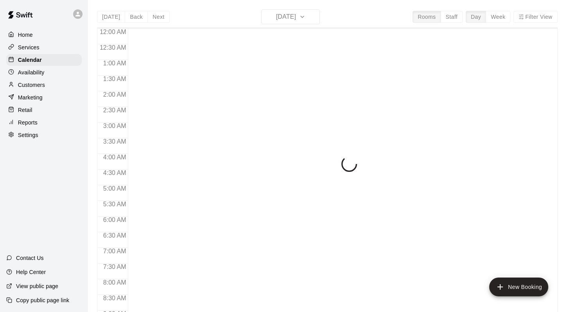
scroll to position [459, 0]
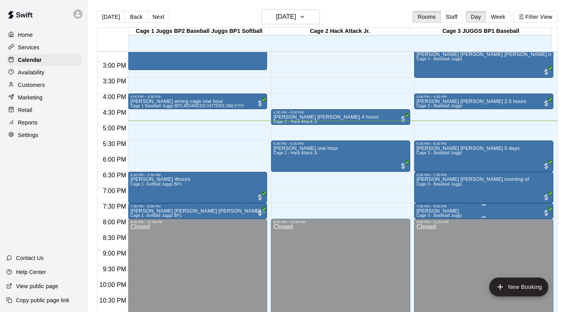
click at [422, 211] on p "Ethan Toombs" at bounding box center [440, 211] width 46 height 0
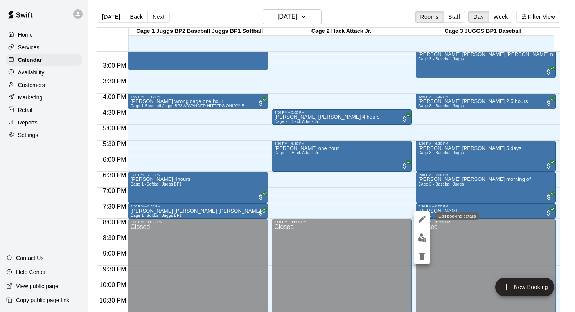
click at [421, 216] on icon "edit" at bounding box center [422, 218] width 9 height 9
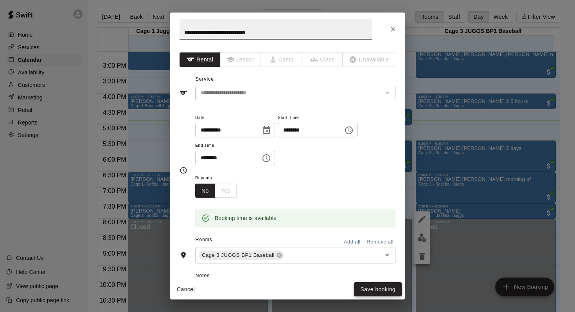
type input "**********"
click at [370, 286] on button "Save booking" at bounding box center [378, 289] width 48 height 14
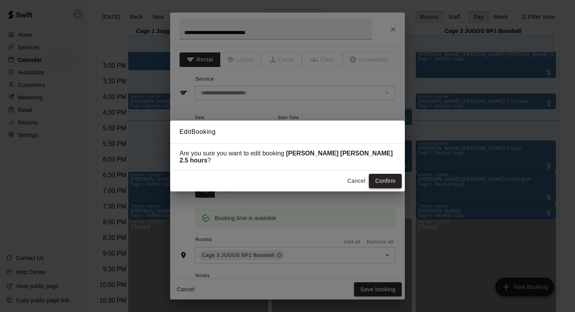
click at [377, 175] on button "Confirm" at bounding box center [385, 181] width 33 height 14
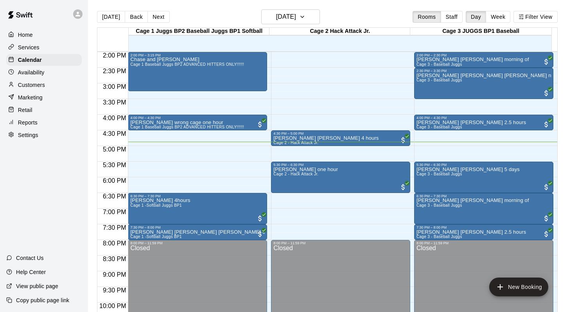
scroll to position [415, 0]
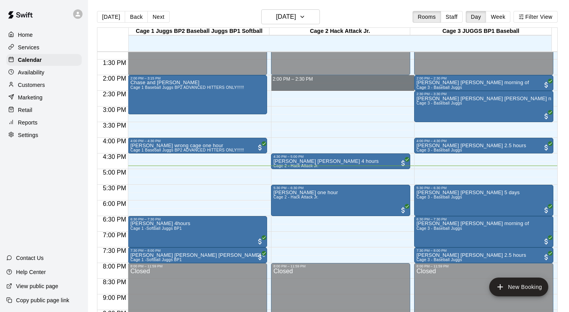
drag, startPoint x: 286, startPoint y: 79, endPoint x: 285, endPoint y: 84, distance: 5.2
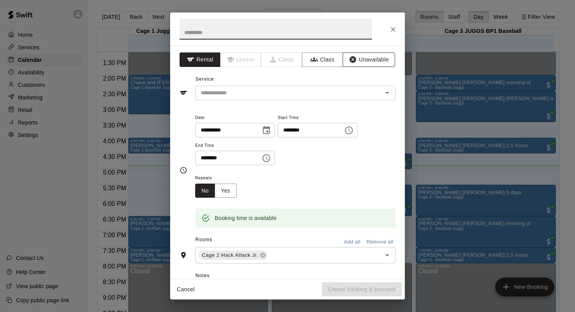
click at [378, 66] on button "Unavailable" at bounding box center [369, 59] width 52 height 14
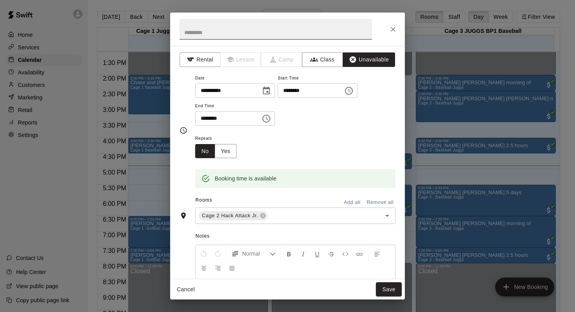
click at [185, 29] on input "text" at bounding box center [276, 29] width 193 height 21
type input "***"
click at [386, 288] on button "Save" at bounding box center [389, 289] width 26 height 14
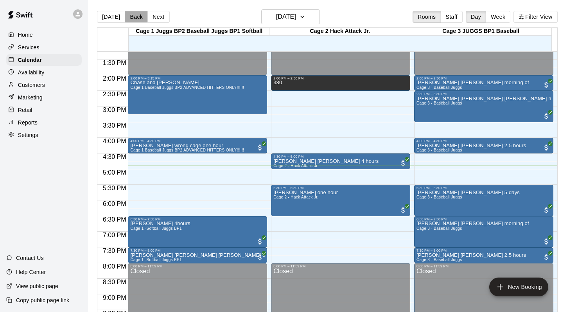
click at [134, 16] on button "Back" at bounding box center [136, 17] width 23 height 12
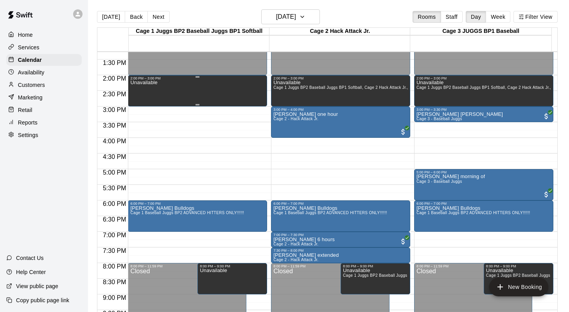
click at [146, 92] on div "Unavailable" at bounding box center [143, 236] width 27 height 312
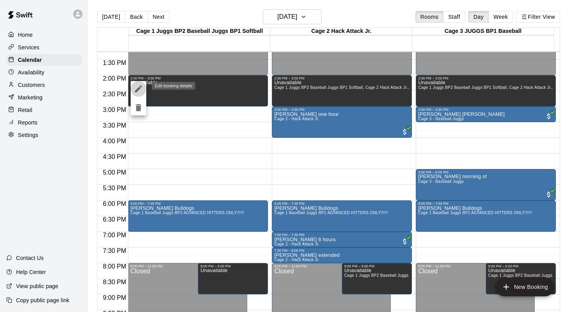
click at [134, 84] on button "edit" at bounding box center [139, 89] width 16 height 16
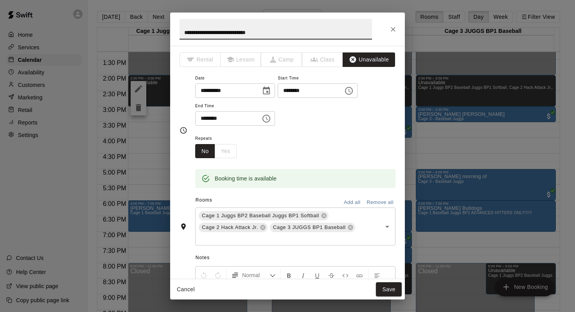
type input "**********"
click at [134, 84] on div "**********" at bounding box center [287, 156] width 575 height 312
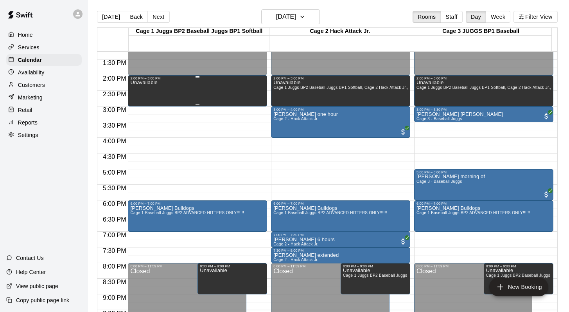
click at [151, 83] on p "Unavailable" at bounding box center [143, 83] width 27 height 0
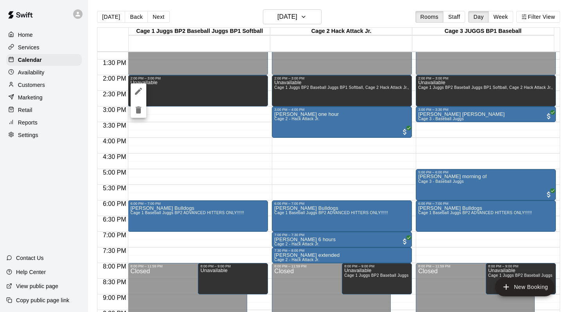
click at [144, 92] on button "edit" at bounding box center [139, 91] width 16 height 16
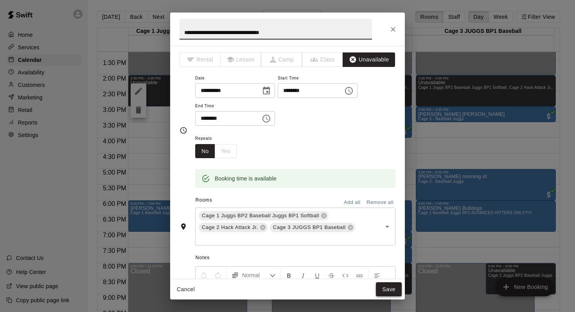
type input "**********"
click at [385, 289] on button "Save" at bounding box center [389, 289] width 26 height 14
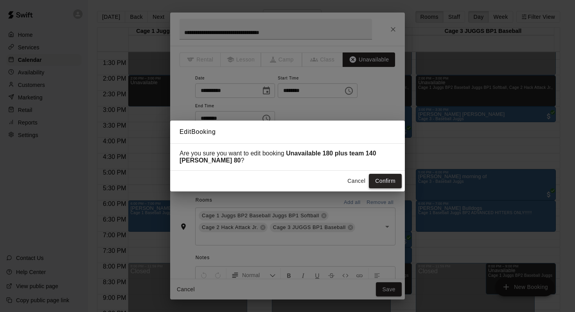
click at [374, 178] on button "Confirm" at bounding box center [385, 181] width 33 height 14
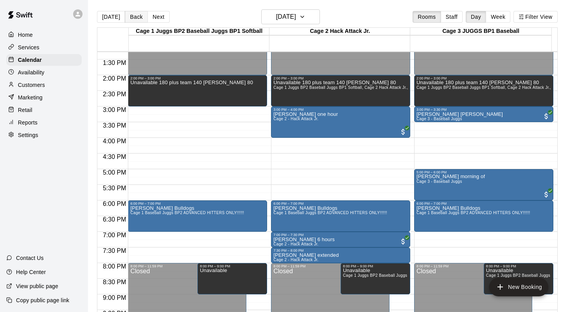
click at [134, 16] on button "Back" at bounding box center [136, 17] width 23 height 12
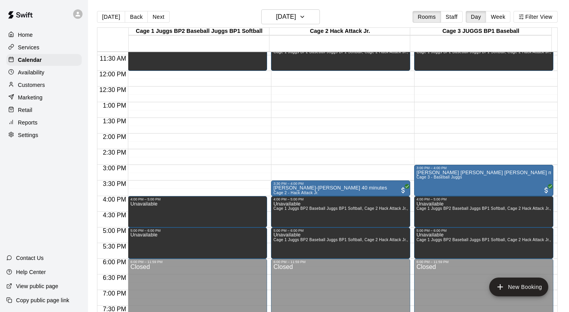
scroll to position [362, 0]
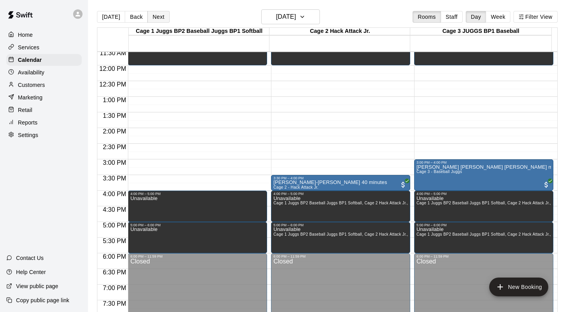
click at [156, 15] on button "Next" at bounding box center [159, 17] width 22 height 12
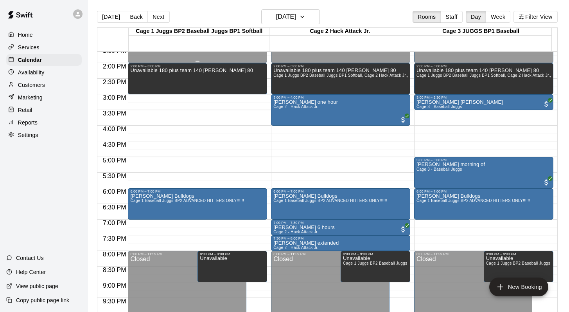
scroll to position [429, 0]
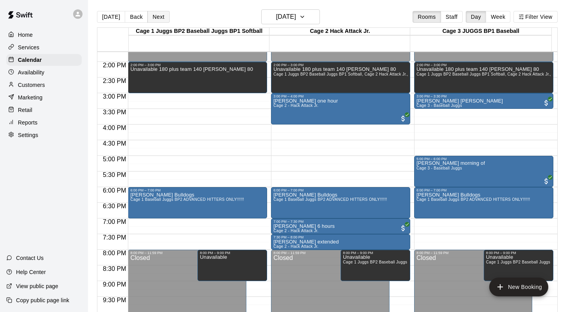
click at [153, 14] on button "Next" at bounding box center [159, 17] width 22 height 12
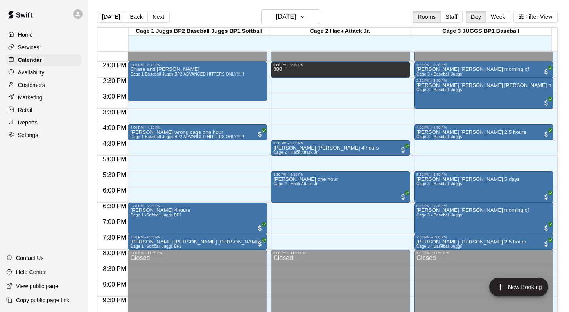
click at [204, 11] on div "Today Back Next Tuesday Aug 19 Rooms Staff Day Week Filter View" at bounding box center [327, 18] width 461 height 18
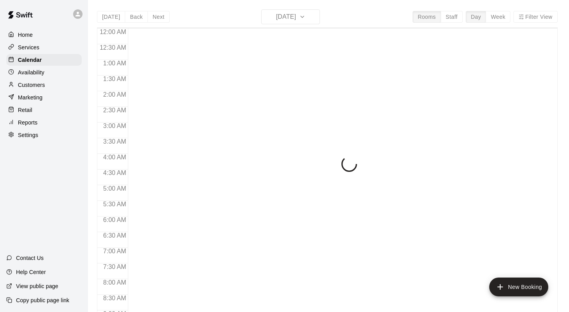
scroll to position [459, 0]
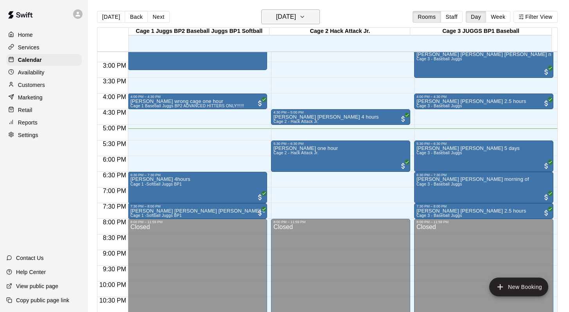
click at [306, 16] on icon "button" at bounding box center [302, 16] width 6 height 9
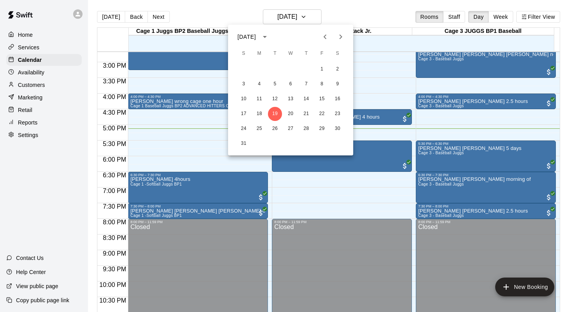
click at [342, 34] on icon "Next month" at bounding box center [340, 36] width 9 height 9
click at [288, 80] on button "10" at bounding box center [291, 84] width 14 height 14
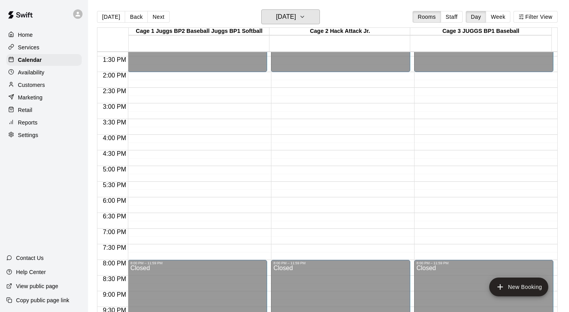
scroll to position [416, 0]
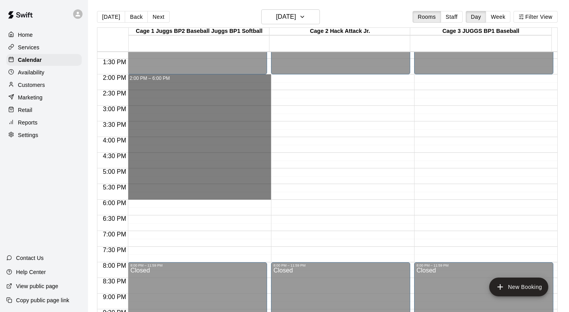
drag, startPoint x: 193, startPoint y: 77, endPoint x: 196, endPoint y: 197, distance: 119.8
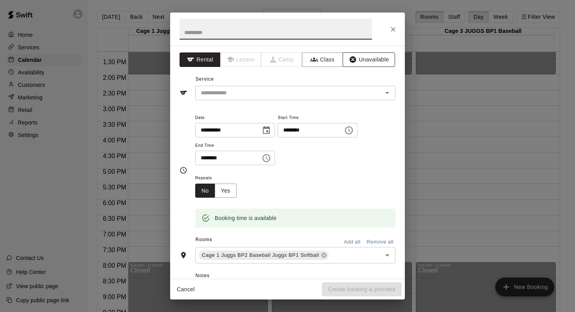
click at [355, 58] on button "Unavailable" at bounding box center [369, 59] width 52 height 14
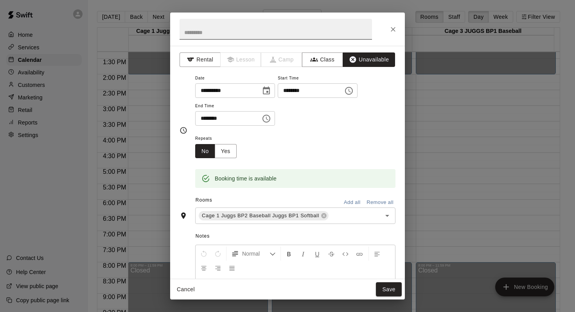
click at [195, 34] on input "text" at bounding box center [276, 29] width 193 height 21
type input "**********"
click at [340, 200] on button "Add all" at bounding box center [352, 202] width 25 height 12
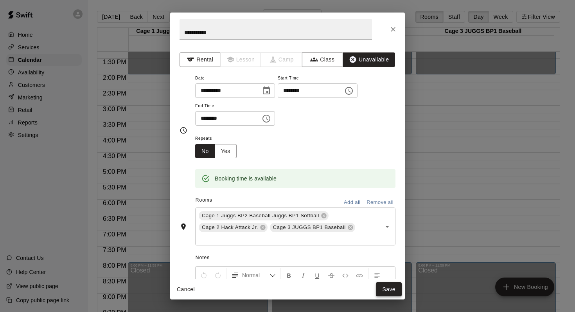
click at [389, 288] on button "Save" at bounding box center [389, 289] width 26 height 14
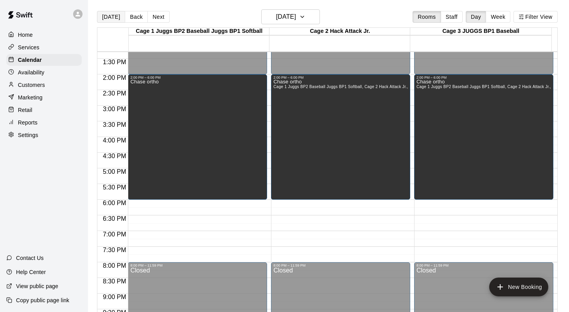
click at [111, 17] on button "[DATE]" at bounding box center [111, 17] width 28 height 12
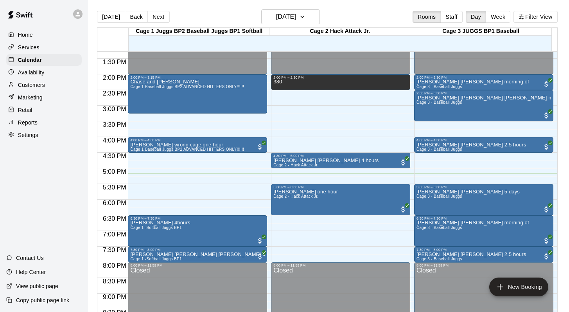
click at [371, 8] on main "[DATE] Back [DATE][DATE] Rooms Staff Day Week Filter View Cage 1 Juggs BP2 Base…" at bounding box center [328, 162] width 481 height 324
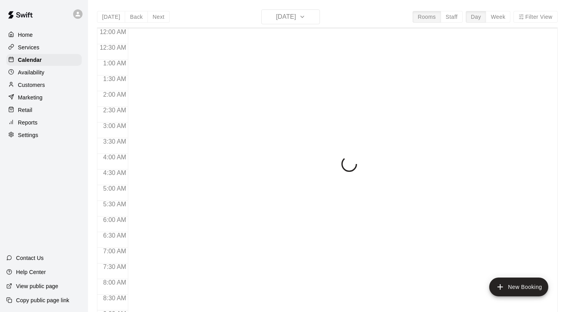
scroll to position [459, 0]
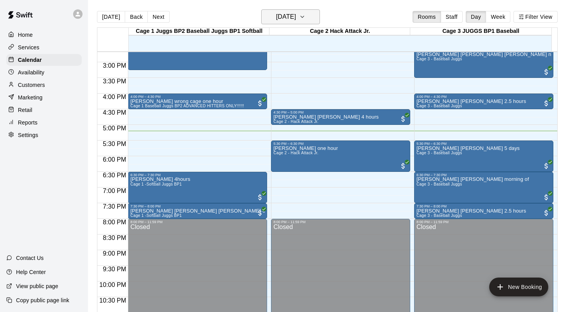
click at [319, 16] on button "[DATE]" at bounding box center [290, 16] width 59 height 15
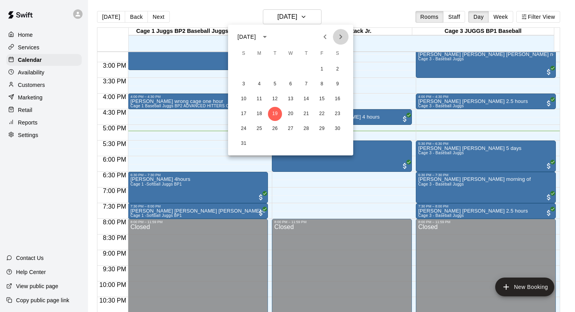
click at [337, 34] on icon "Next month" at bounding box center [340, 36] width 9 height 9
click at [261, 67] on button "1" at bounding box center [259, 69] width 14 height 14
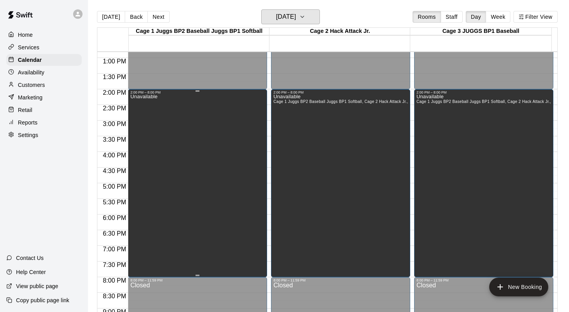
scroll to position [401, 0]
click at [184, 128] on div "Unavailable" at bounding box center [197, 251] width 135 height 312
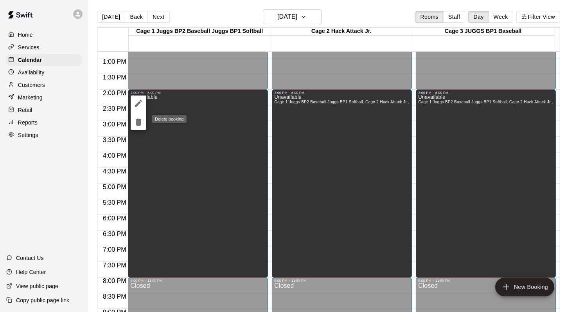
click at [140, 123] on icon "delete" at bounding box center [138, 122] width 5 height 7
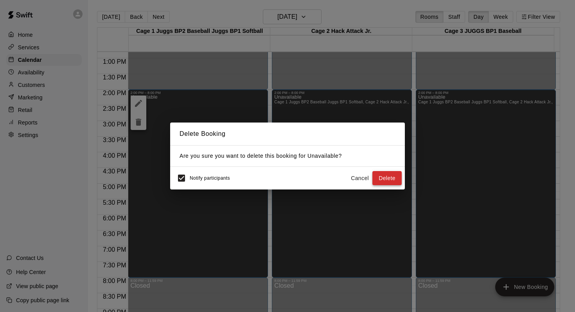
click at [379, 177] on button "Delete" at bounding box center [387, 178] width 29 height 14
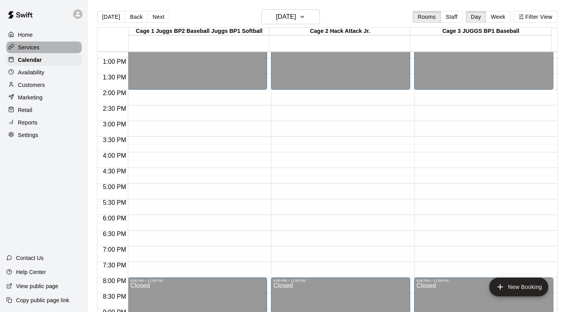
click at [32, 44] on p "Services" at bounding box center [29, 47] width 22 height 8
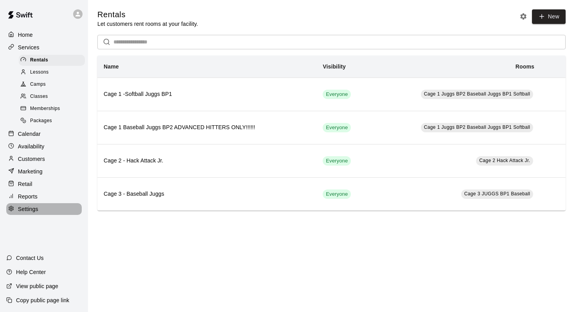
click at [32, 207] on p "Settings" at bounding box center [28, 209] width 20 height 8
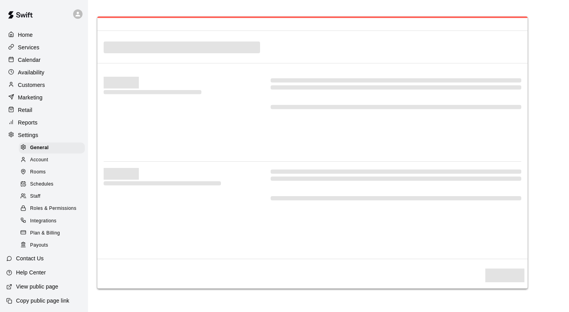
select select "**"
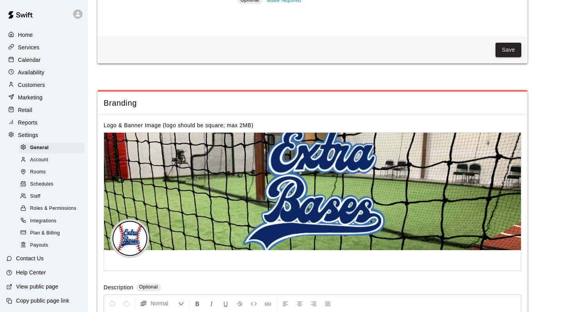
scroll to position [1629, 0]
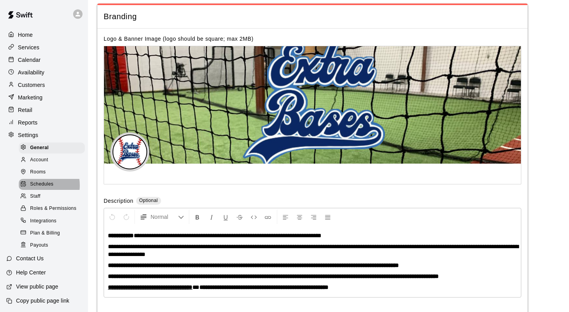
click at [35, 185] on span "Schedules" at bounding box center [41, 184] width 23 height 8
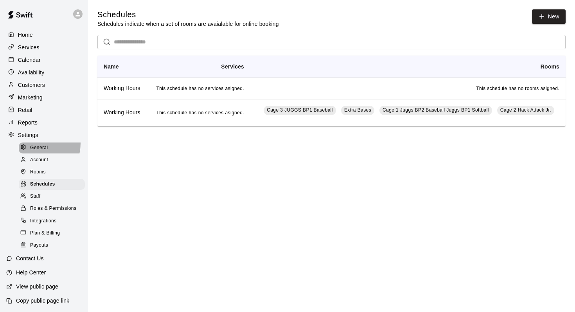
click at [33, 143] on div "General" at bounding box center [52, 147] width 66 height 11
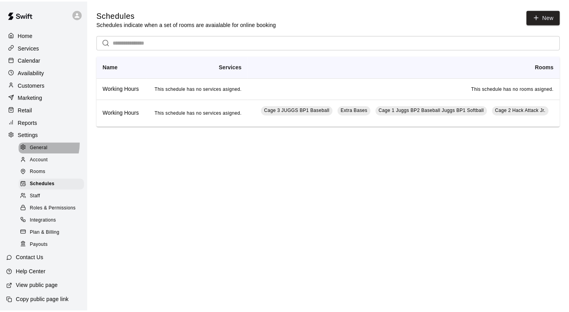
scroll to position [1629, 0]
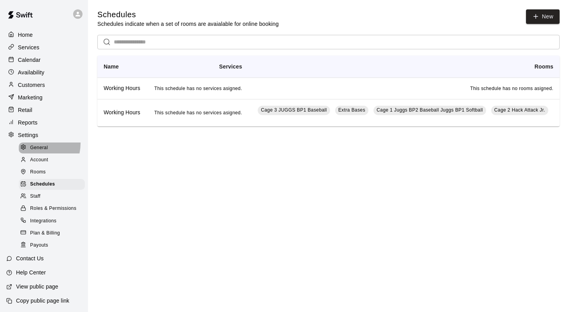
select select "**"
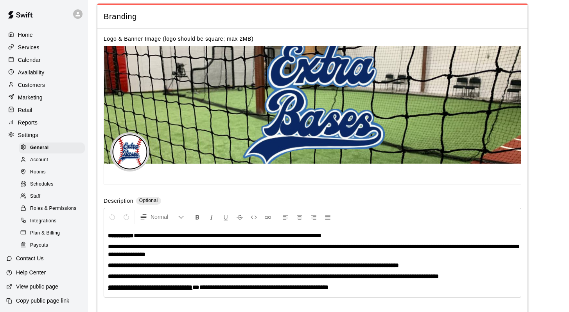
click at [27, 49] on p "Services" at bounding box center [29, 47] width 22 height 8
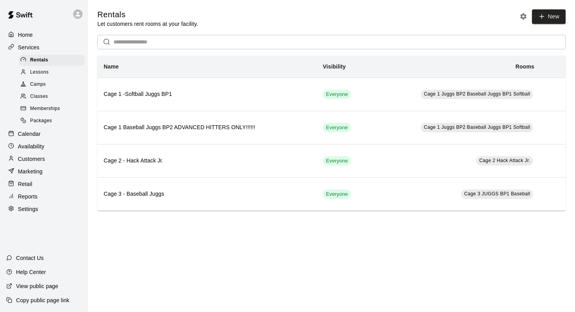
click at [26, 210] on p "Settings" at bounding box center [28, 209] width 20 height 8
select select "**"
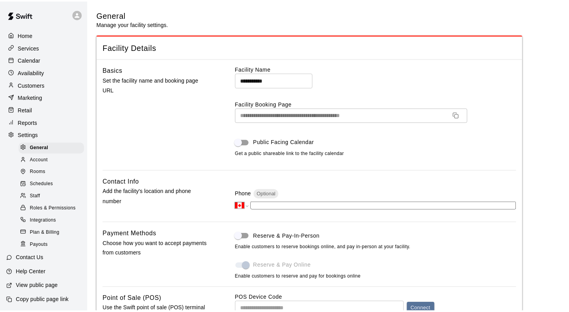
scroll to position [1629, 0]
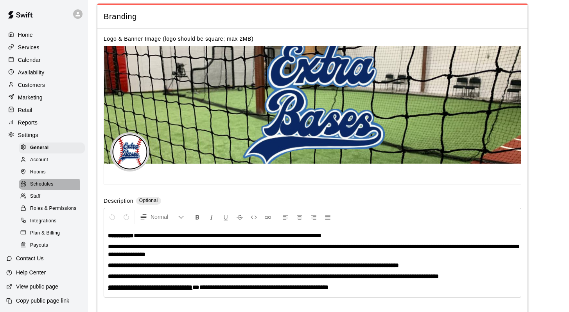
click at [44, 186] on span "Schedules" at bounding box center [41, 184] width 23 height 8
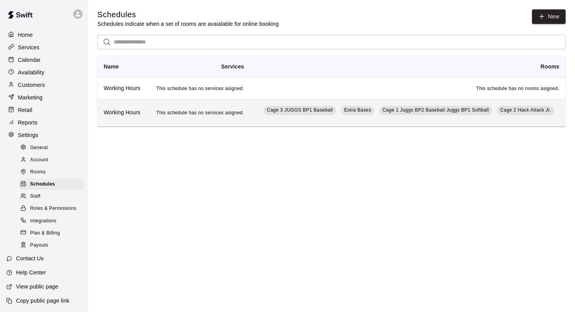
click at [165, 112] on span "This schedule has no services asigned." at bounding box center [200, 112] width 88 height 5
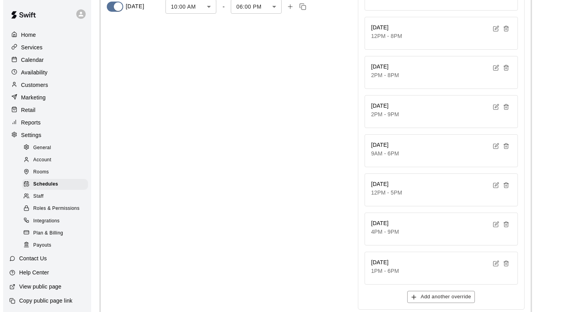
scroll to position [282, 0]
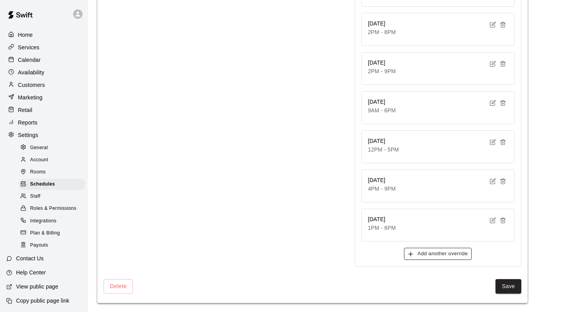
click at [418, 252] on button "Add another override" at bounding box center [438, 254] width 68 height 12
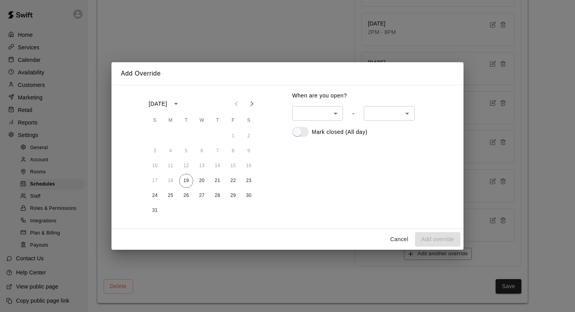
click at [248, 110] on button "Next month" at bounding box center [252, 104] width 16 height 16
click at [170, 134] on button "1" at bounding box center [171, 136] width 14 height 14
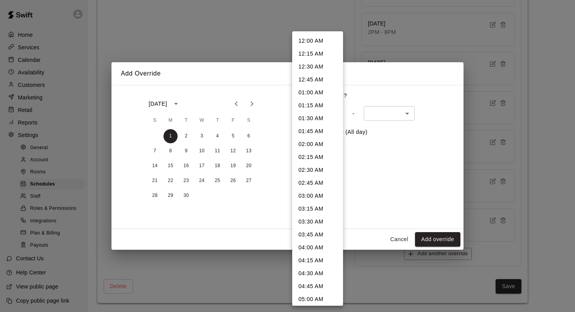
click at [336, 111] on body "**********" at bounding box center [287, 15] width 575 height 594
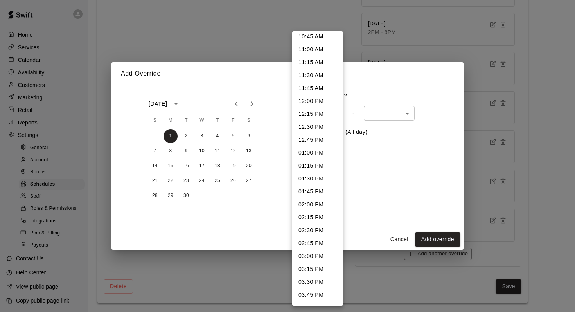
scroll to position [561, 0]
click at [301, 150] on li "01:00 PM" at bounding box center [317, 151] width 51 height 13
type input "***"
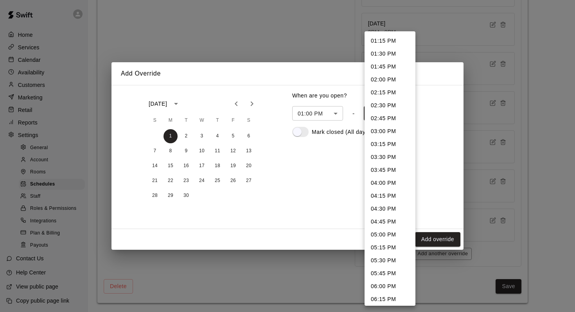
click at [407, 113] on body "**********" at bounding box center [287, 15] width 575 height 594
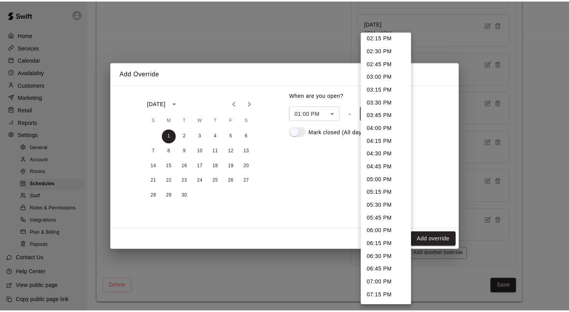
scroll to position [59, 0]
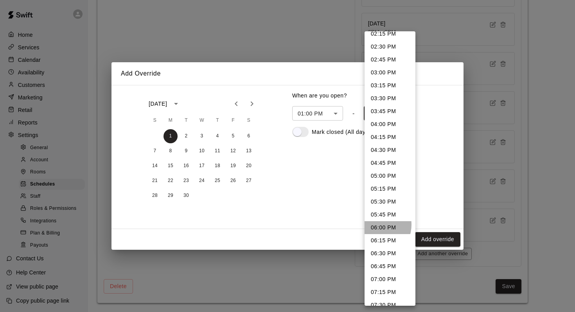
click at [376, 225] on li "06:00 PM" at bounding box center [390, 227] width 51 height 13
type input "****"
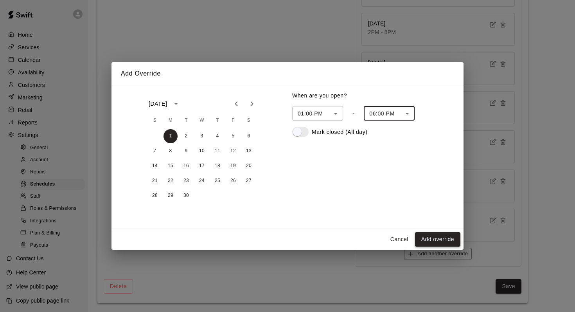
click at [423, 237] on button "Add override" at bounding box center [437, 239] width 45 height 14
type input "******"
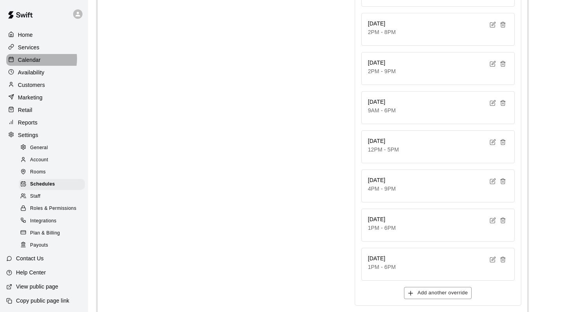
click at [31, 59] on p "Calendar" at bounding box center [29, 60] width 23 height 8
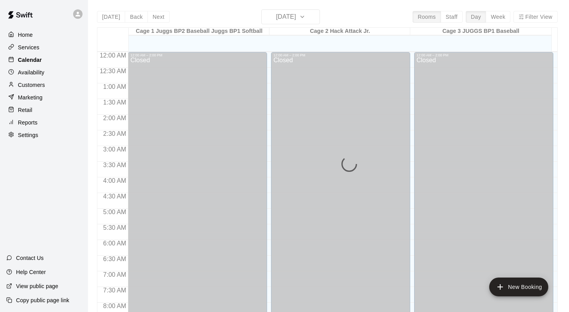
scroll to position [459, 0]
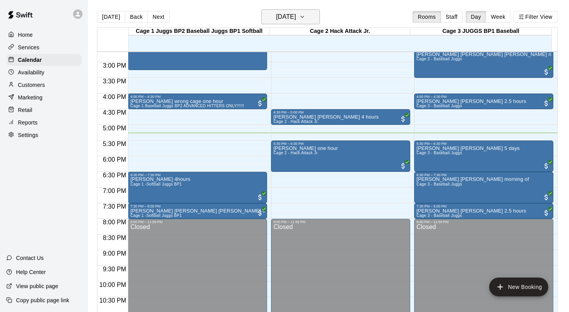
click at [306, 16] on icon "button" at bounding box center [302, 16] width 6 height 9
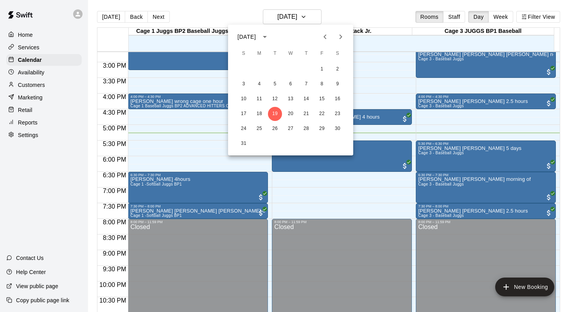
click at [337, 35] on icon "Next month" at bounding box center [340, 36] width 9 height 9
click at [255, 68] on button "1" at bounding box center [259, 69] width 14 height 14
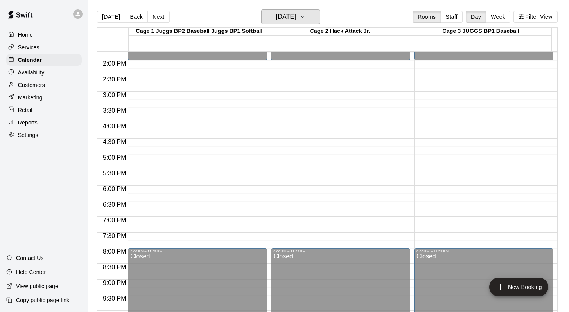
scroll to position [400, 0]
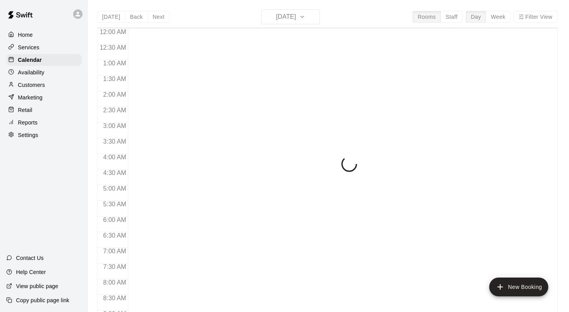
scroll to position [459, 0]
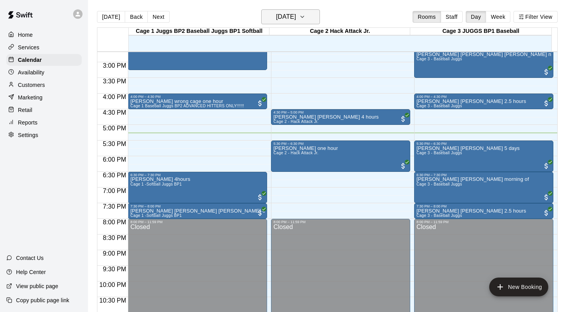
click at [306, 20] on icon "button" at bounding box center [302, 16] width 6 height 9
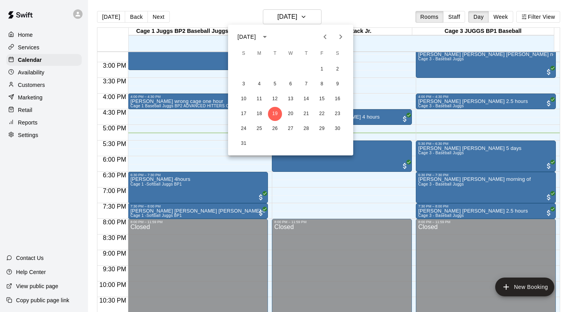
click at [335, 35] on button "Next month" at bounding box center [341, 37] width 16 height 16
click at [261, 71] on button "1" at bounding box center [259, 69] width 14 height 14
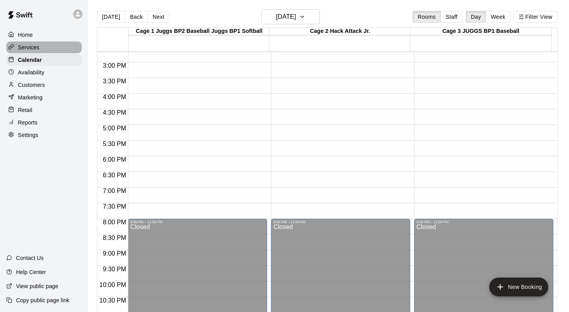
click at [34, 46] on p "Services" at bounding box center [29, 47] width 22 height 8
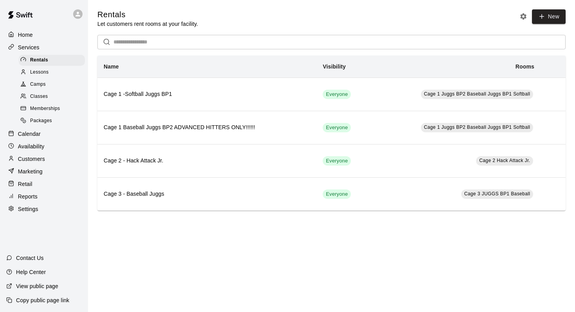
click at [42, 209] on div "Settings" at bounding box center [44, 209] width 76 height 12
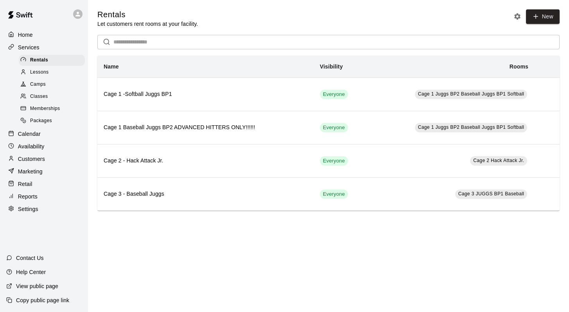
select select "**"
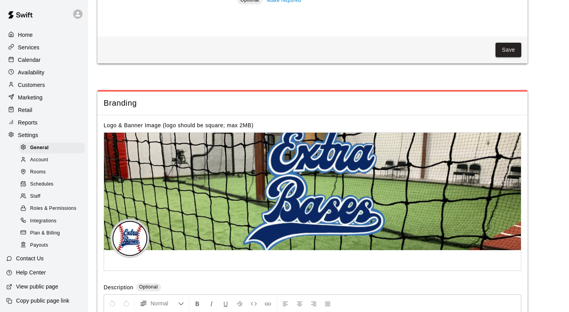
scroll to position [1629, 0]
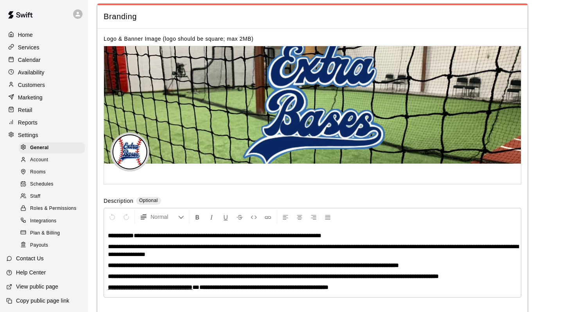
click at [39, 183] on span "Schedules" at bounding box center [41, 184] width 23 height 8
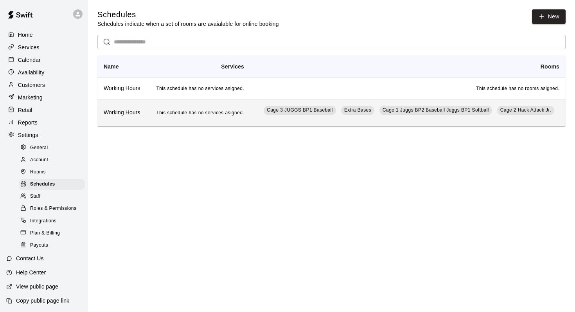
click at [164, 112] on span "This schedule has no services asigned." at bounding box center [200, 112] width 88 height 5
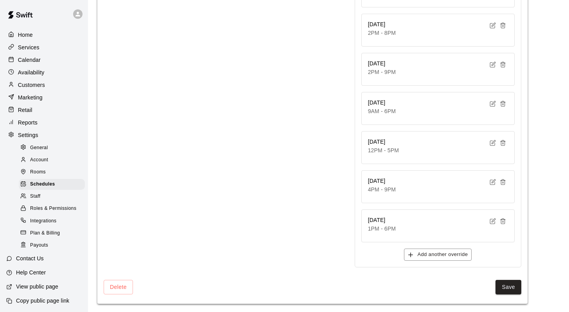
scroll to position [282, 0]
click at [410, 252] on icon "button" at bounding box center [410, 253] width 7 height 7
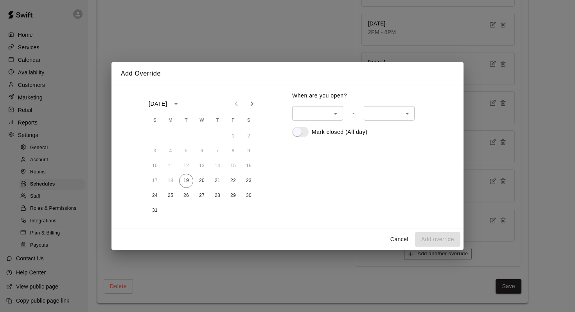
click at [47, 67] on div "Add Override August 2025 S M T W T F S 1 2 3 4 5 6 7 8 9 10 11 12 13 14 15 16 1…" at bounding box center [287, 156] width 575 height 312
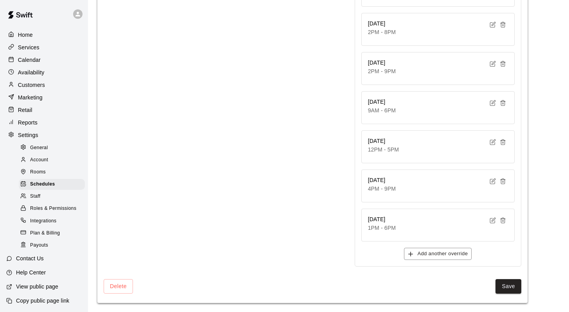
click at [29, 58] on p "Calendar" at bounding box center [29, 60] width 23 height 8
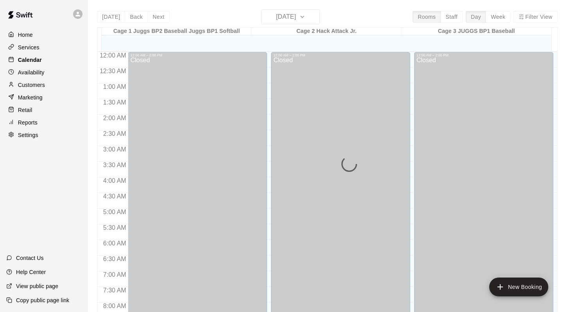
scroll to position [459, 0]
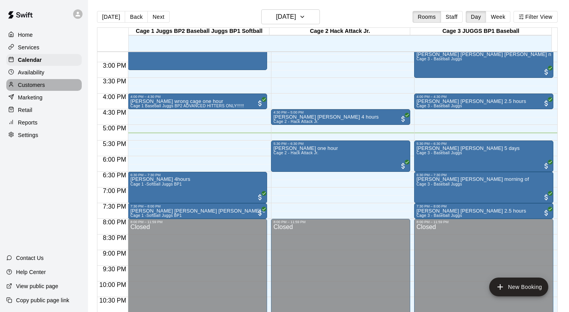
click at [40, 85] on p "Customers" at bounding box center [31, 85] width 27 height 8
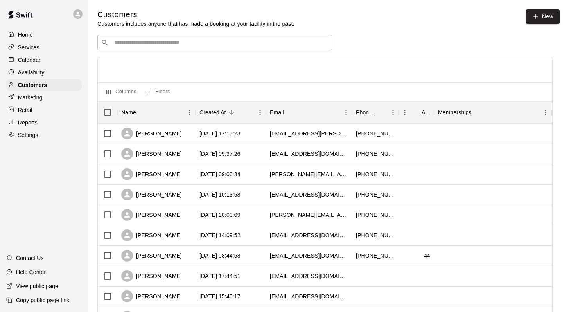
click at [126, 43] on input "Search customers by name or email" at bounding box center [220, 43] width 217 height 8
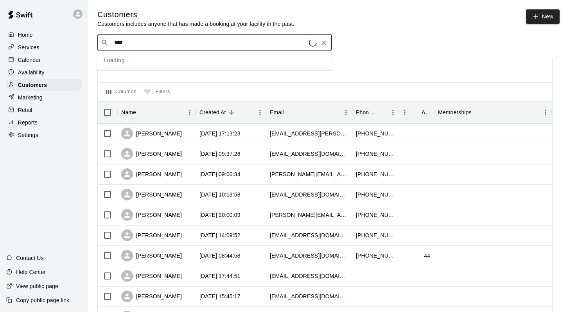
type input "*****"
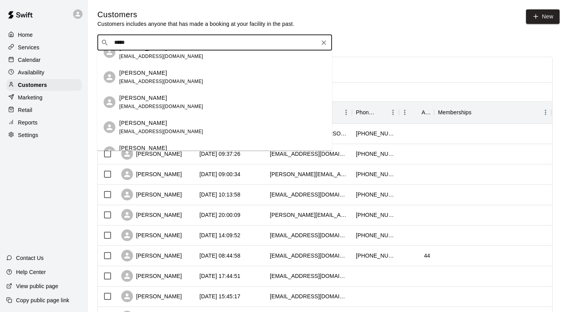
scroll to position [201, 0]
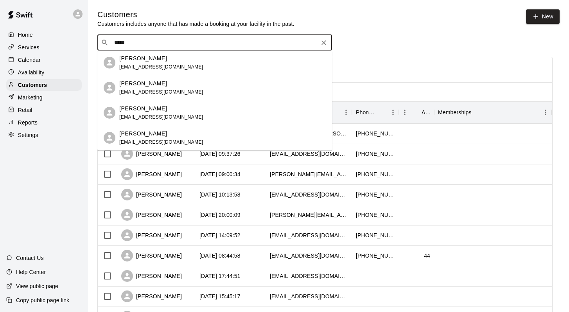
click at [141, 110] on p "Lucas Cuttle" at bounding box center [143, 108] width 48 height 8
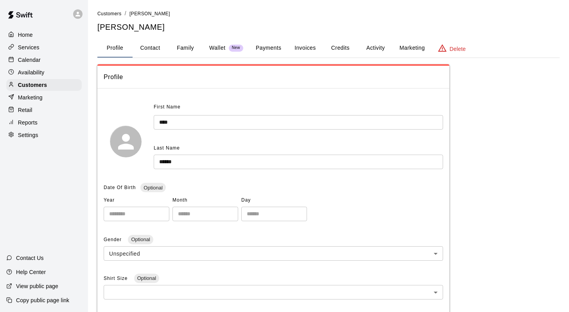
click at [191, 45] on button "Family" at bounding box center [185, 48] width 35 height 19
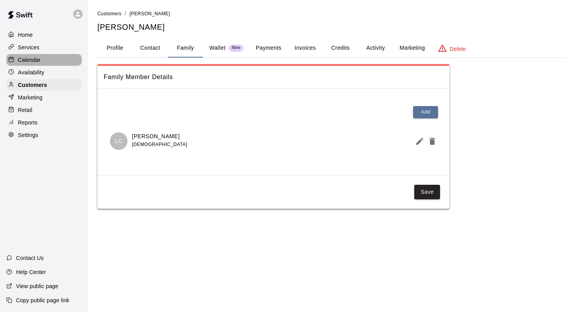
click at [27, 59] on p "Calendar" at bounding box center [29, 60] width 23 height 8
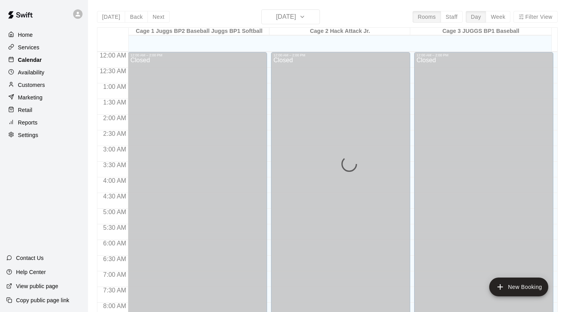
scroll to position [459, 0]
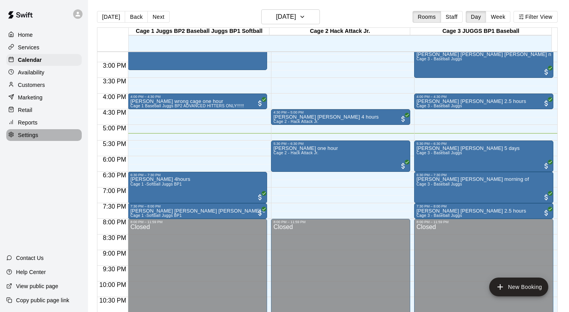
click at [25, 136] on p "Settings" at bounding box center [28, 135] width 20 height 8
select select "**"
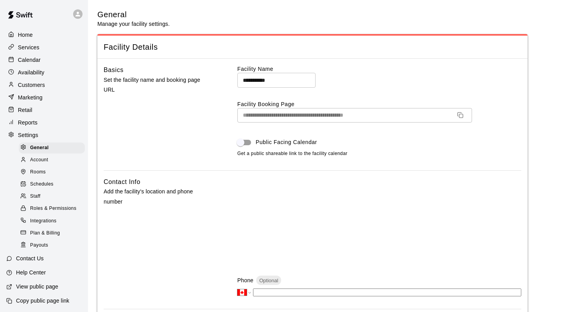
scroll to position [1629, 0]
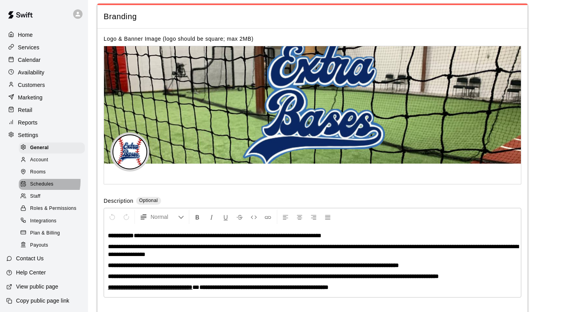
click at [40, 181] on span "Schedules" at bounding box center [41, 184] width 23 height 8
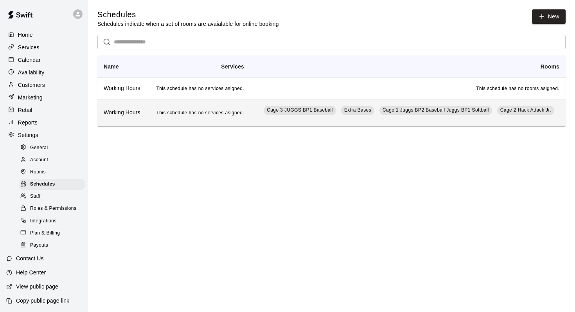
click at [186, 111] on span "This schedule has no services asigned." at bounding box center [200, 112] width 88 height 5
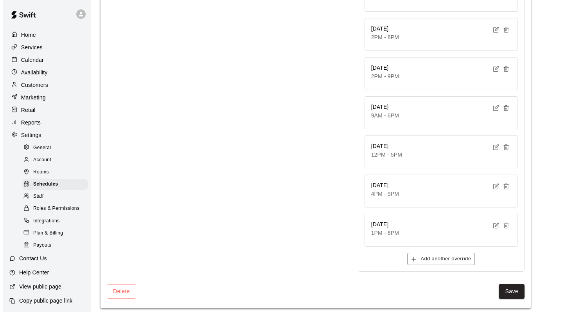
scroll to position [282, 0]
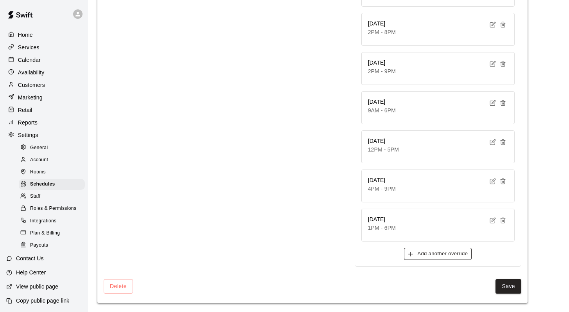
click at [420, 249] on button "Add another override" at bounding box center [438, 254] width 68 height 12
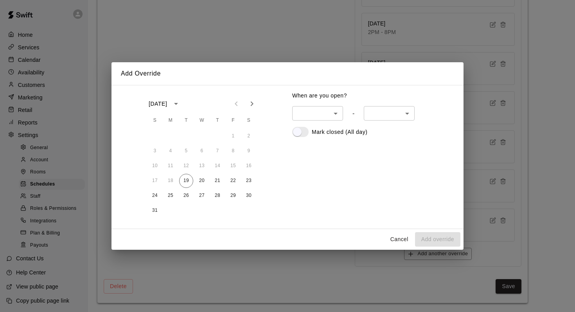
click at [247, 103] on button "Next month" at bounding box center [252, 104] width 16 height 16
click at [169, 133] on button "1" at bounding box center [171, 136] width 14 height 14
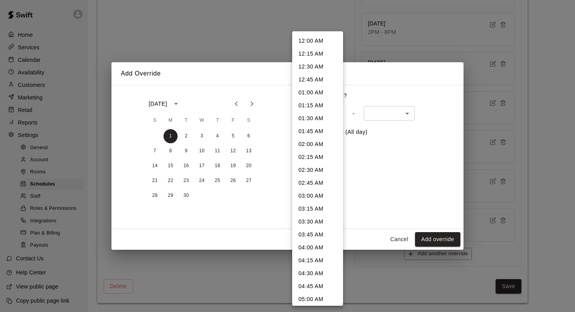
click at [333, 112] on body "**********" at bounding box center [287, 15] width 575 height 594
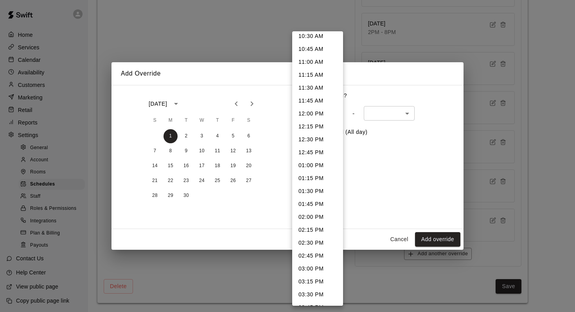
scroll to position [546, 0]
click at [312, 168] on li "01:00 PM" at bounding box center [317, 166] width 51 height 13
type input "***"
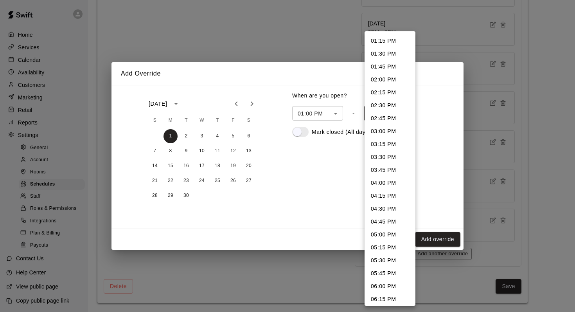
click at [407, 111] on body "**********" at bounding box center [287, 15] width 575 height 594
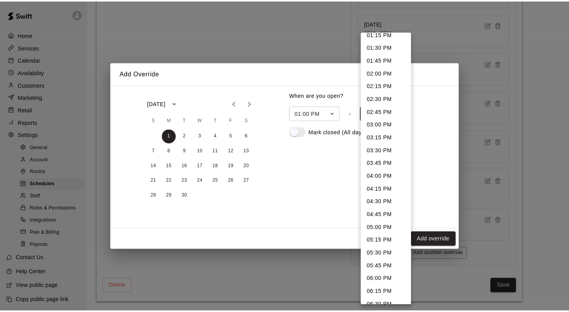
scroll to position [7, 0]
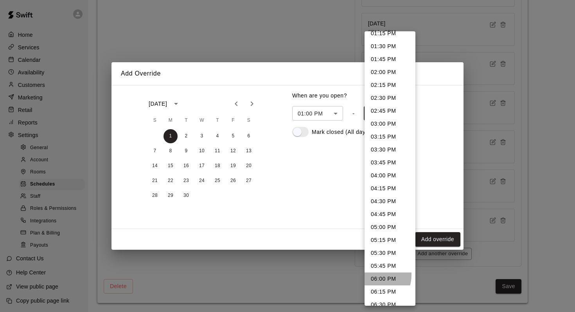
click at [370, 275] on li "06:00 PM" at bounding box center [390, 278] width 51 height 13
type input "****"
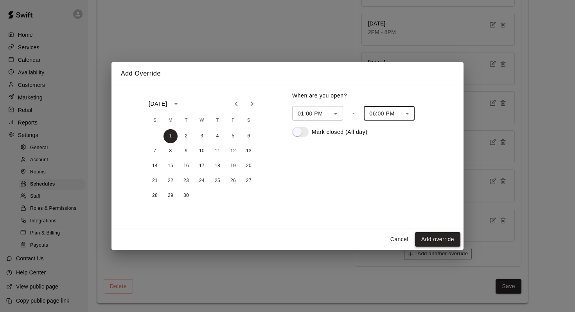
click at [422, 238] on button "Add override" at bounding box center [437, 239] width 45 height 14
type input "******"
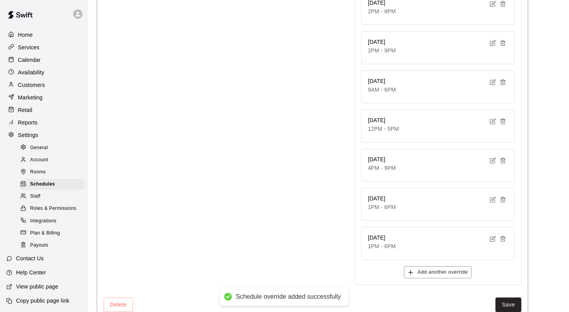
scroll to position [321, 0]
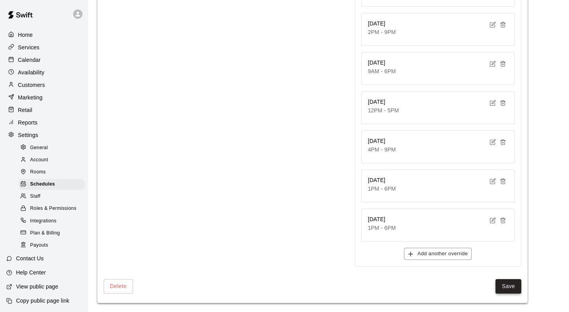
click at [504, 285] on button "Save" at bounding box center [509, 286] width 26 height 14
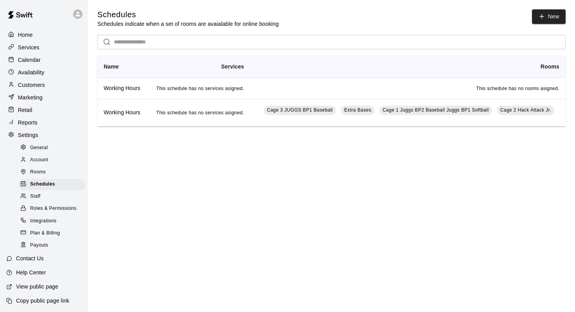
click at [54, 58] on div "Calendar" at bounding box center [44, 60] width 76 height 12
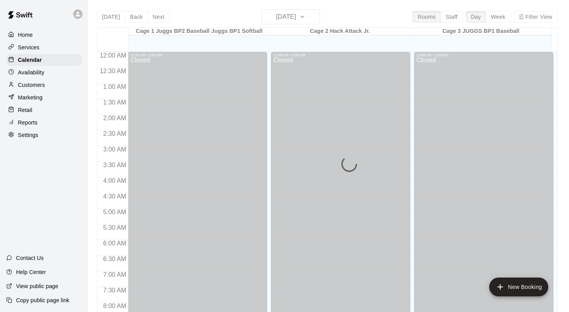
scroll to position [459, 0]
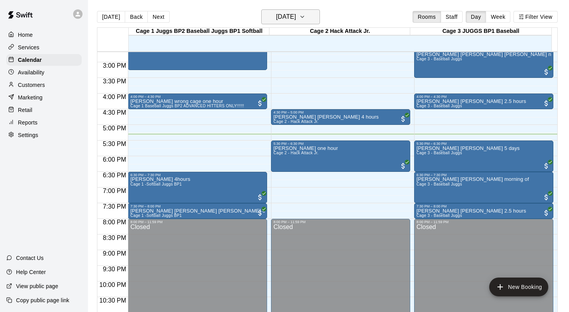
click at [306, 19] on icon "button" at bounding box center [302, 16] width 6 height 9
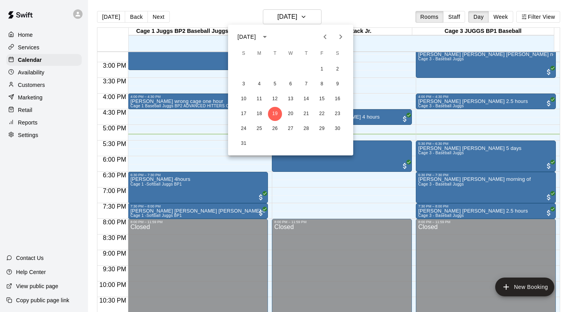
drag, startPoint x: 316, startPoint y: 19, endPoint x: 342, endPoint y: 32, distance: 29.2
click at [342, 32] on div "August 2025 S M T W T F S 1 2 3 4 5 6 7 8 9 10 11 12 13 14 15 16 17 18 19 20 21…" at bounding box center [287, 156] width 575 height 312
click at [341, 33] on icon "Next month" at bounding box center [340, 36] width 9 height 9
click at [259, 67] on button "1" at bounding box center [259, 69] width 14 height 14
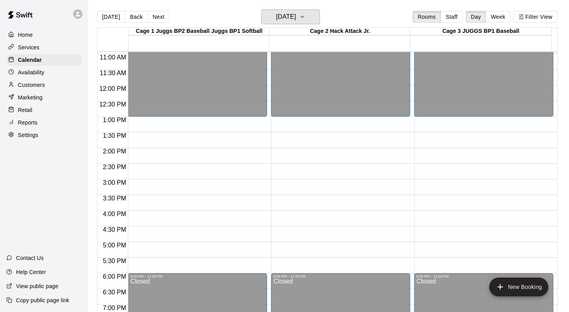
scroll to position [312, 0]
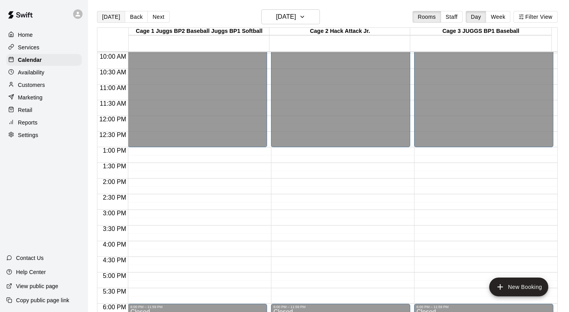
click at [113, 12] on button "[DATE]" at bounding box center [111, 17] width 28 height 12
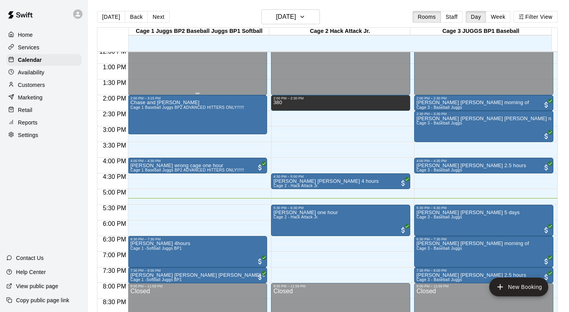
scroll to position [420, 0]
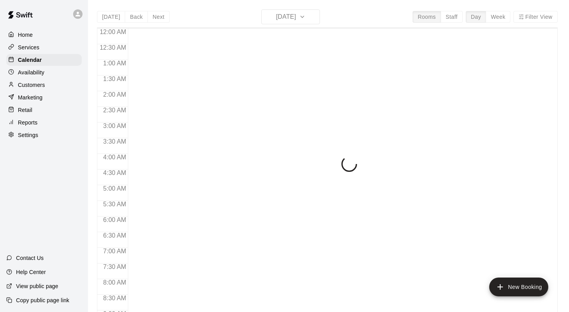
scroll to position [459, 0]
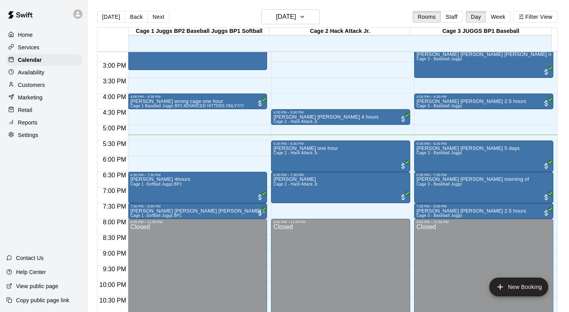
click at [43, 84] on p "Customers" at bounding box center [31, 85] width 27 height 8
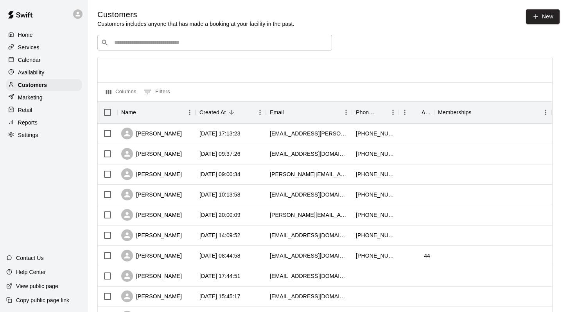
click at [125, 43] on input "Search customers by name or email" at bounding box center [220, 43] width 217 height 8
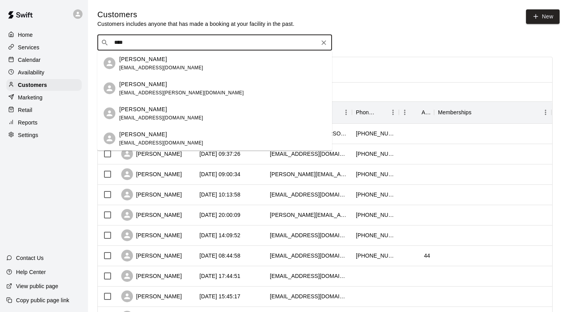
type input "*****"
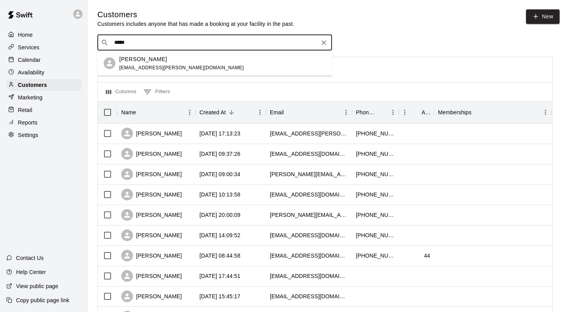
click at [130, 68] on span "[EMAIL_ADDRESS][PERSON_NAME][DOMAIN_NAME]" at bounding box center [181, 67] width 124 height 5
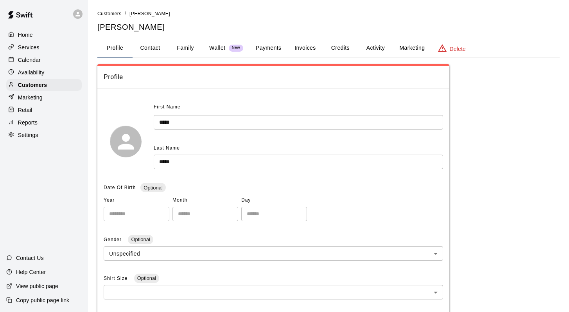
click at [193, 49] on button "Family" at bounding box center [185, 48] width 35 height 19
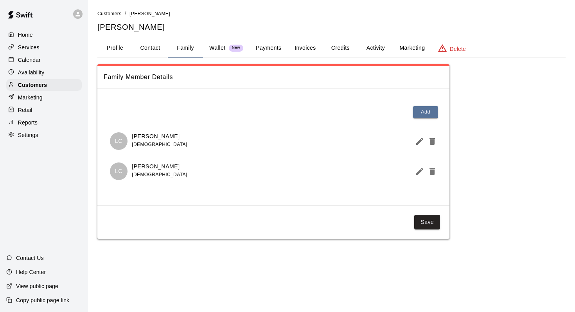
click at [374, 48] on button "Activity" at bounding box center [375, 48] width 35 height 19
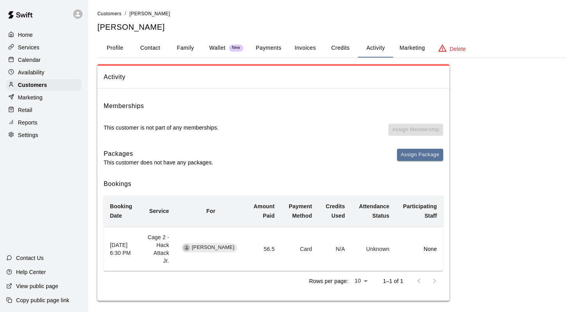
click at [27, 58] on p "Calendar" at bounding box center [29, 60] width 23 height 8
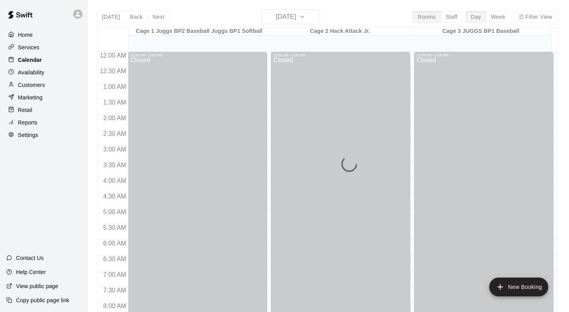
scroll to position [459, 0]
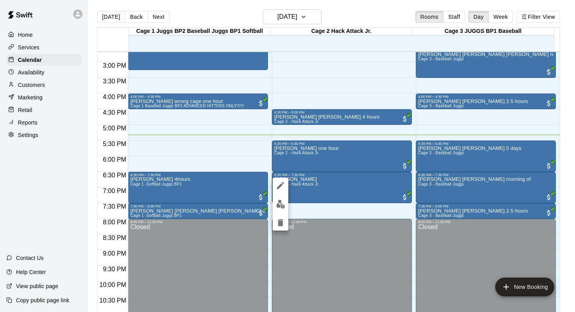
click at [279, 187] on icon "edit" at bounding box center [280, 185] width 7 height 7
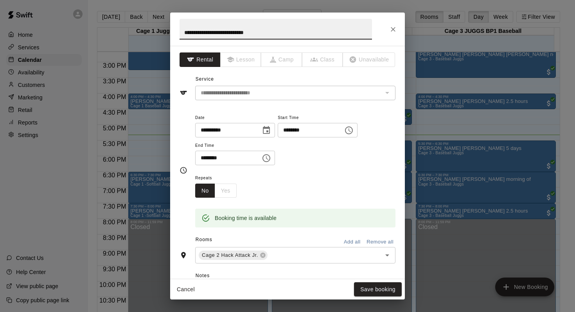
click at [246, 34] on input "**********" at bounding box center [276, 29] width 193 height 21
type input "**********"
click at [367, 291] on button "Save booking" at bounding box center [378, 289] width 48 height 14
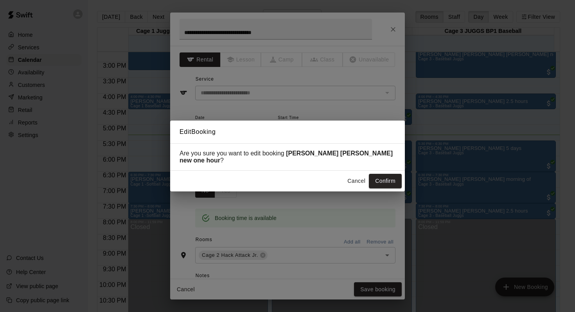
click at [376, 174] on div "Cancel Confirm" at bounding box center [287, 181] width 235 height 21
click at [377, 180] on button "Confirm" at bounding box center [385, 181] width 33 height 14
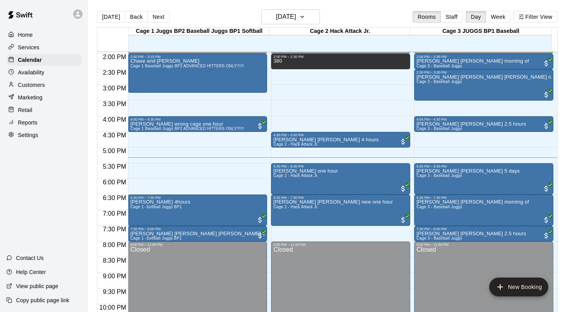
scroll to position [400, 0]
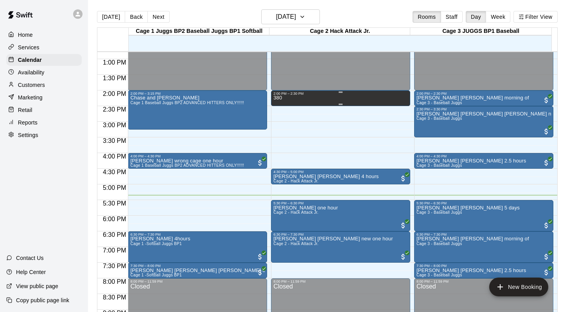
click at [293, 94] on div "2:00 PM – 2:30 PM" at bounding box center [341, 94] width 135 height 4
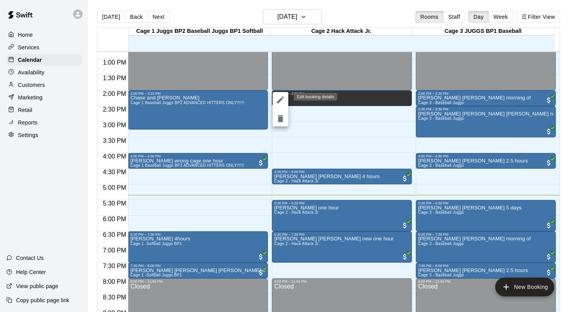
click at [281, 96] on icon "edit" at bounding box center [280, 99] width 9 height 9
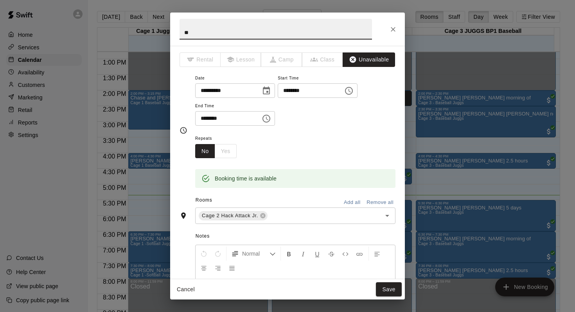
type input "*"
type input "***"
click at [384, 285] on button "Save" at bounding box center [389, 289] width 26 height 14
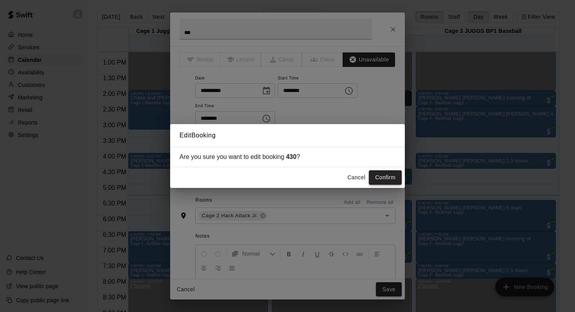
click at [373, 175] on button "Confirm" at bounding box center [385, 177] width 33 height 14
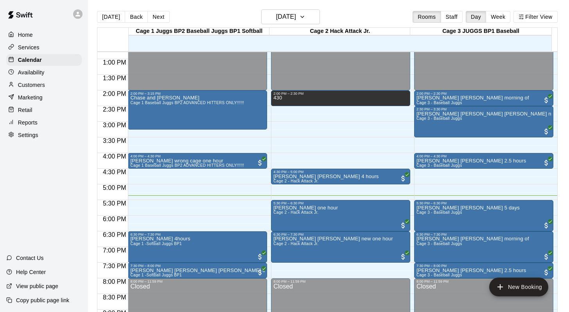
click at [363, 16] on div "Today Back Next Tuesday Aug 19 Rooms Staff Day Week Filter View" at bounding box center [327, 18] width 461 height 18
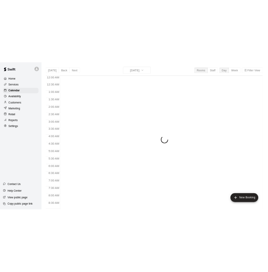
scroll to position [459, 0]
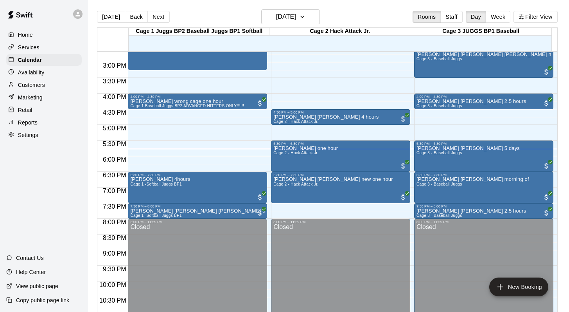
click at [350, 9] on main "[DATE] Back [DATE][DATE] Rooms Staff Day Week Filter View Cage 1 Juggs BP2 Base…" at bounding box center [328, 162] width 481 height 324
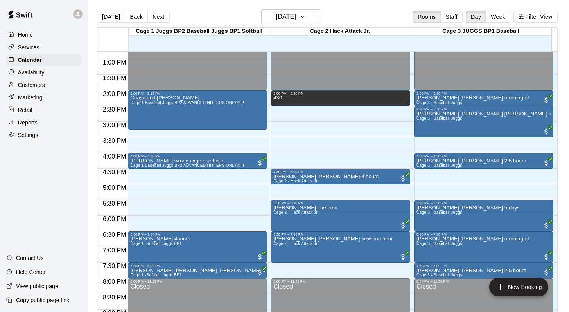
scroll to position [412, 0]
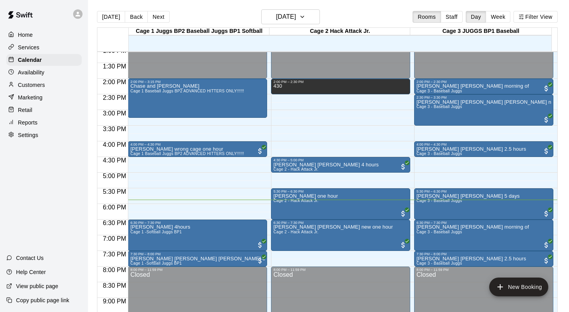
click at [350, 9] on main "[DATE] Back [DATE][DATE] Rooms Staff Day Week Filter View Cage 1 Juggs BP2 Base…" at bounding box center [328, 162] width 481 height 324
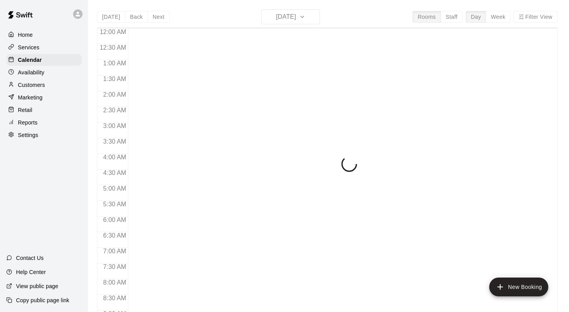
scroll to position [459, 0]
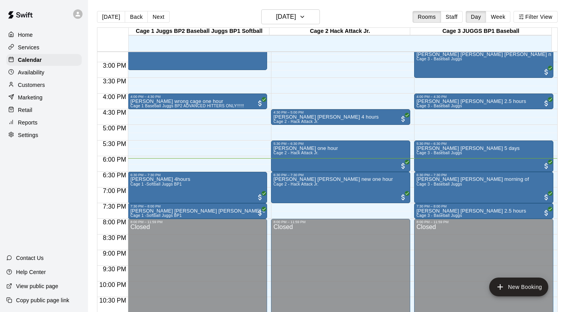
click at [22, 83] on p "Customers" at bounding box center [31, 85] width 27 height 8
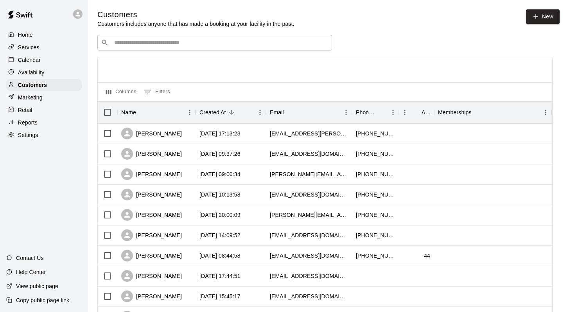
click at [120, 41] on input "Search customers by name or email" at bounding box center [220, 43] width 217 height 8
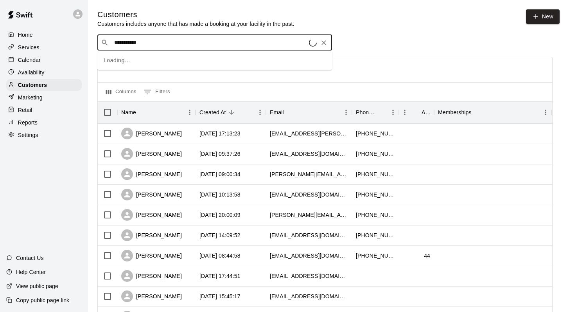
type input "**********"
click at [120, 64] on div "[PERSON_NAME] [EMAIL_ADDRESS][DOMAIN_NAME]" at bounding box center [161, 63] width 84 height 17
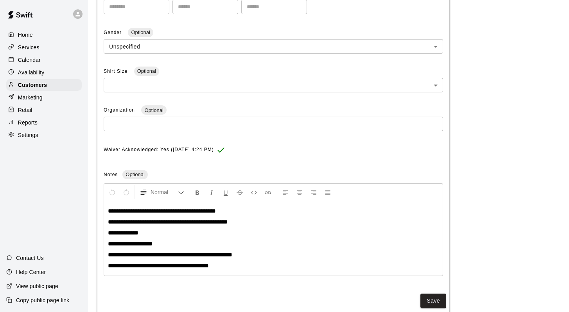
scroll to position [225, 0]
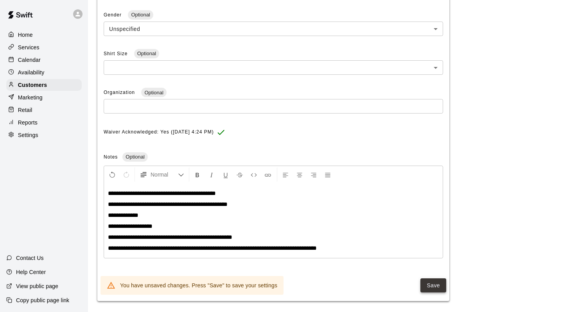
click at [427, 278] on button "Save" at bounding box center [434, 285] width 26 height 14
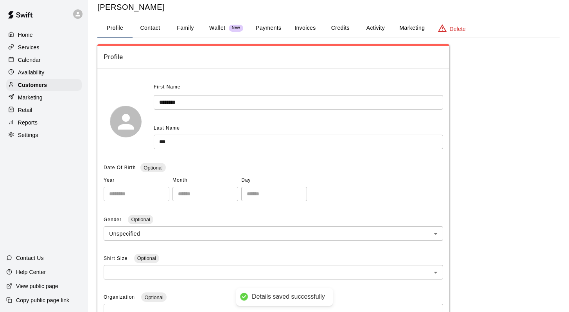
scroll to position [0, 0]
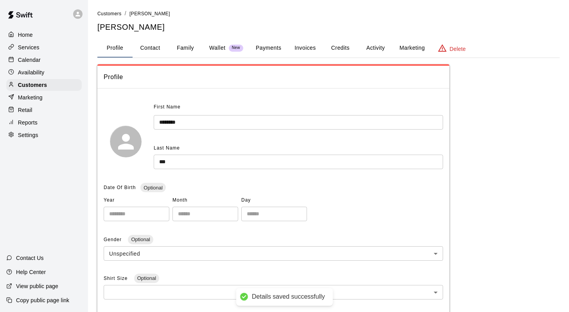
click at [375, 45] on button "Activity" at bounding box center [375, 48] width 35 height 19
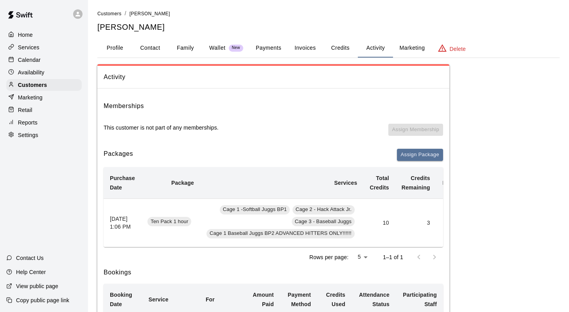
click at [407, 47] on button "Marketing" at bounding box center [412, 48] width 38 height 19
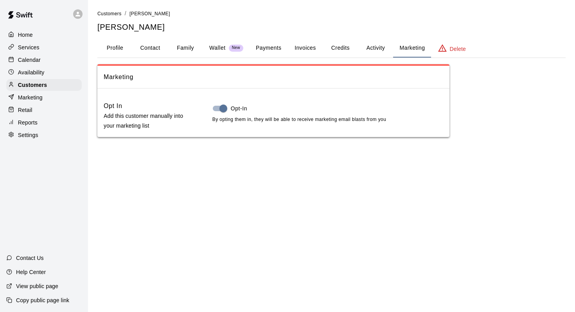
click at [366, 48] on button "Activity" at bounding box center [375, 48] width 35 height 19
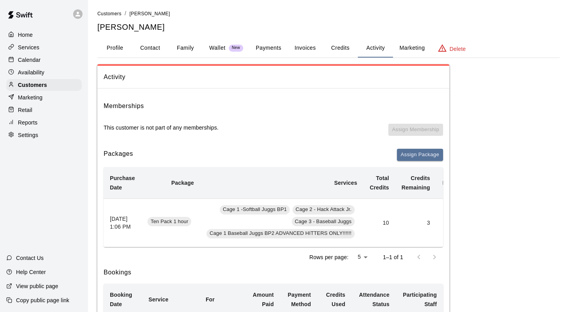
click at [337, 46] on button "Credits" at bounding box center [340, 48] width 35 height 19
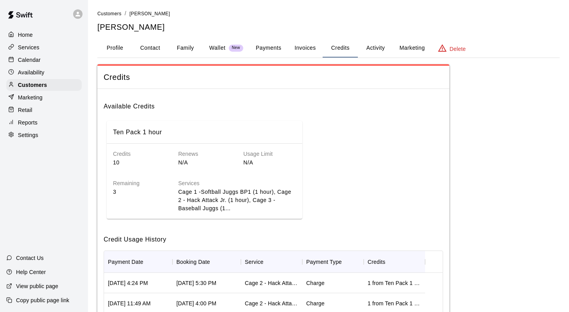
click at [263, 48] on button "Payments" at bounding box center [269, 48] width 38 height 19
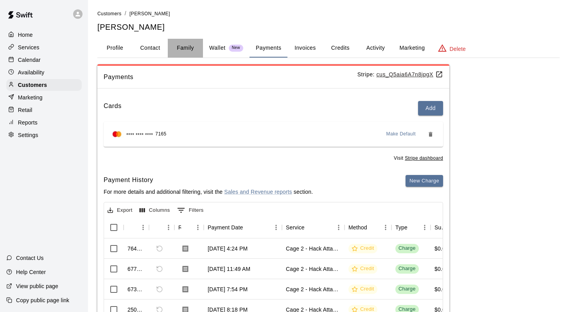
click at [179, 46] on button "Family" at bounding box center [185, 48] width 35 height 19
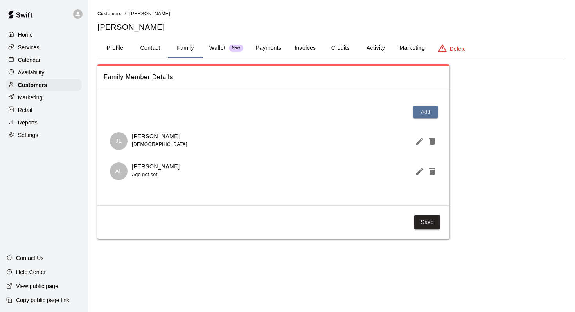
click at [145, 47] on button "Contact" at bounding box center [150, 48] width 35 height 19
select select "**"
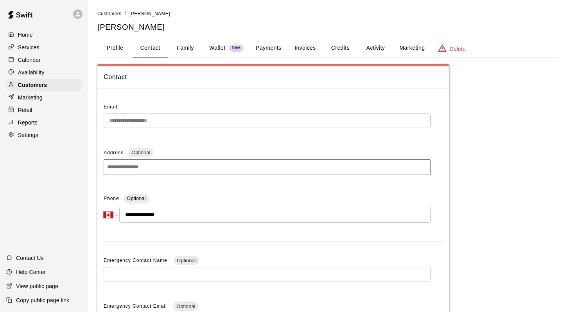
click at [109, 47] on button "Profile" at bounding box center [114, 48] width 35 height 19
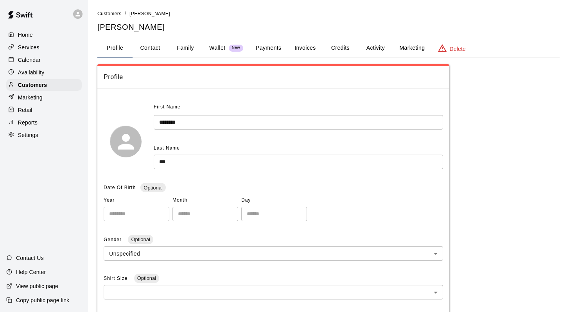
click at [344, 45] on button "Credits" at bounding box center [340, 48] width 35 height 19
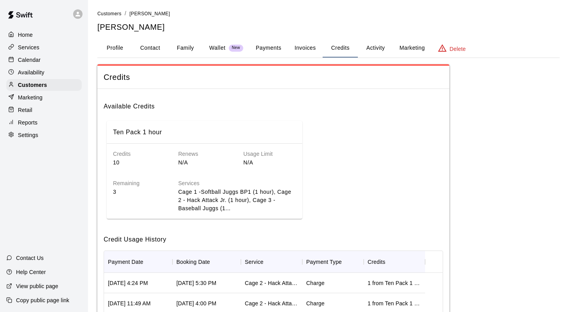
click at [117, 194] on p "3" at bounding box center [139, 192] width 53 height 8
click at [375, 45] on button "Activity" at bounding box center [375, 48] width 35 height 19
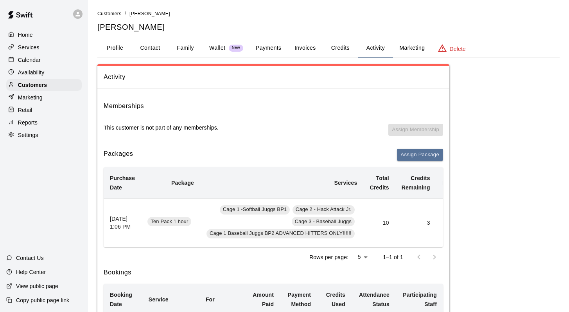
click at [413, 45] on button "Marketing" at bounding box center [412, 48] width 38 height 19
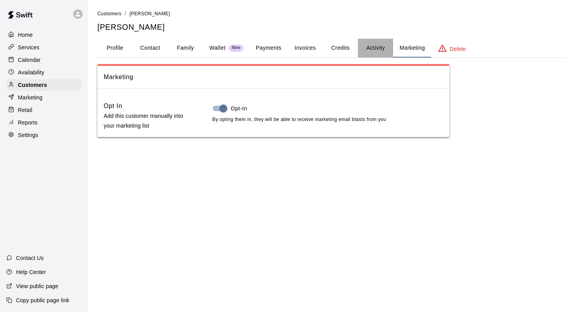
click at [371, 45] on button "Activity" at bounding box center [375, 48] width 35 height 19
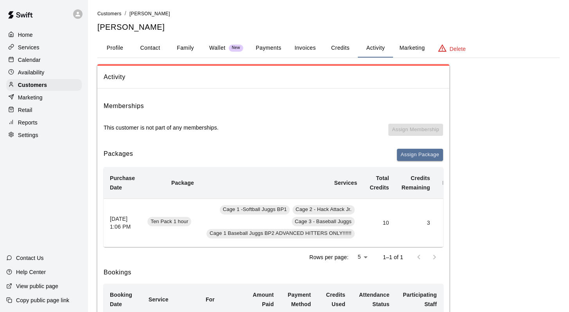
click at [121, 43] on button "Profile" at bounding box center [114, 48] width 35 height 19
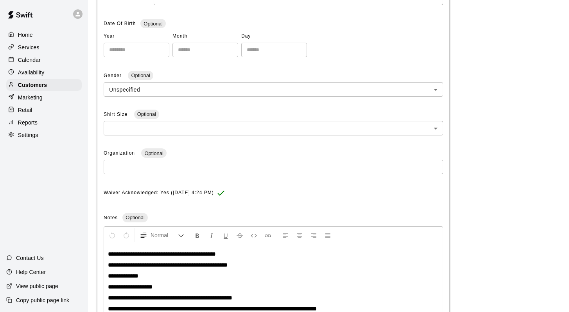
scroll to position [225, 0]
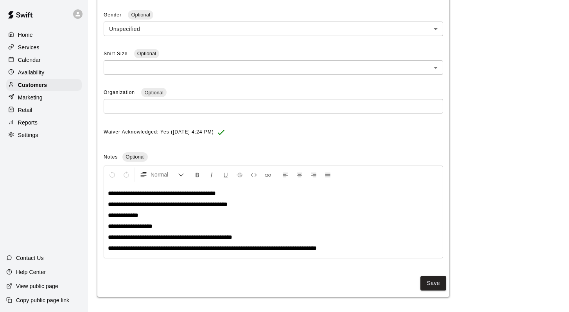
click at [302, 249] on span "**********" at bounding box center [212, 248] width 209 height 6
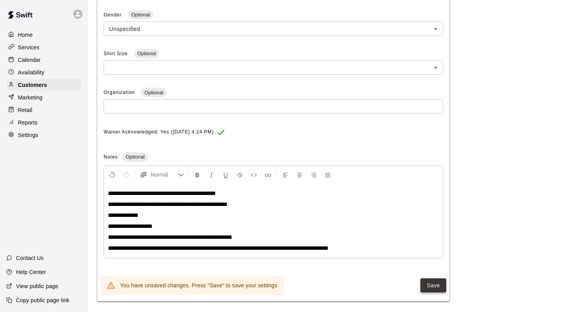
click at [431, 283] on button "Save" at bounding box center [434, 285] width 26 height 14
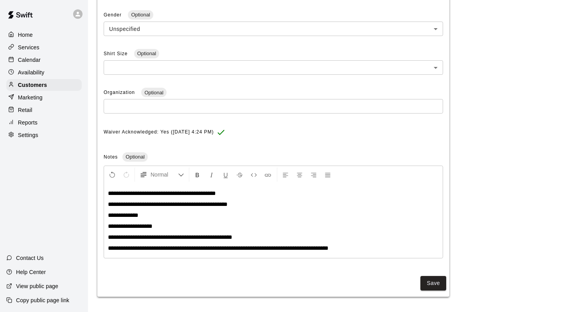
click at [35, 59] on p "Calendar" at bounding box center [29, 60] width 23 height 8
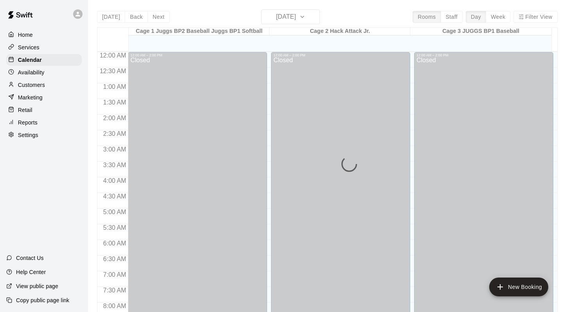
scroll to position [459, 0]
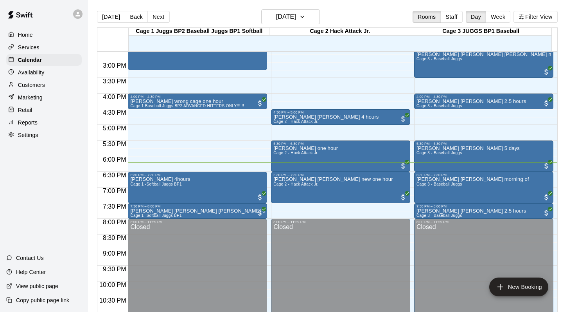
click at [375, 13] on div "[DATE] Back [DATE][DATE] Rooms Staff Day Week Filter View" at bounding box center [327, 18] width 461 height 18
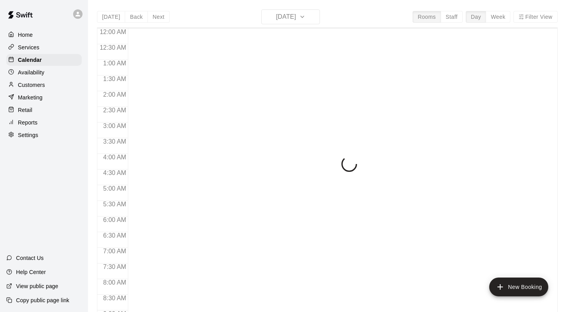
scroll to position [459, 0]
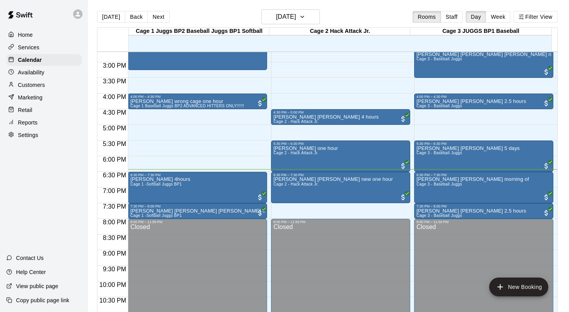
click at [40, 87] on p "Customers" at bounding box center [31, 85] width 27 height 8
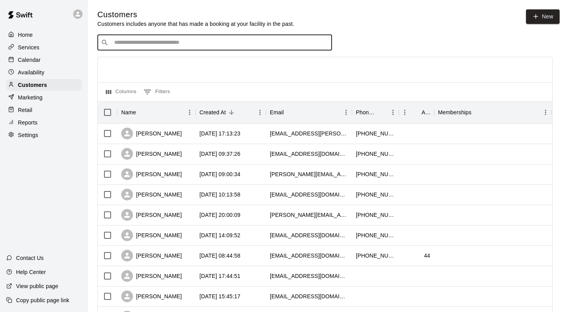
click at [128, 40] on input "Search customers by name or email" at bounding box center [220, 43] width 217 height 8
type input "*******"
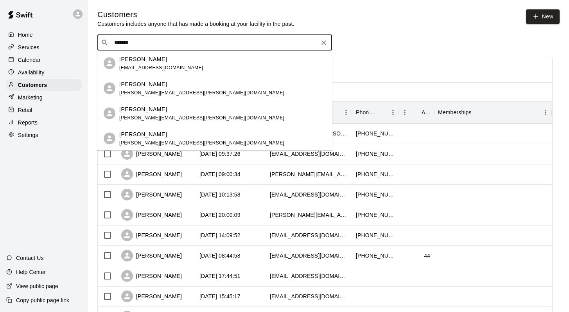
click at [135, 81] on p "Brendan Rawlins" at bounding box center [143, 84] width 48 height 8
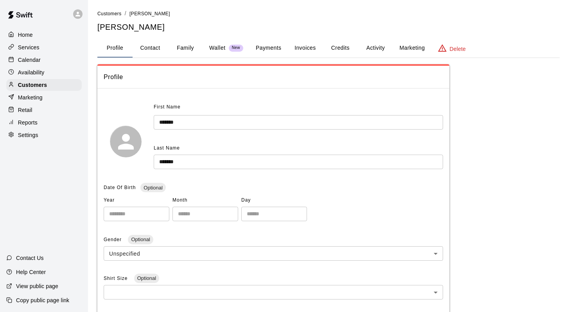
click at [187, 49] on button "Family" at bounding box center [185, 48] width 35 height 19
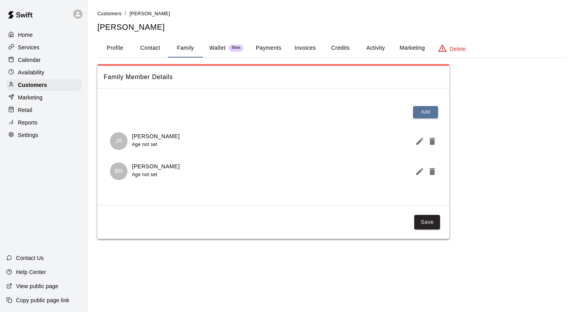
click at [377, 46] on button "Activity" at bounding box center [375, 48] width 35 height 19
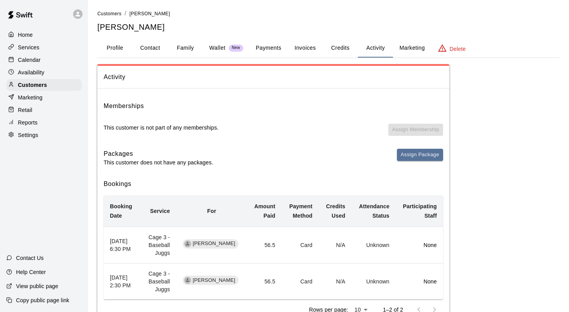
click at [29, 53] on div "Home Services Calendar Availability Customers Marketing Retail Reports Settings" at bounding box center [44, 84] width 88 height 113
click at [30, 57] on p "Calendar" at bounding box center [29, 60] width 23 height 8
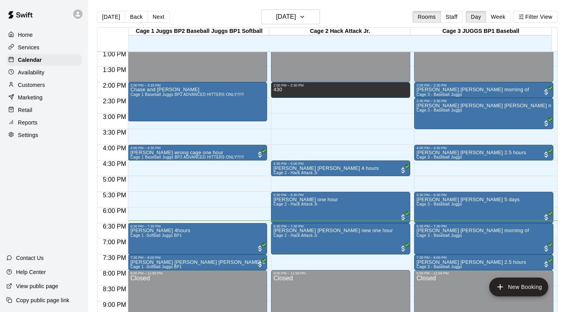
scroll to position [417, 0]
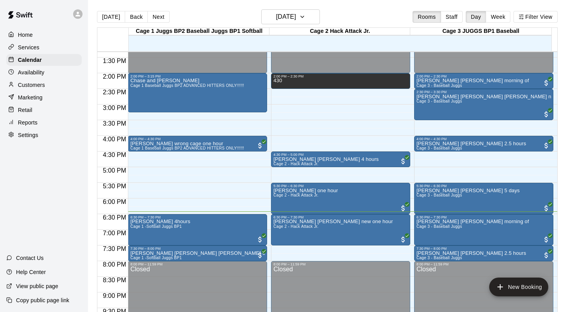
click at [31, 85] on p "Customers" at bounding box center [31, 85] width 27 height 8
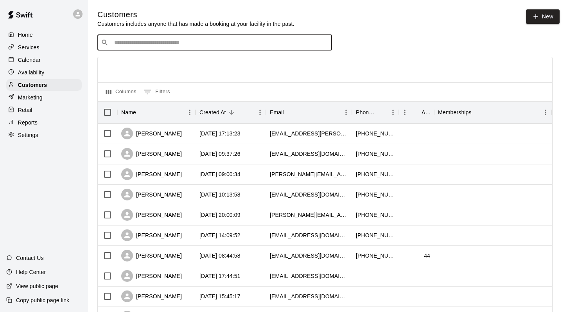
click at [130, 47] on input "Search customers by name or email" at bounding box center [220, 43] width 217 height 8
type input "********"
click at [131, 61] on p "Joe Gaudio" at bounding box center [143, 59] width 48 height 8
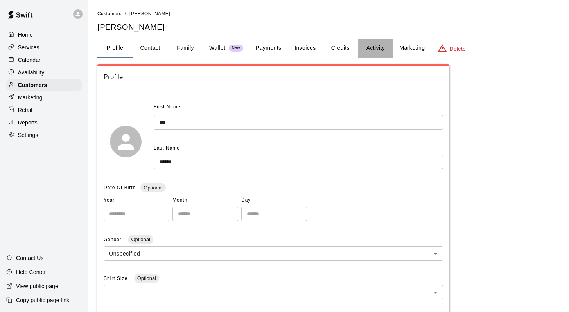
click at [374, 45] on button "Activity" at bounding box center [375, 48] width 35 height 19
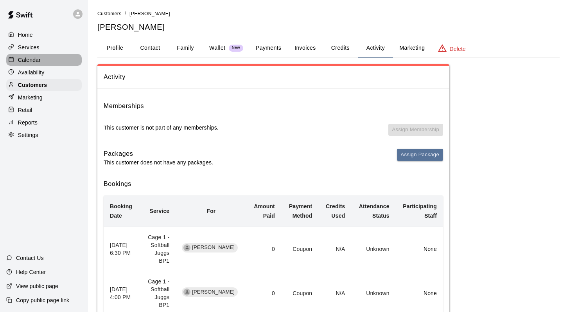
click at [26, 60] on p "Calendar" at bounding box center [29, 60] width 23 height 8
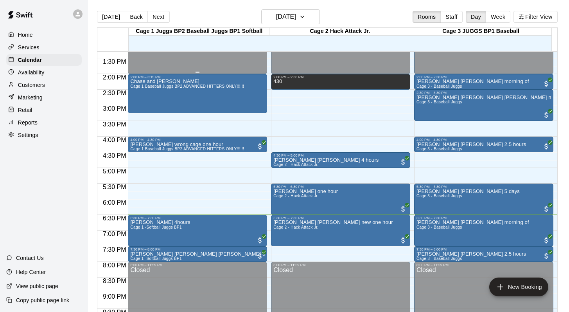
scroll to position [414, 0]
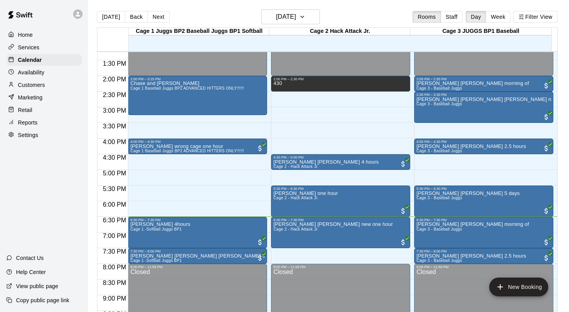
click at [230, 13] on div "[DATE] Back [DATE][DATE] Rooms Staff Day Week Filter View" at bounding box center [327, 18] width 461 height 18
click at [353, 9] on main "Today Back Next Tuesday Aug 19 Rooms Staff Day Week Filter View Cage 1 Juggs BP…" at bounding box center [328, 162] width 481 height 324
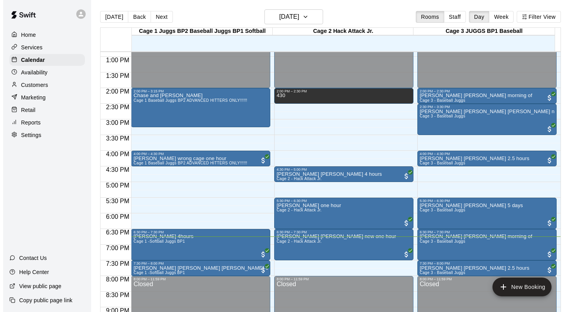
scroll to position [404, 0]
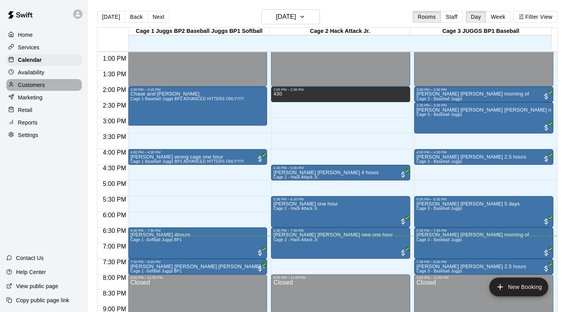
click at [25, 84] on p "Customers" at bounding box center [31, 85] width 27 height 8
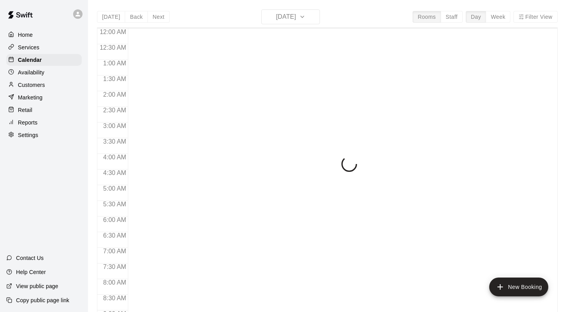
scroll to position [459, 0]
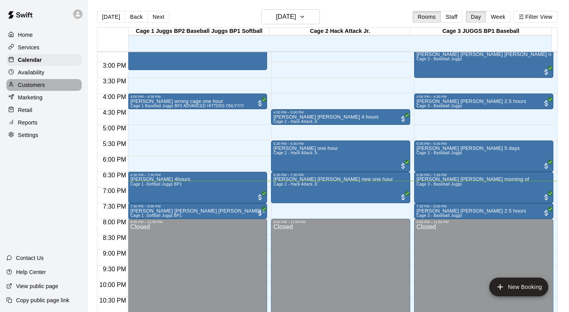
click at [38, 85] on p "Customers" at bounding box center [31, 85] width 27 height 8
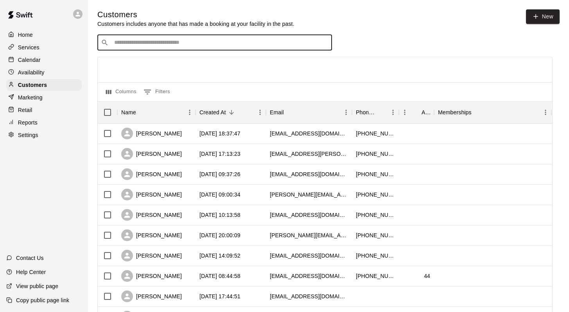
click at [124, 45] on input "Search customers by name or email" at bounding box center [220, 43] width 217 height 8
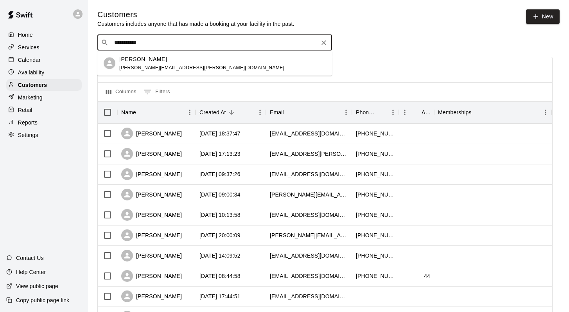
type input "**********"
click at [129, 65] on span "brendan.rawlins@gmail.com" at bounding box center [201, 67] width 165 height 5
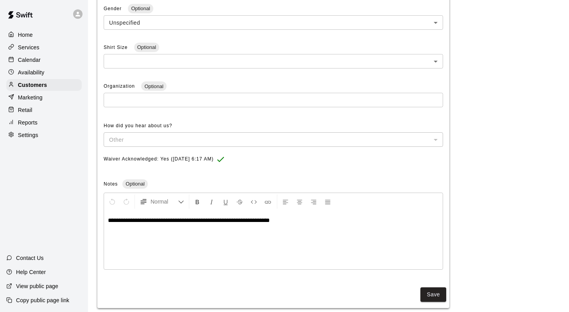
scroll to position [242, 0]
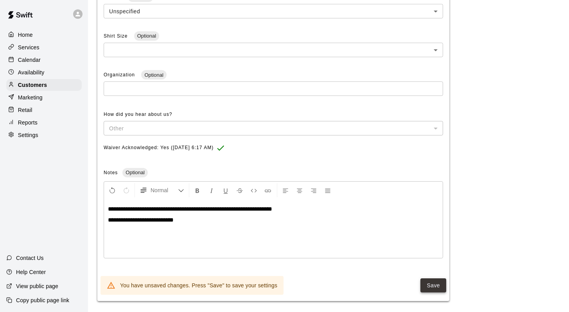
click at [422, 284] on button "Save" at bounding box center [434, 285] width 26 height 14
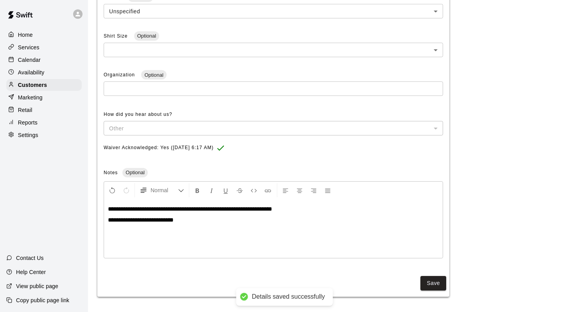
click at [37, 50] on p "Services" at bounding box center [29, 47] width 22 height 8
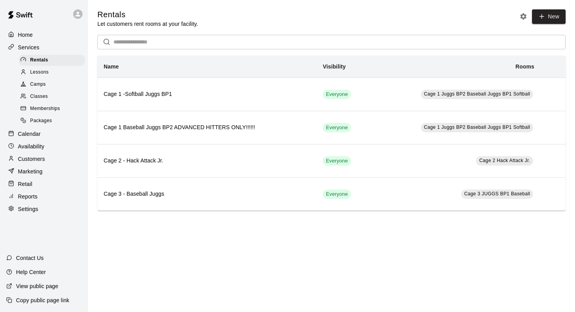
click at [27, 135] on p "Calendar" at bounding box center [29, 134] width 23 height 8
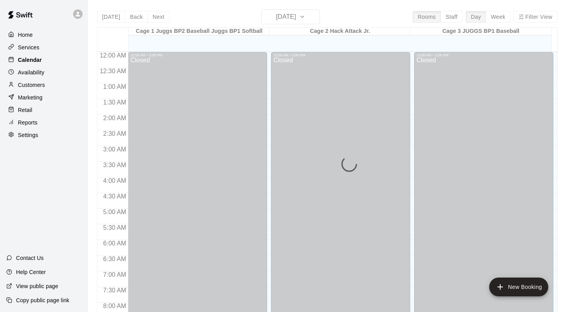
scroll to position [459, 0]
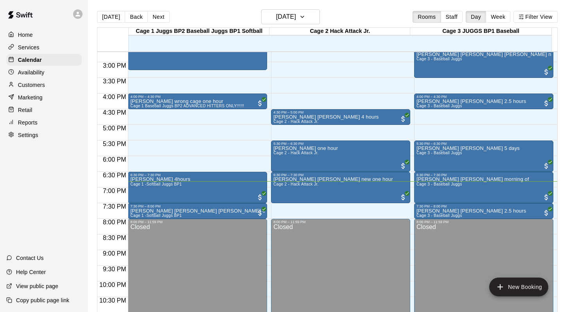
click at [355, 14] on div "[DATE] Back [DATE][DATE] Rooms Staff Day Week Filter View" at bounding box center [327, 18] width 461 height 18
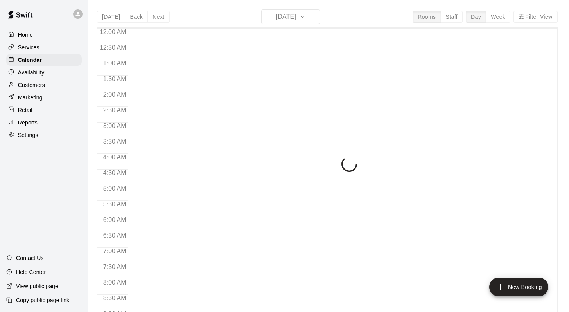
scroll to position [459, 0]
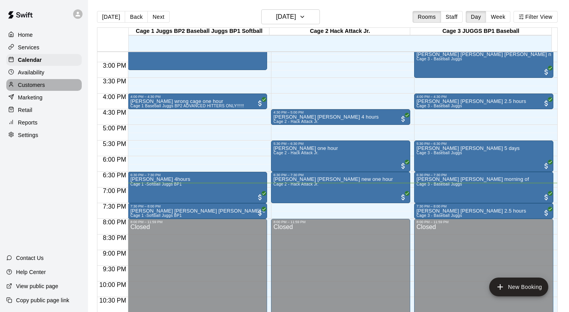
click at [35, 84] on p "Customers" at bounding box center [31, 85] width 27 height 8
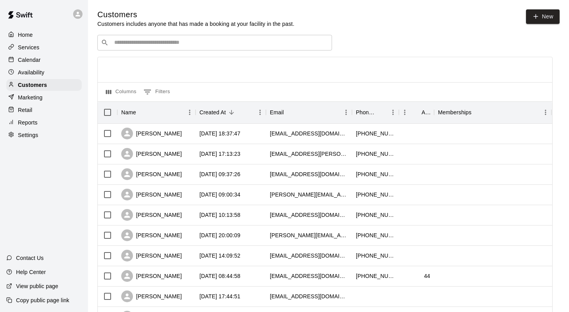
click at [130, 43] on input "Search customers by name or email" at bounding box center [220, 43] width 217 height 8
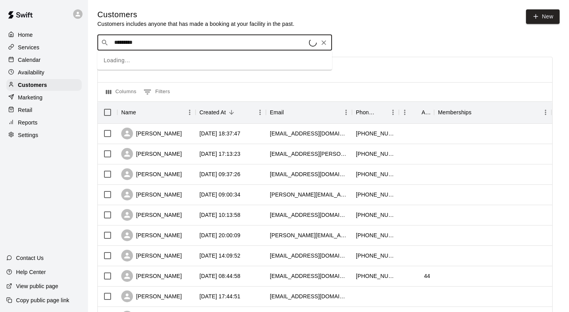
type input "**********"
click at [148, 63] on p "Ethan Toombs" at bounding box center [143, 59] width 48 height 8
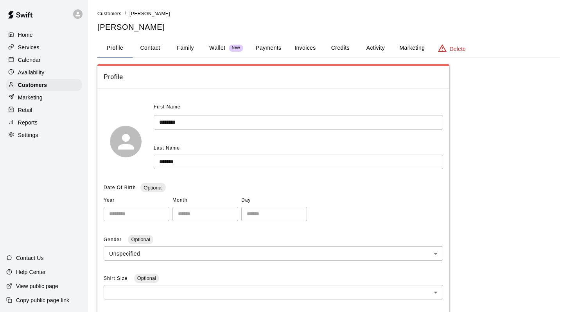
click at [375, 47] on button "Activity" at bounding box center [375, 48] width 35 height 19
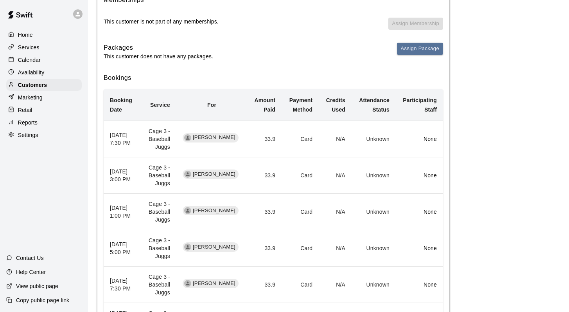
scroll to position [106, 0]
click at [38, 59] on p "Calendar" at bounding box center [29, 60] width 23 height 8
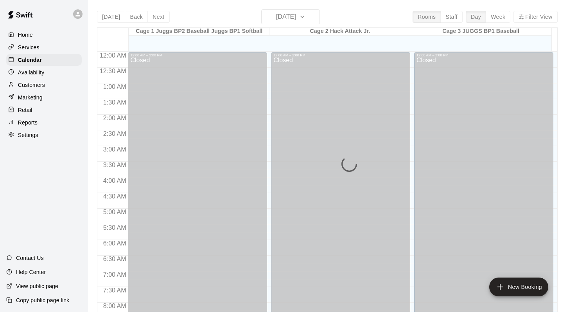
scroll to position [459, 0]
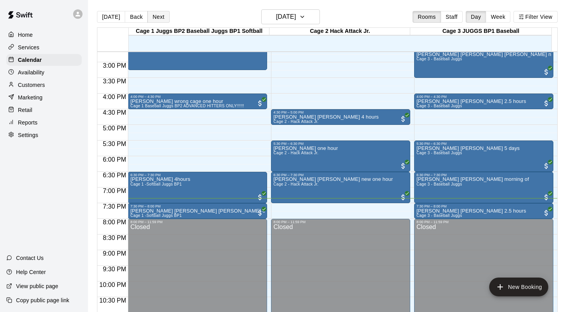
click at [158, 16] on button "Next" at bounding box center [159, 17] width 22 height 12
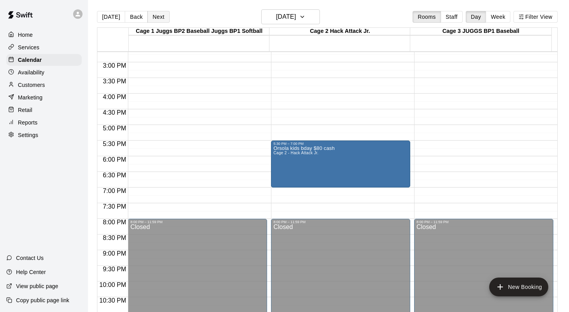
click at [159, 15] on button "Next" at bounding box center [159, 17] width 22 height 12
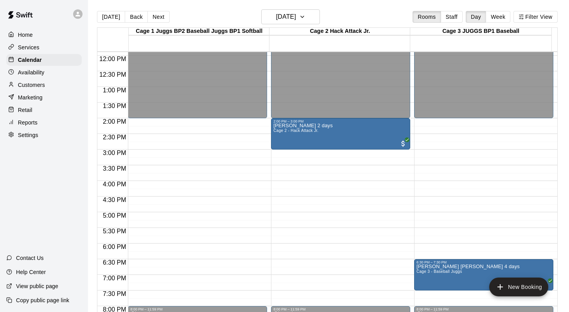
scroll to position [370, 0]
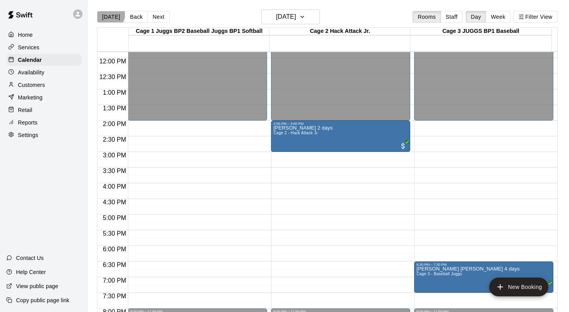
click at [108, 14] on button "[DATE]" at bounding box center [111, 17] width 28 height 12
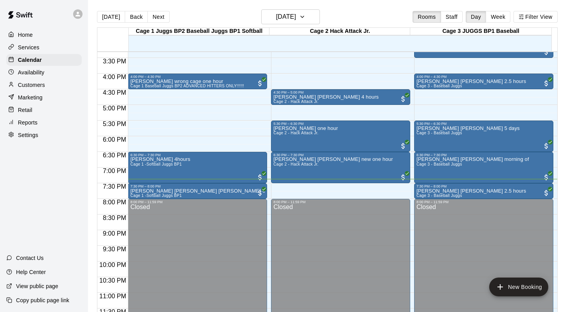
scroll to position [482, 0]
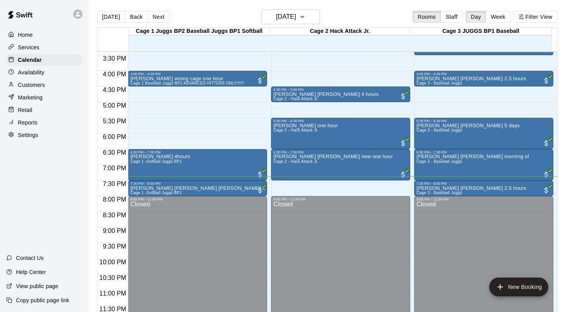
click at [30, 83] on p "Customers" at bounding box center [31, 85] width 27 height 8
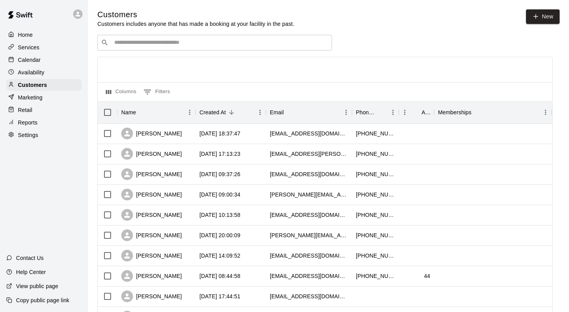
click at [128, 39] on input "Search customers by name or email" at bounding box center [220, 43] width 217 height 8
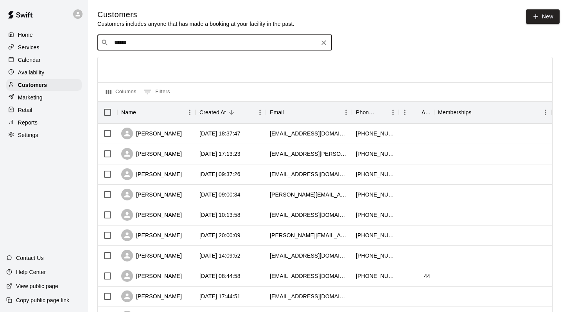
type input "*******"
click at [126, 60] on p "Ethan Toombs" at bounding box center [143, 59] width 48 height 8
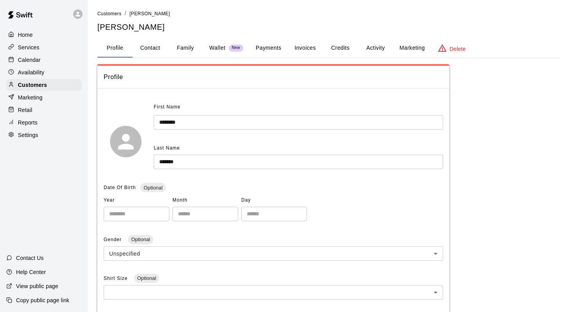
click at [189, 49] on button "Family" at bounding box center [185, 48] width 35 height 19
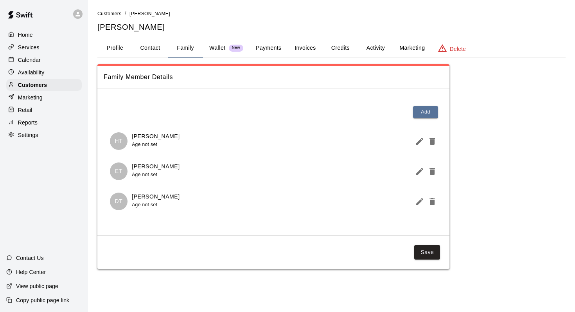
click at [35, 64] on div "Calendar" at bounding box center [44, 60] width 76 height 12
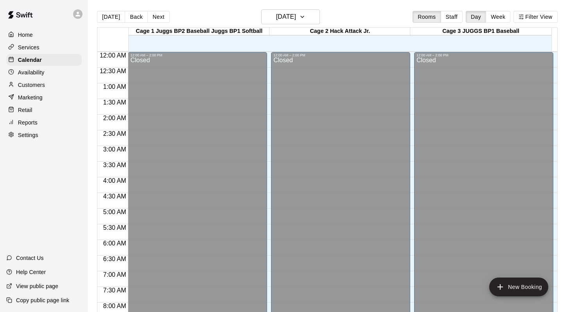
scroll to position [459, 0]
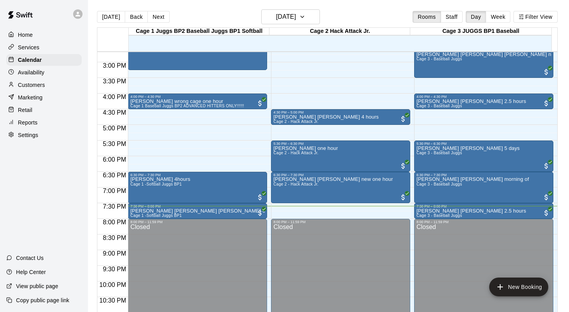
click at [370, 5] on main "Today Back Next Tuesday Aug 19 Rooms Staff Day Week Filter View Cage 1 Juggs BP…" at bounding box center [328, 162] width 481 height 324
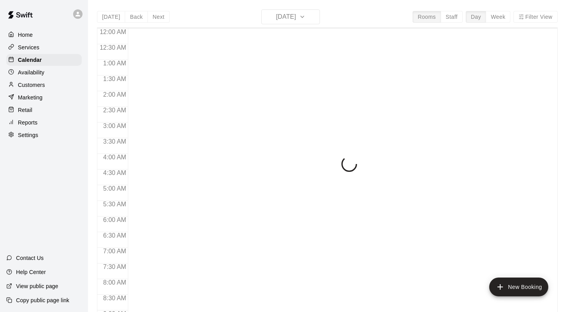
scroll to position [459, 0]
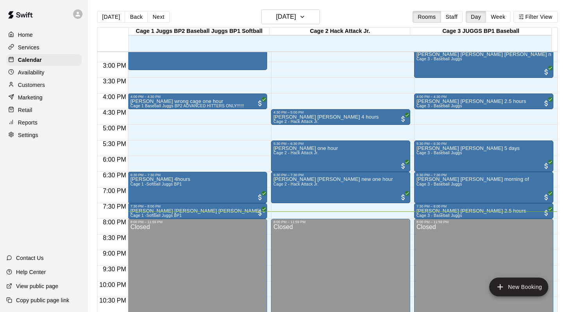
click at [344, 18] on div "[DATE] Back [DATE][DATE] Rooms Staff Day Week Filter View" at bounding box center [327, 18] width 461 height 18
click at [159, 14] on button "Next" at bounding box center [159, 17] width 22 height 12
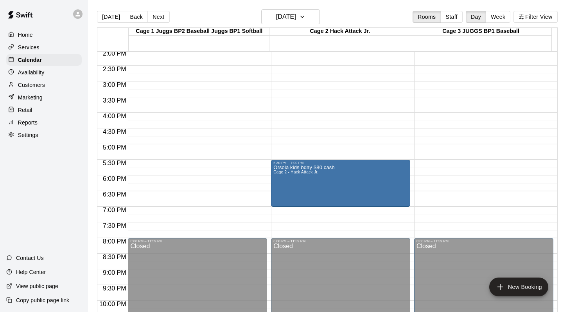
scroll to position [417, 0]
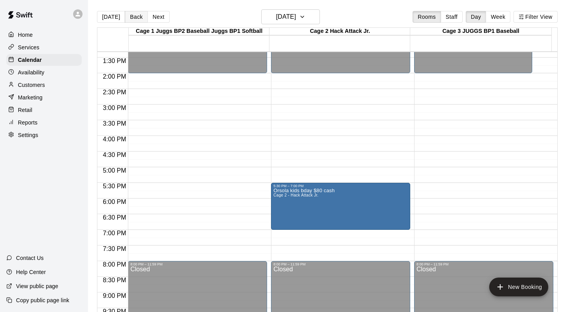
click at [134, 17] on button "Back" at bounding box center [136, 17] width 23 height 12
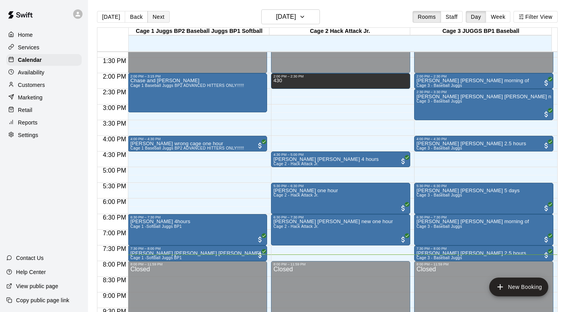
click at [154, 14] on button "Next" at bounding box center [159, 17] width 22 height 12
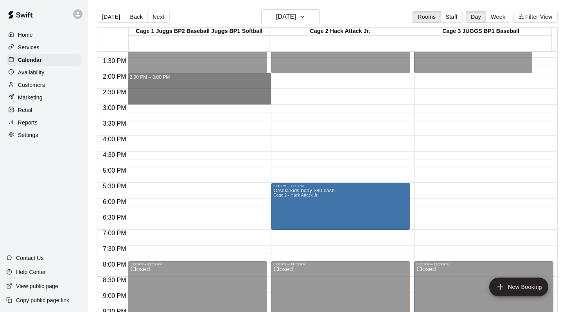
drag, startPoint x: 159, startPoint y: 78, endPoint x: 159, endPoint y: 93, distance: 15.3
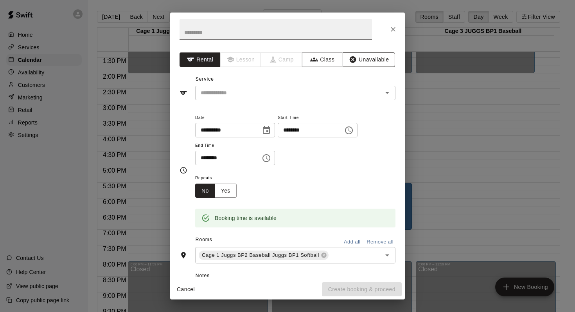
click at [358, 61] on button "Unavailable" at bounding box center [369, 59] width 52 height 14
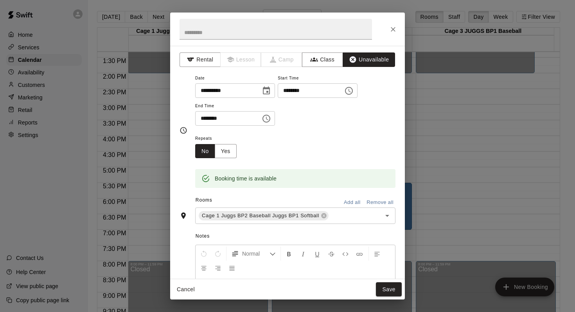
click at [340, 199] on button "Add all" at bounding box center [352, 202] width 25 height 12
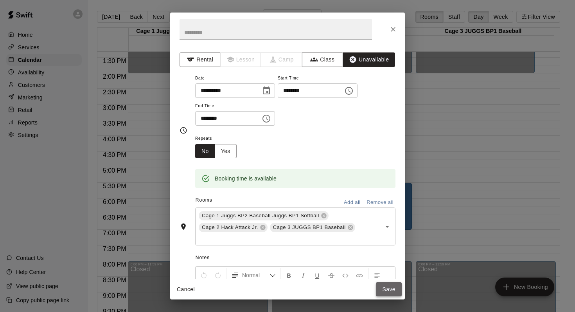
click at [382, 286] on button "Save" at bounding box center [389, 289] width 26 height 14
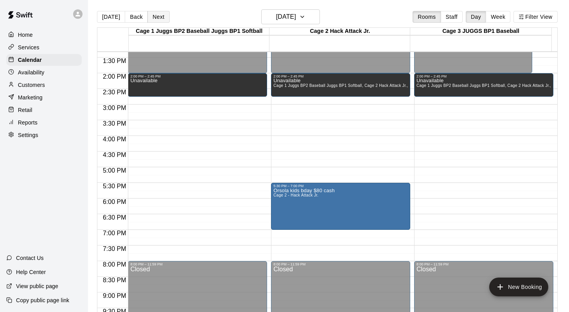
click at [156, 17] on button "Next" at bounding box center [159, 17] width 22 height 12
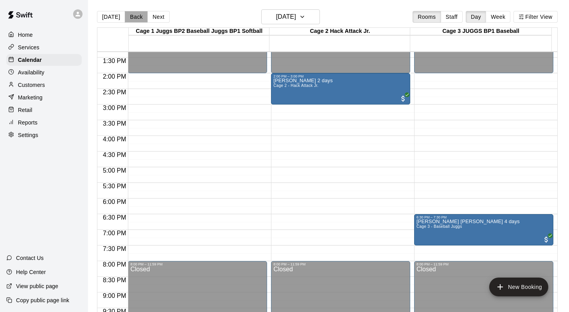
click at [137, 16] on button "Back" at bounding box center [136, 17] width 23 height 12
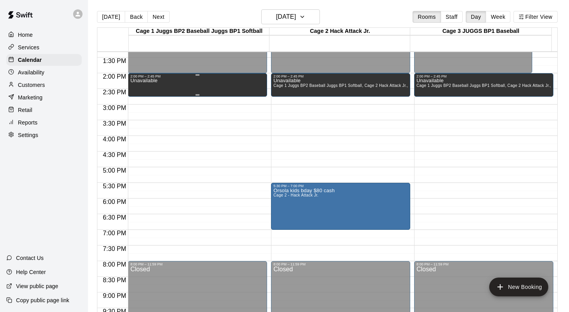
click at [162, 79] on div "Unavailable" at bounding box center [197, 234] width 135 height 312
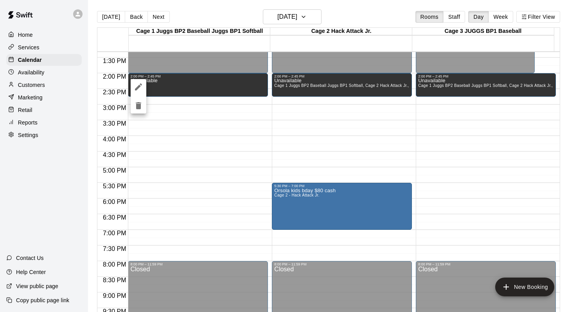
click at [139, 86] on icon "edit" at bounding box center [138, 86] width 7 height 7
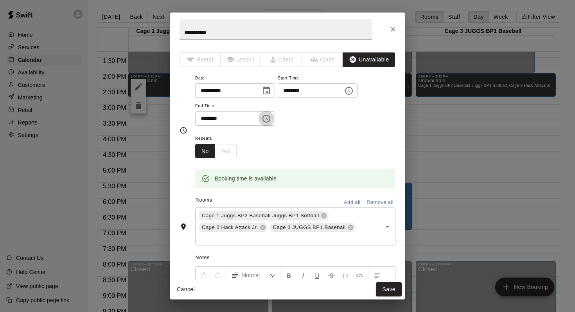
click at [271, 119] on icon "Choose time, selected time is 2:45 PM" at bounding box center [266, 118] width 9 height 9
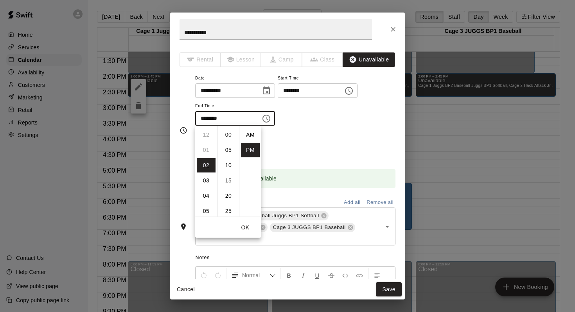
scroll to position [14, 0]
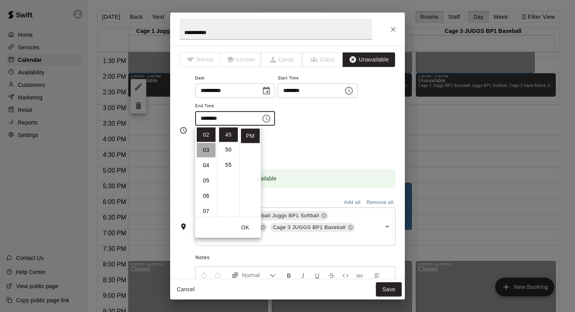
click at [208, 148] on li "03" at bounding box center [206, 150] width 19 height 14
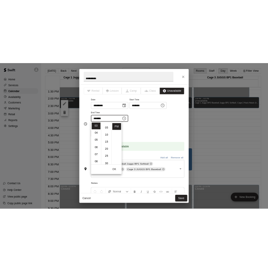
scroll to position [0, 0]
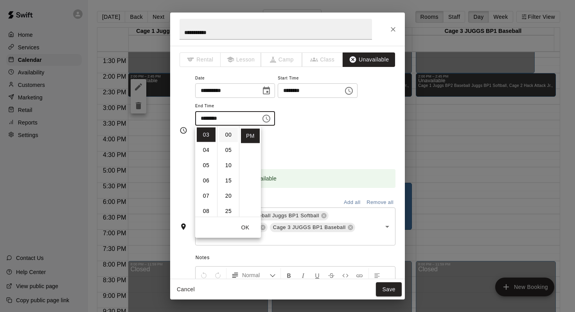
click at [229, 135] on li "00" at bounding box center [228, 135] width 19 height 14
type input "********"
click at [381, 285] on button "Save" at bounding box center [389, 289] width 26 height 14
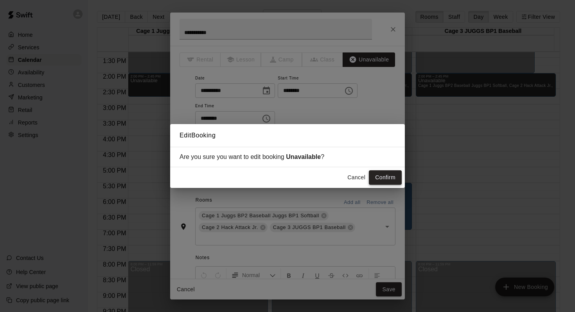
click at [379, 184] on button "Confirm" at bounding box center [385, 177] width 33 height 14
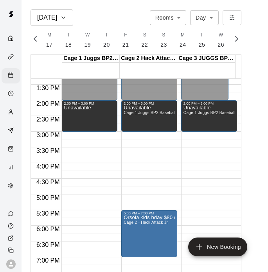
scroll to position [0, 3277]
